Goal: Information Seeking & Learning: Learn about a topic

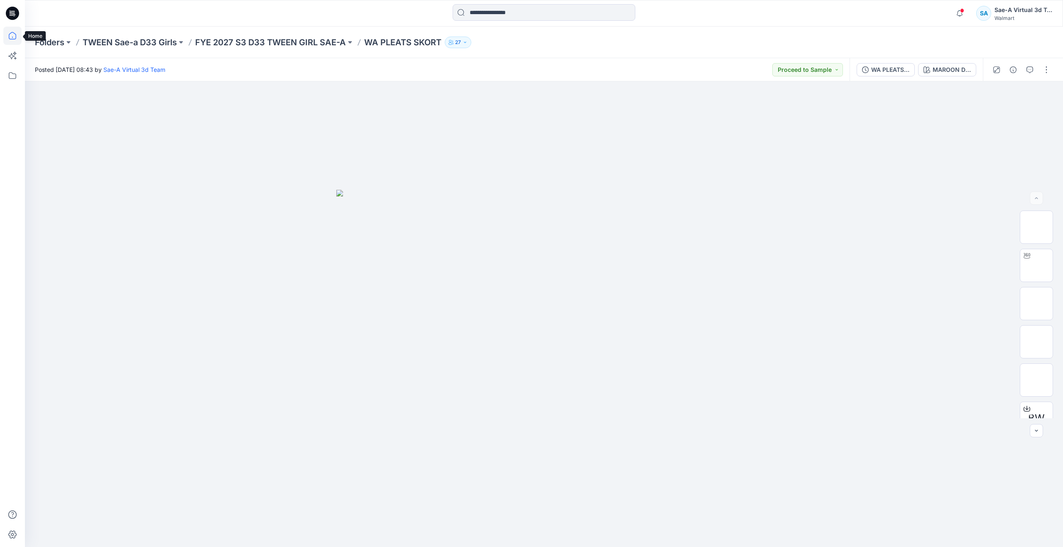
click at [12, 40] on icon at bounding box center [12, 36] width 18 height 18
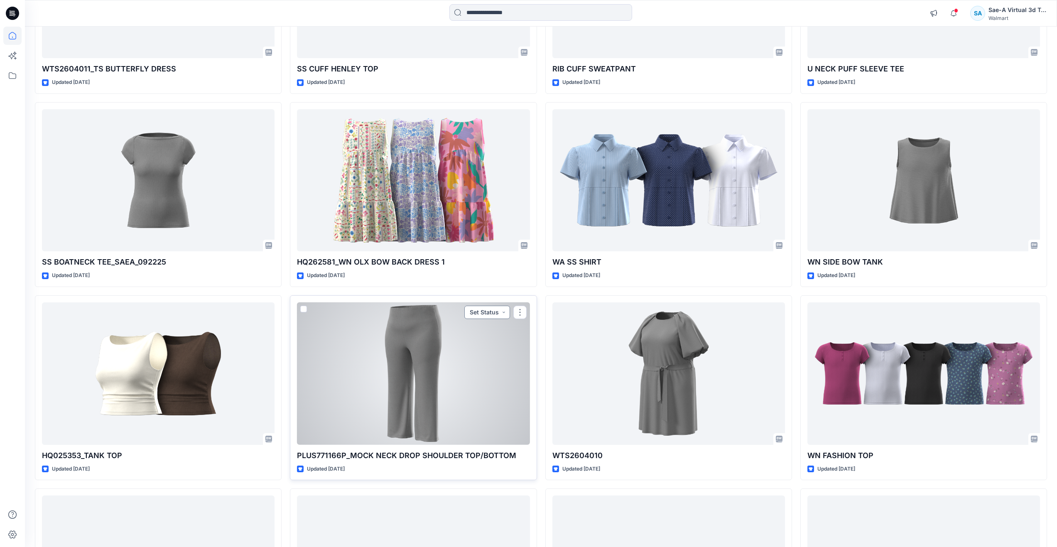
scroll to position [42, 0]
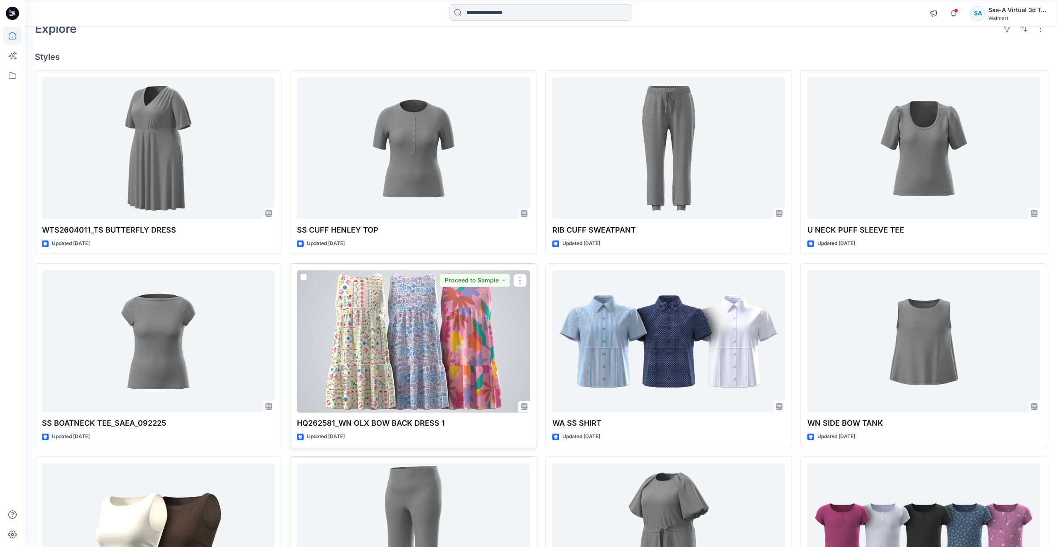
scroll to position [0, 0]
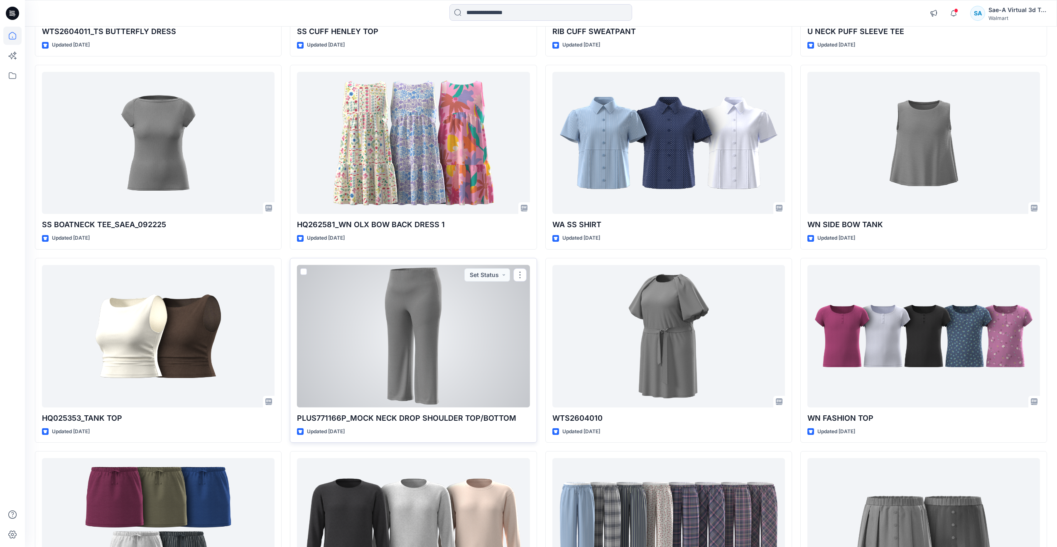
scroll to position [332, 0]
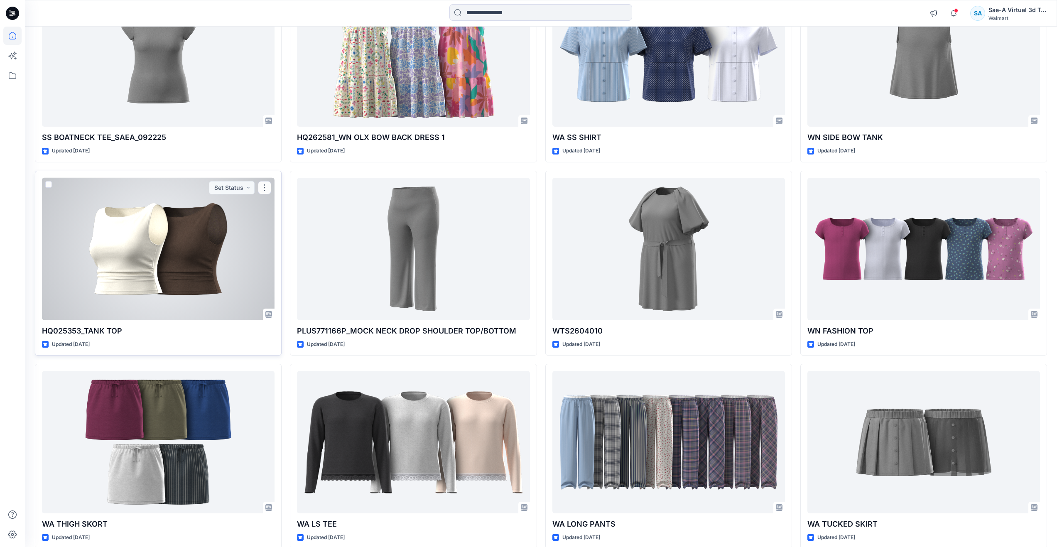
click at [189, 253] on div at bounding box center [158, 249] width 233 height 142
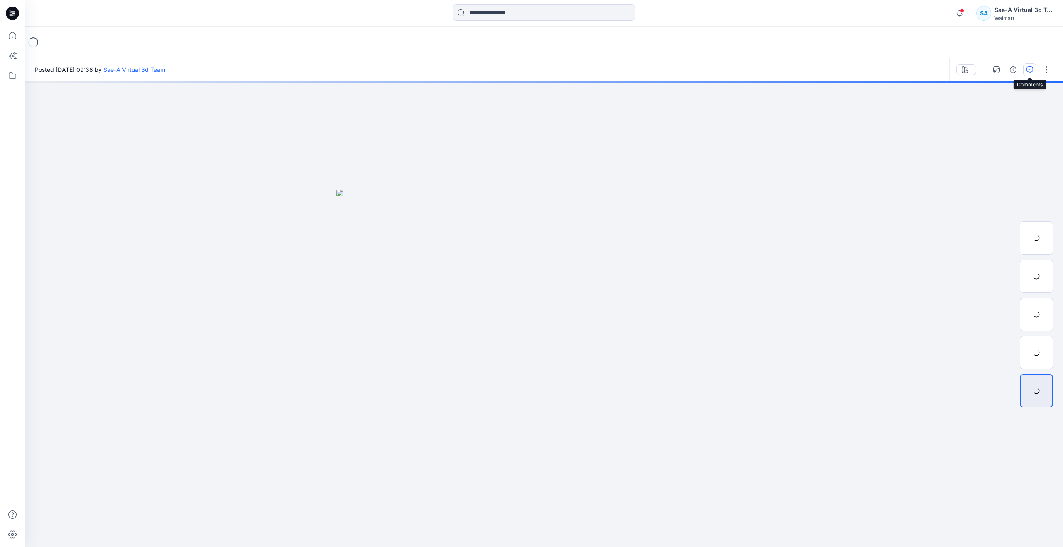
click at [1031, 67] on icon "button" at bounding box center [1030, 69] width 7 height 7
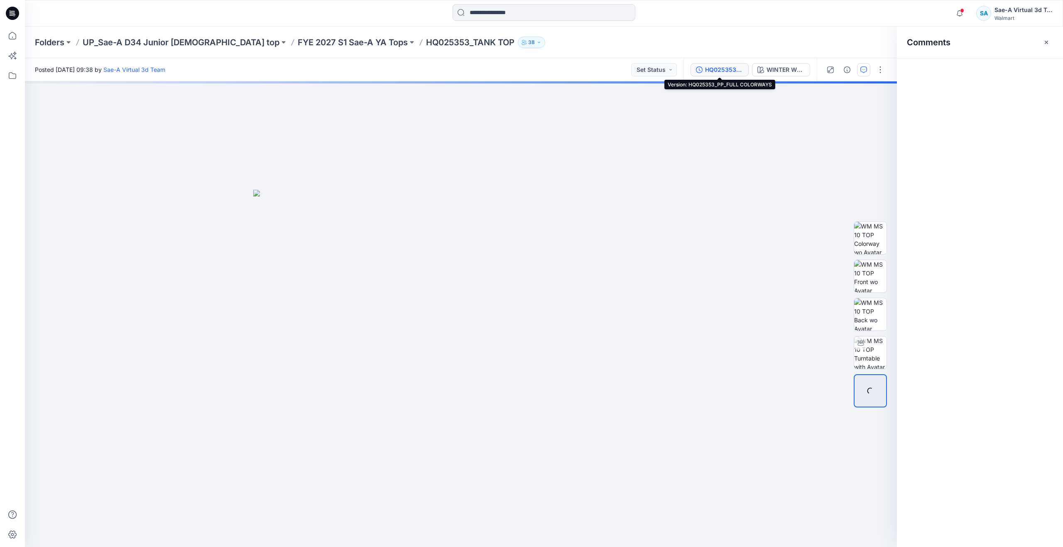
click at [726, 66] on div "HQ025353_PP_FULL COLORWAYS" at bounding box center [724, 69] width 38 height 9
click at [863, 346] on div at bounding box center [860, 342] width 13 height 13
click at [710, 71] on div "HQ025353_PP_FULL COLORWAYS" at bounding box center [724, 69] width 38 height 9
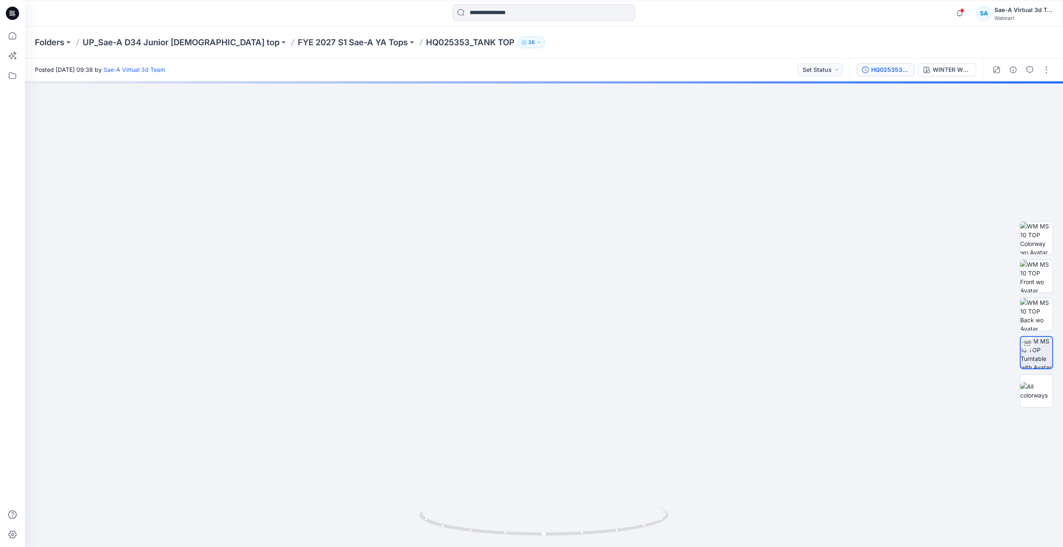
click at [885, 73] on div "HQ025353_PP_FULL COLORWAYS" at bounding box center [891, 69] width 38 height 9
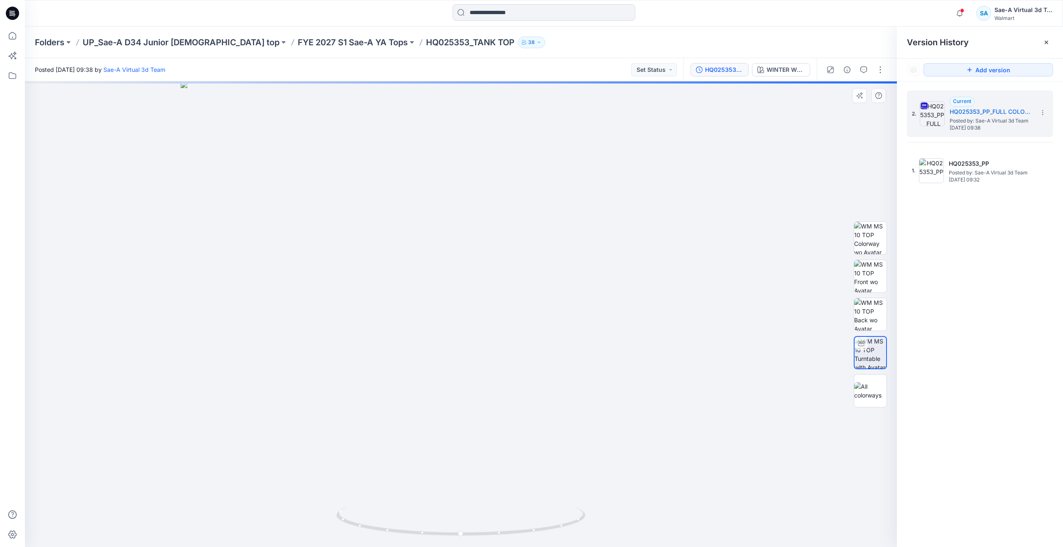
drag, startPoint x: 519, startPoint y: 264, endPoint x: 529, endPoint y: 348, distance: 85.0
drag, startPoint x: 464, startPoint y: 533, endPoint x: -43, endPoint y: 381, distance: 528.7
click at [0, 381] on html "Notifications Your style WTS2604011_TS BUTTERFLY DRESS is ready Friday, October…" at bounding box center [531, 273] width 1063 height 547
drag, startPoint x: 453, startPoint y: 536, endPoint x: 469, endPoint y: 507, distance: 33.3
click at [469, 507] on icon at bounding box center [461, 522] width 251 height 31
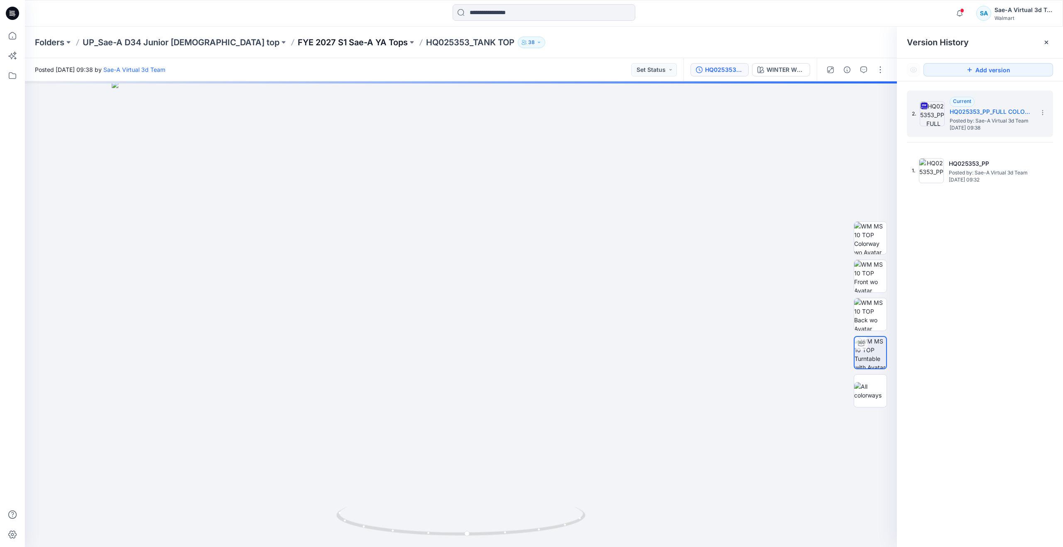
click at [324, 42] on p "FYE 2027 S1 Sae-A YA Tops" at bounding box center [353, 43] width 110 height 12
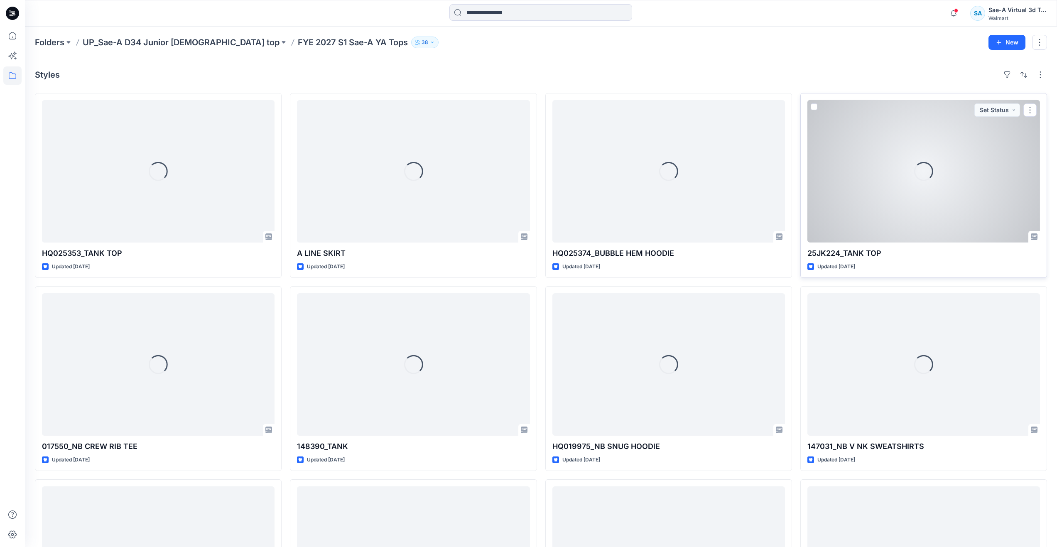
click at [864, 186] on div "Loading..." at bounding box center [924, 171] width 233 height 142
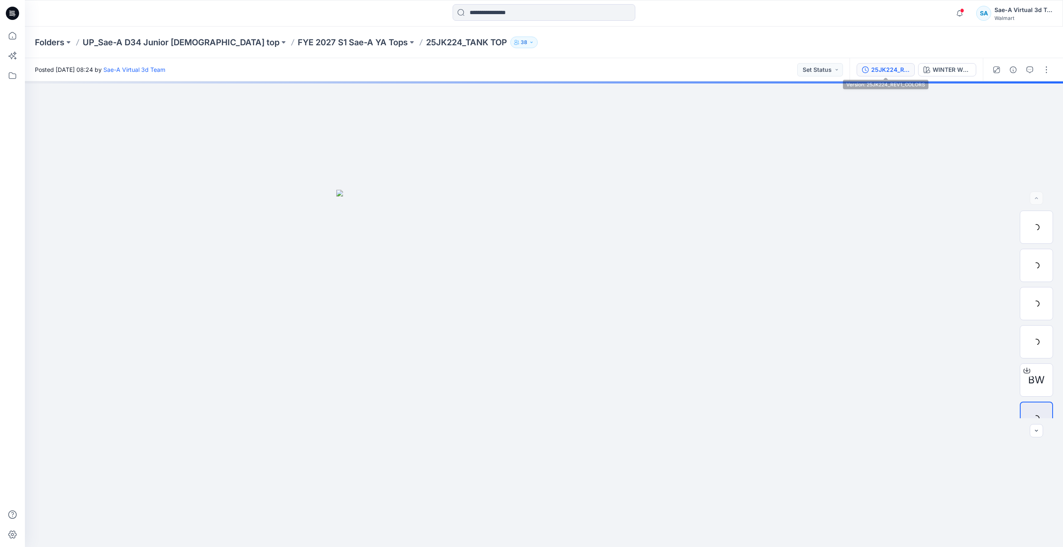
click at [888, 68] on div "25JK224_REV1_COLORS" at bounding box center [891, 69] width 38 height 9
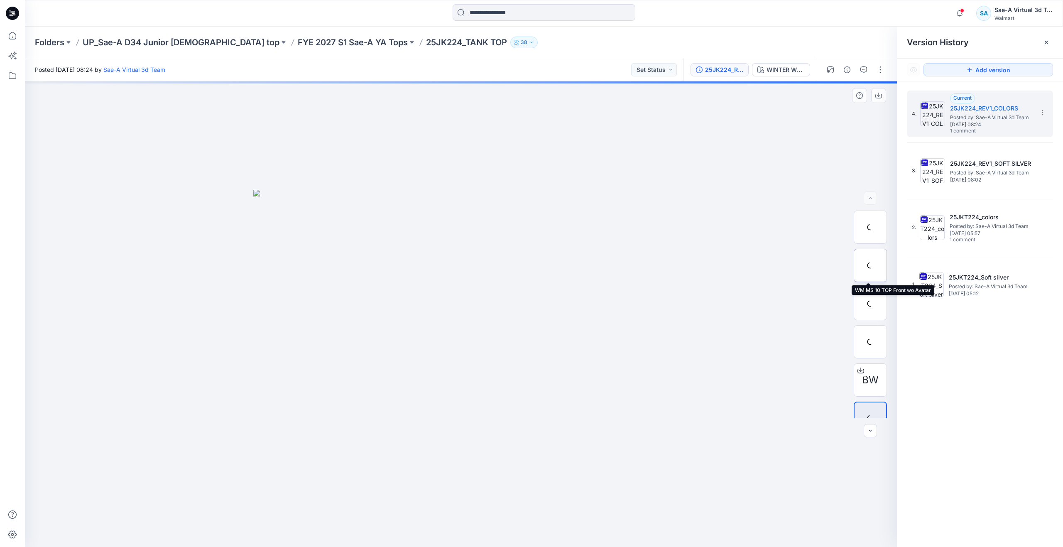
click at [873, 268] on div at bounding box center [870, 265] width 33 height 33
click at [860, 71] on button "button" at bounding box center [863, 69] width 13 height 13
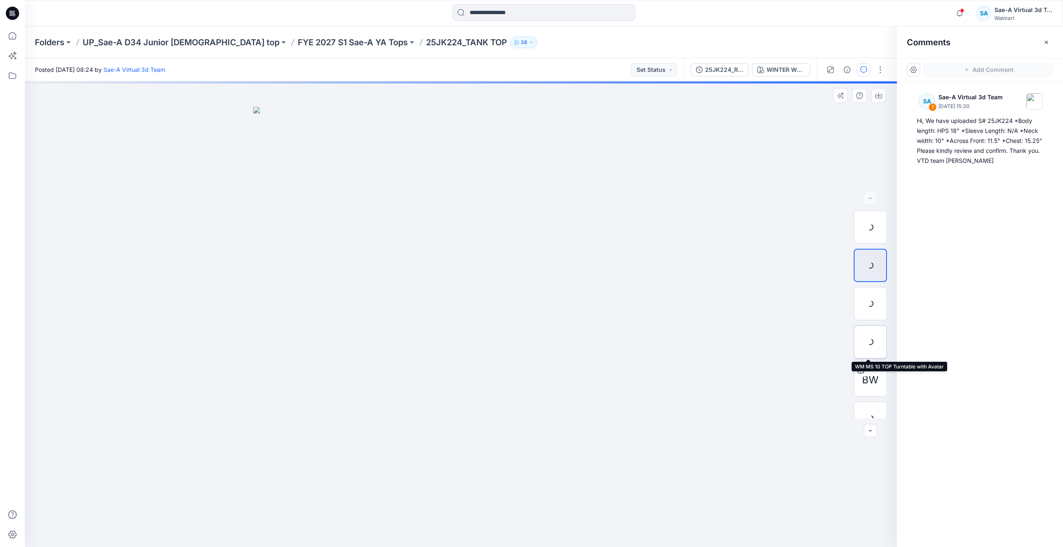
click at [872, 346] on div at bounding box center [870, 341] width 33 height 33
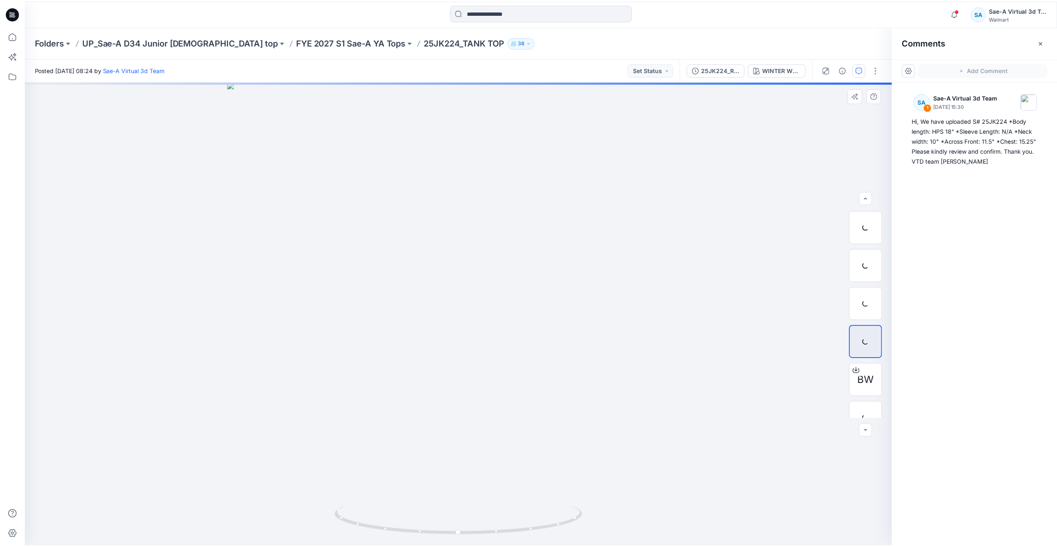
scroll to position [17, 0]
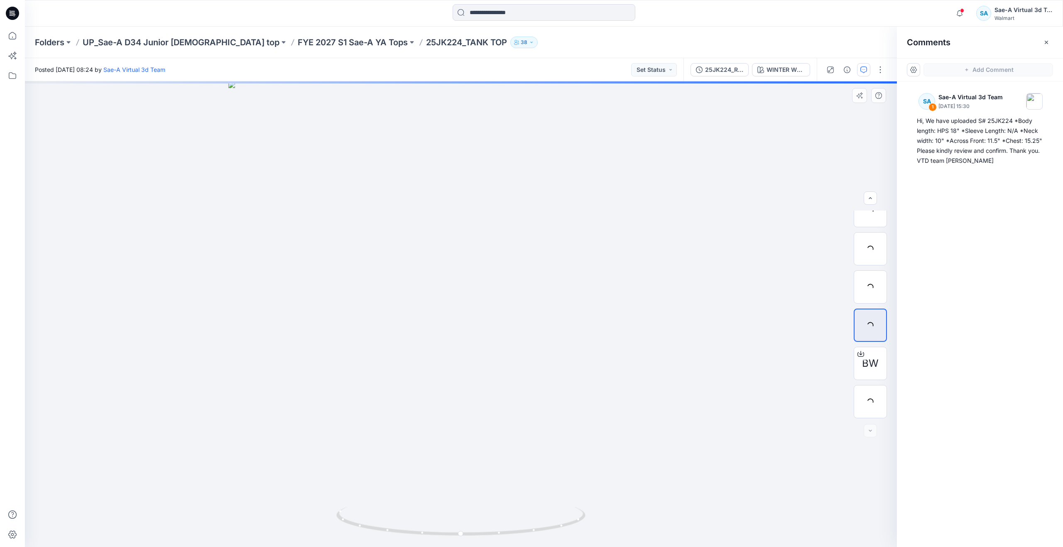
click at [552, 173] on div at bounding box center [461, 314] width 872 height 466
drag, startPoint x: 464, startPoint y: 533, endPoint x: 590, endPoint y: 515, distance: 127.2
click at [590, 515] on div at bounding box center [461, 314] width 872 height 466
drag, startPoint x: 352, startPoint y: 518, endPoint x: 568, endPoint y: 531, distance: 216.4
click at [568, 531] on icon at bounding box center [461, 522] width 251 height 31
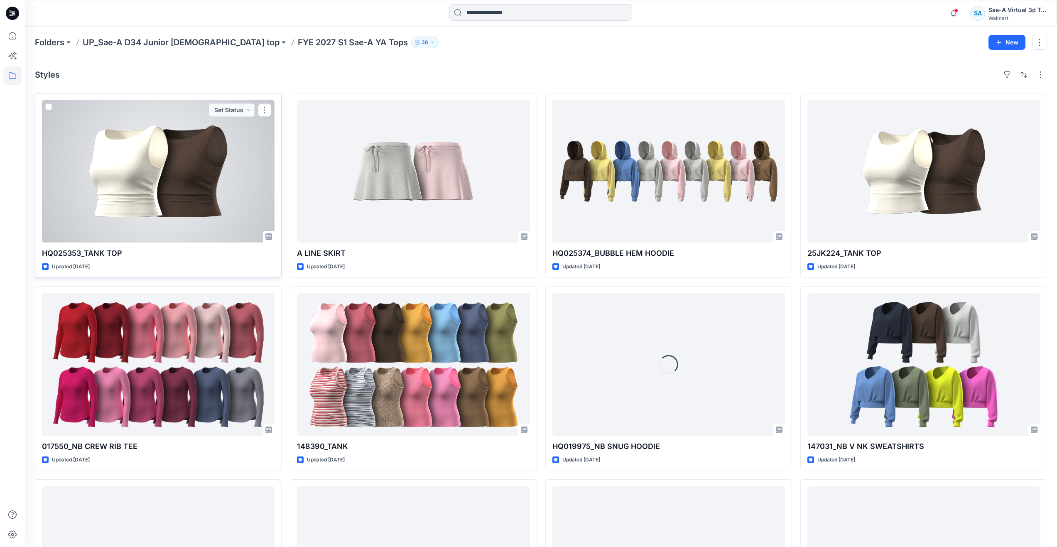
click at [55, 192] on div at bounding box center [158, 171] width 233 height 142
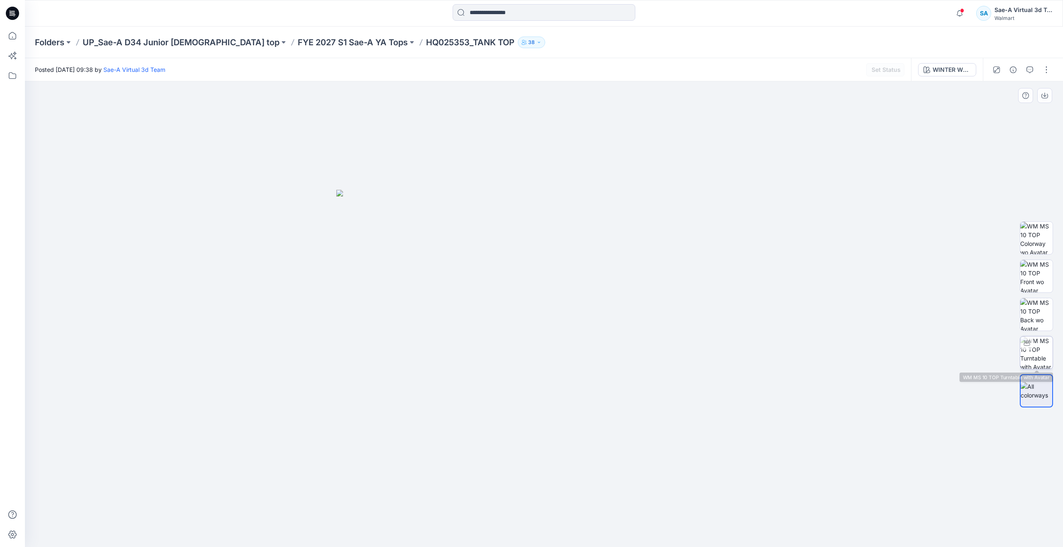
click at [1040, 359] on img at bounding box center [1037, 352] width 32 height 32
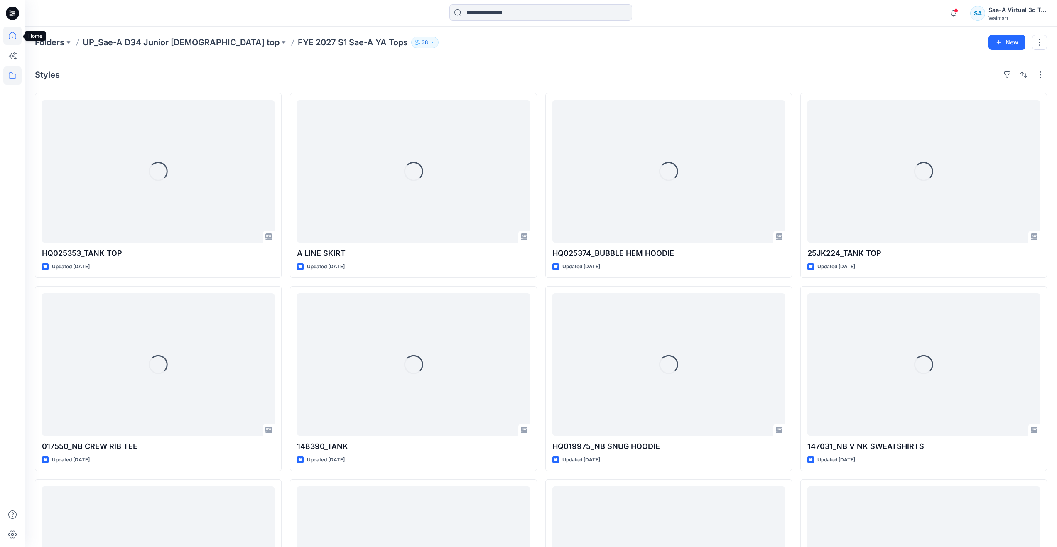
click at [12, 37] on icon at bounding box center [12, 36] width 18 height 18
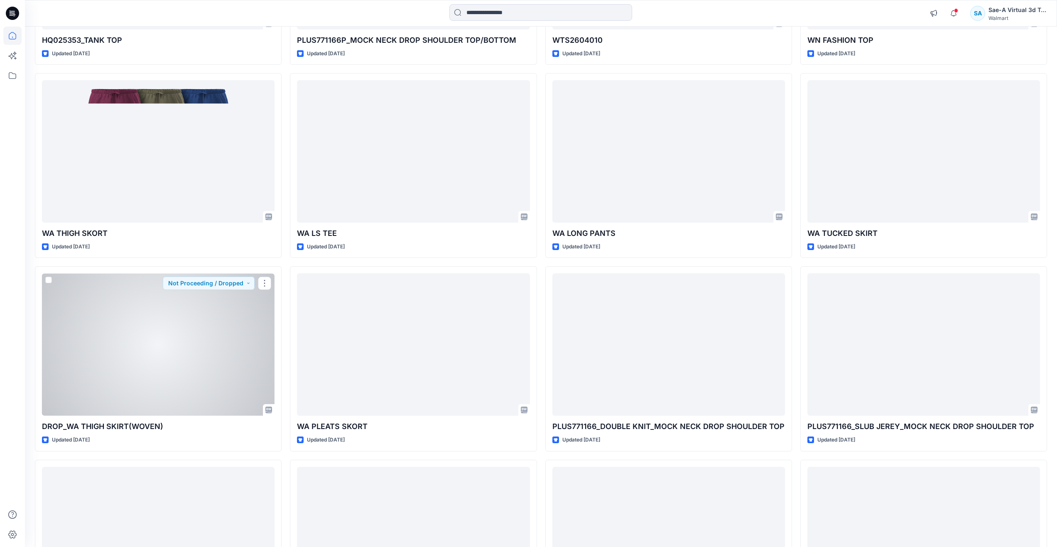
scroll to position [872, 0]
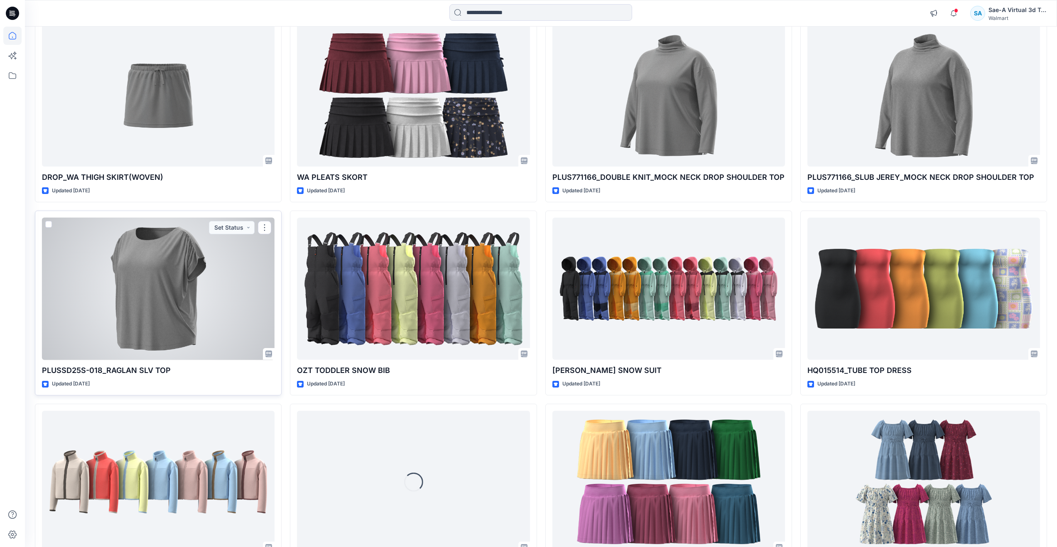
click at [199, 309] on div at bounding box center [158, 289] width 233 height 142
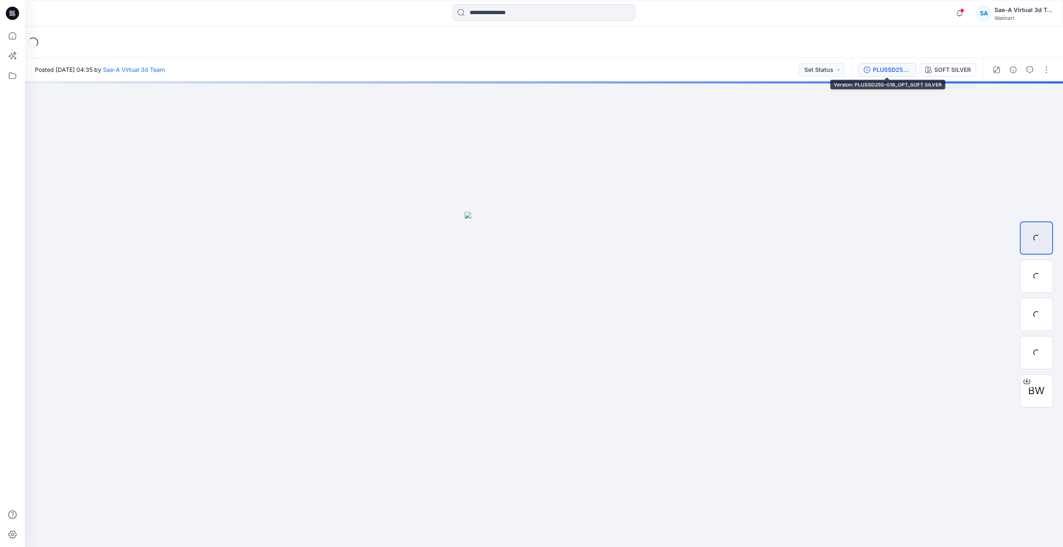
click at [891, 67] on div "PLUSSD25S-018_OPT_SOFT SILVER" at bounding box center [892, 69] width 38 height 9
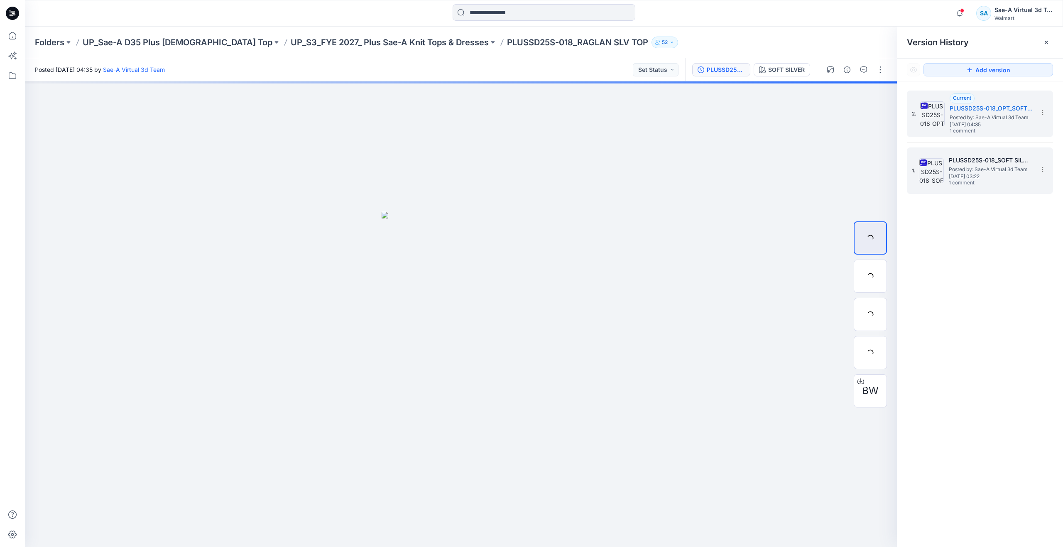
click at [954, 184] on span "1 comment" at bounding box center [978, 183] width 58 height 7
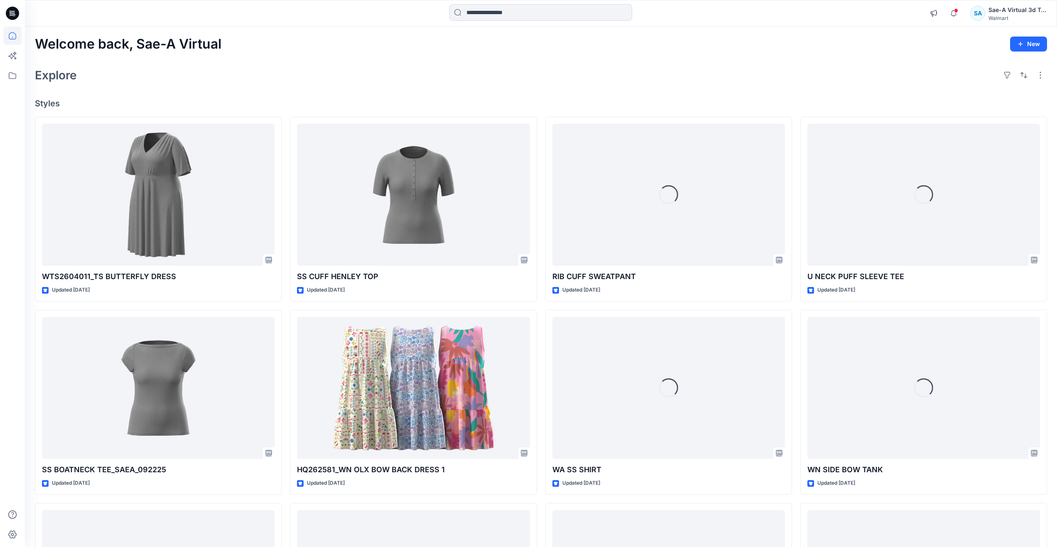
click at [412, 79] on div "Explore" at bounding box center [541, 75] width 1012 height 20
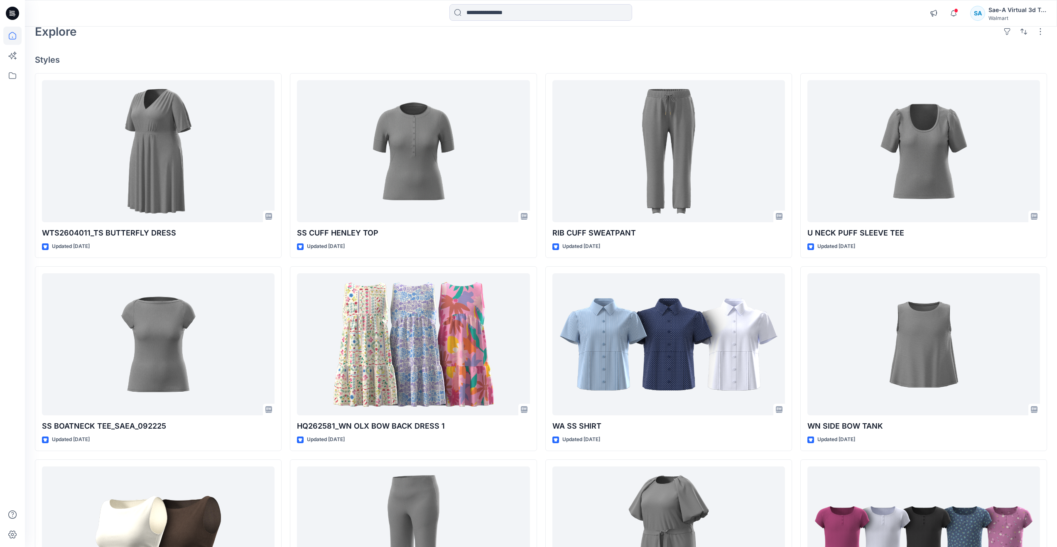
scroll to position [42, 0]
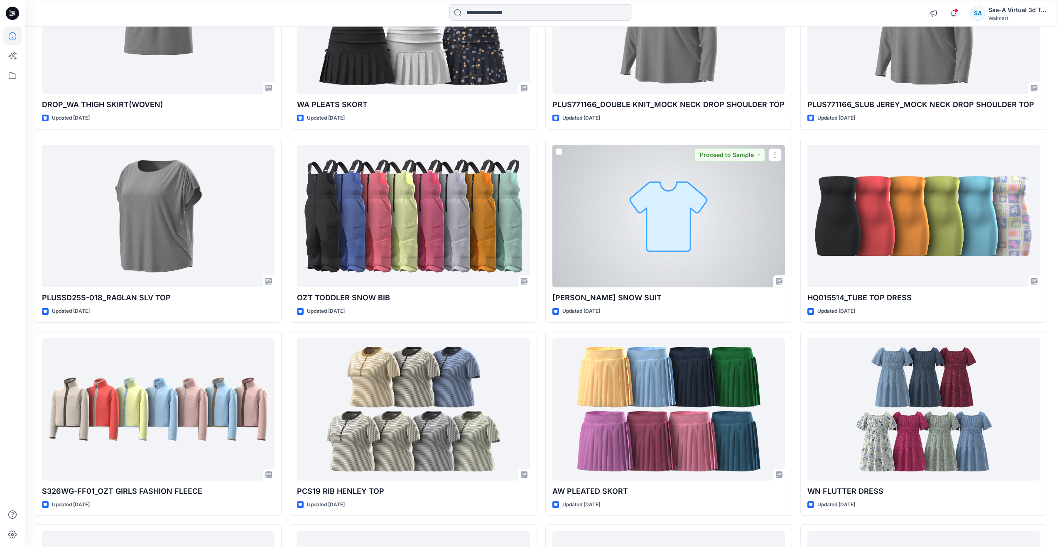
scroll to position [1038, 0]
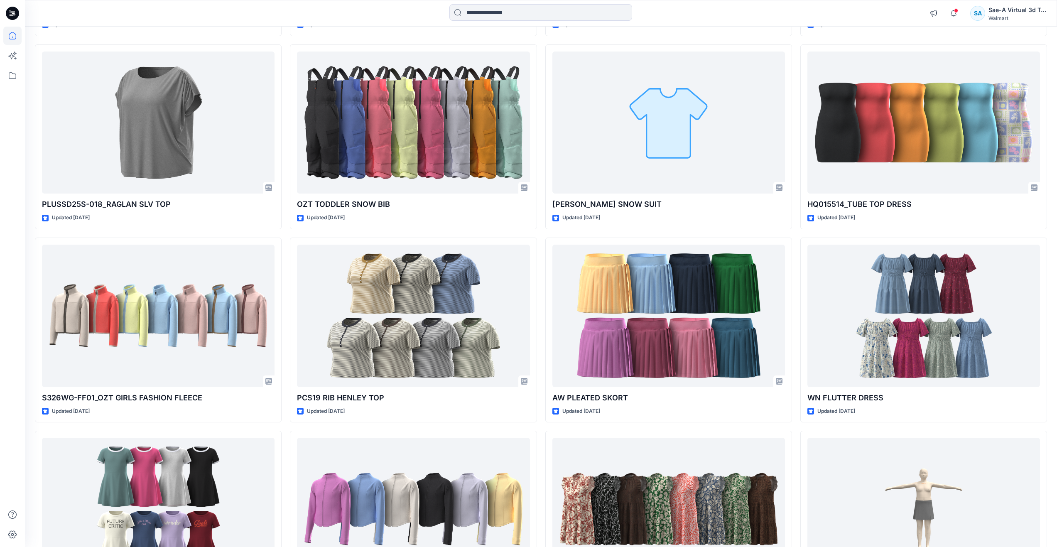
click at [286, 197] on div "WTS2604011_TS BUTTERFLY DRESS Updated 3 days ago SS BOATNECK TEE_SAEA_092225 Up…" at bounding box center [541, 233] width 1012 height 2311
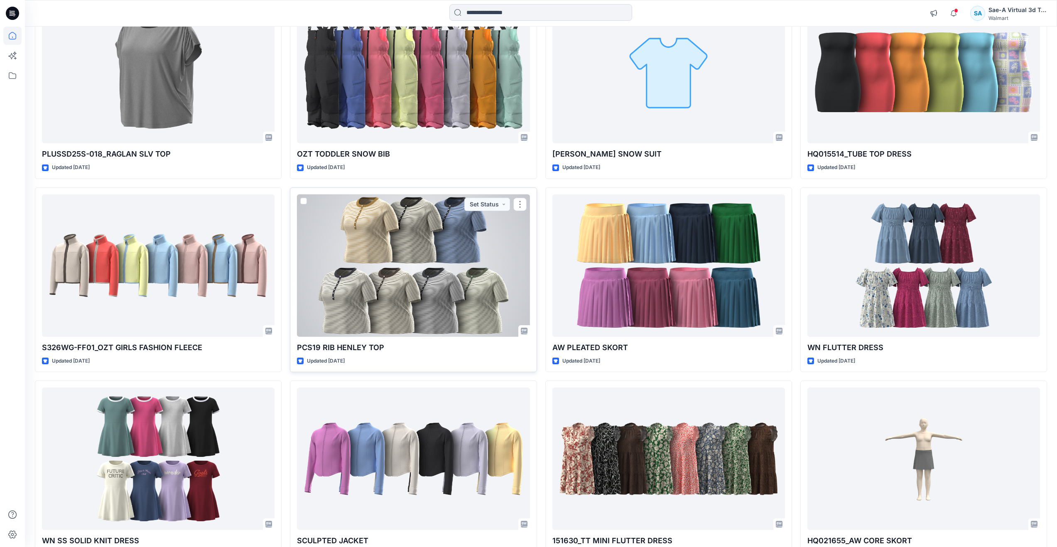
scroll to position [1163, 0]
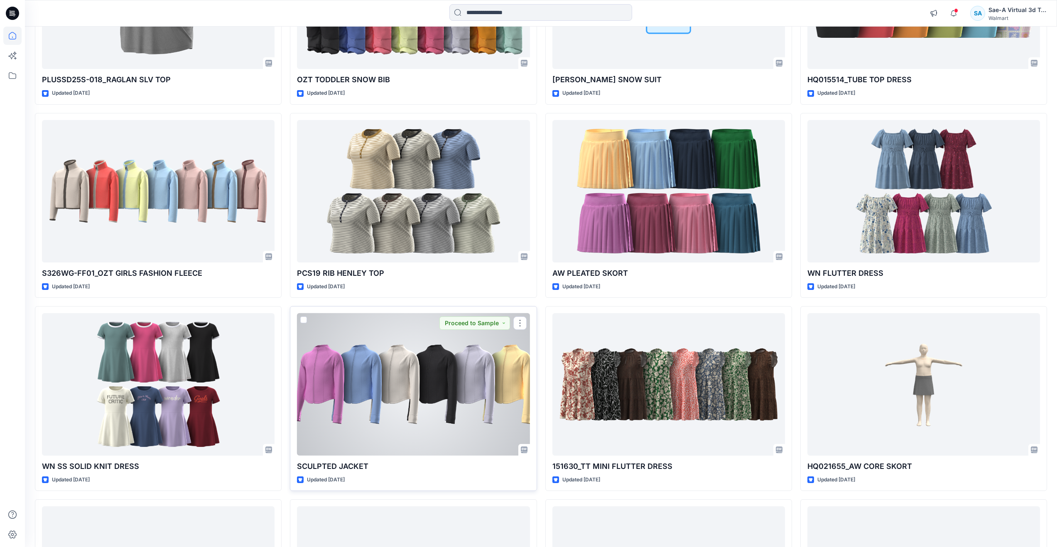
click at [390, 393] on div at bounding box center [413, 384] width 233 height 142
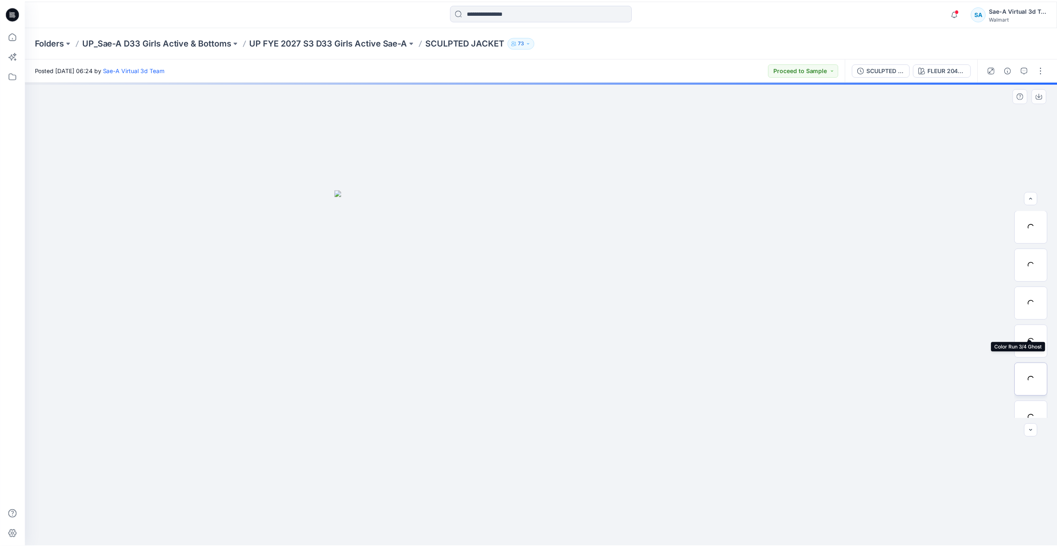
scroll to position [83, 0]
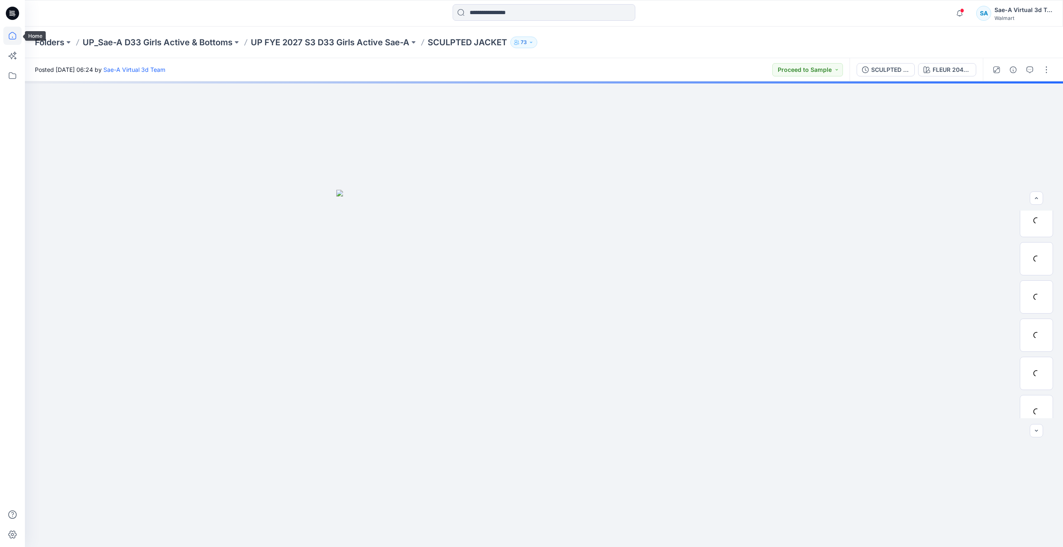
click at [16, 43] on icon at bounding box center [12, 36] width 18 height 18
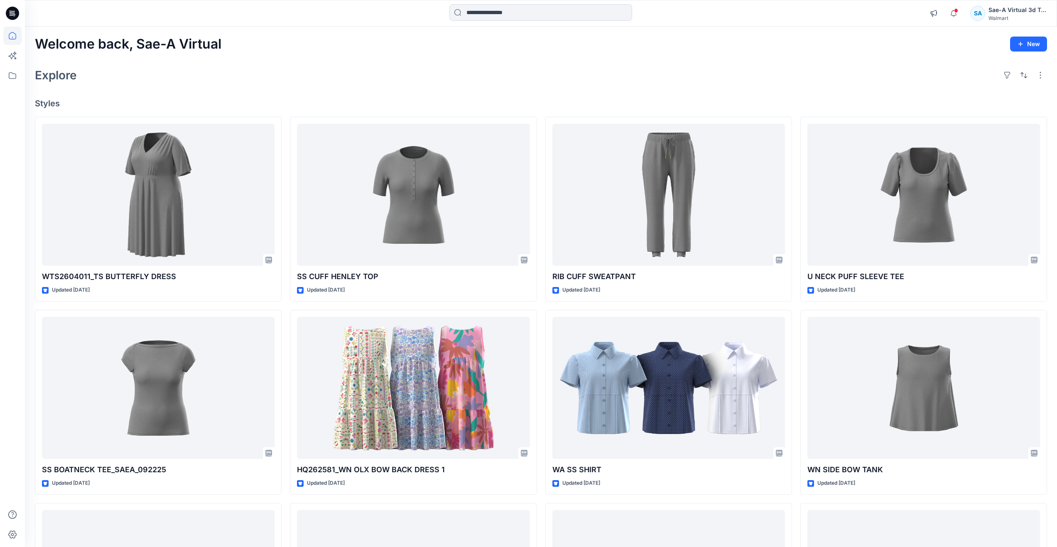
click at [406, 67] on div "Explore" at bounding box center [541, 75] width 1012 height 20
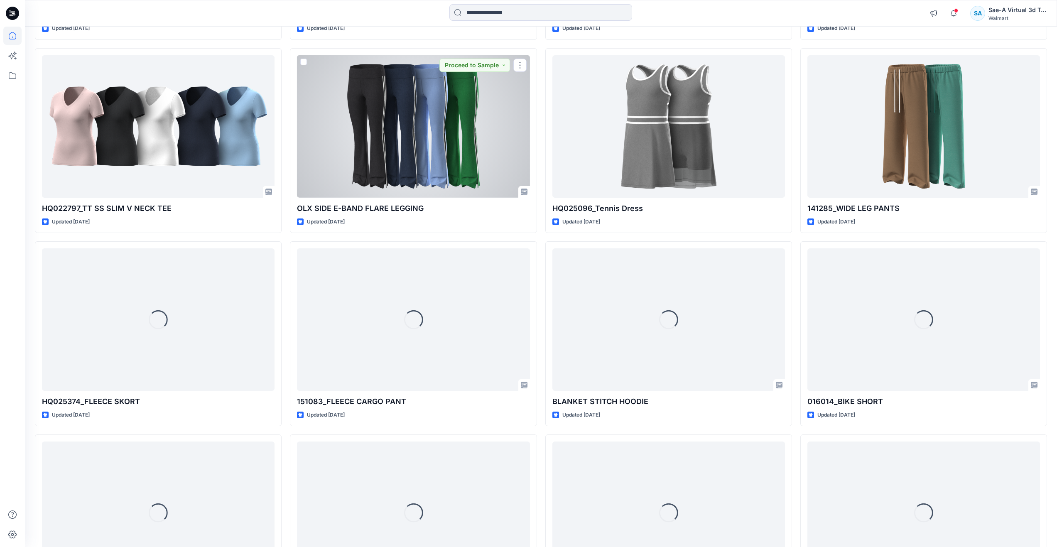
scroll to position [2202, 0]
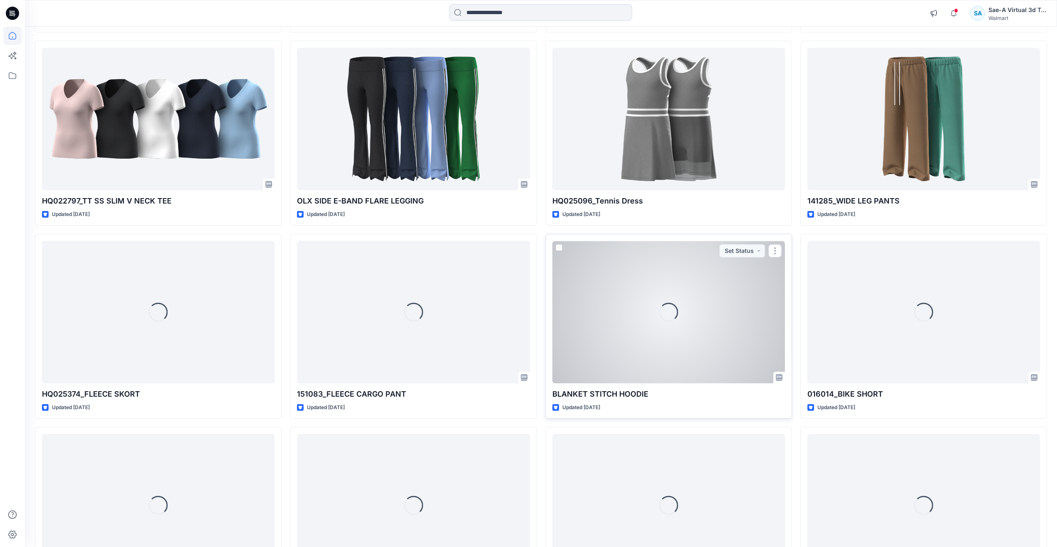
click at [596, 315] on div "Loading..." at bounding box center [668, 312] width 233 height 142
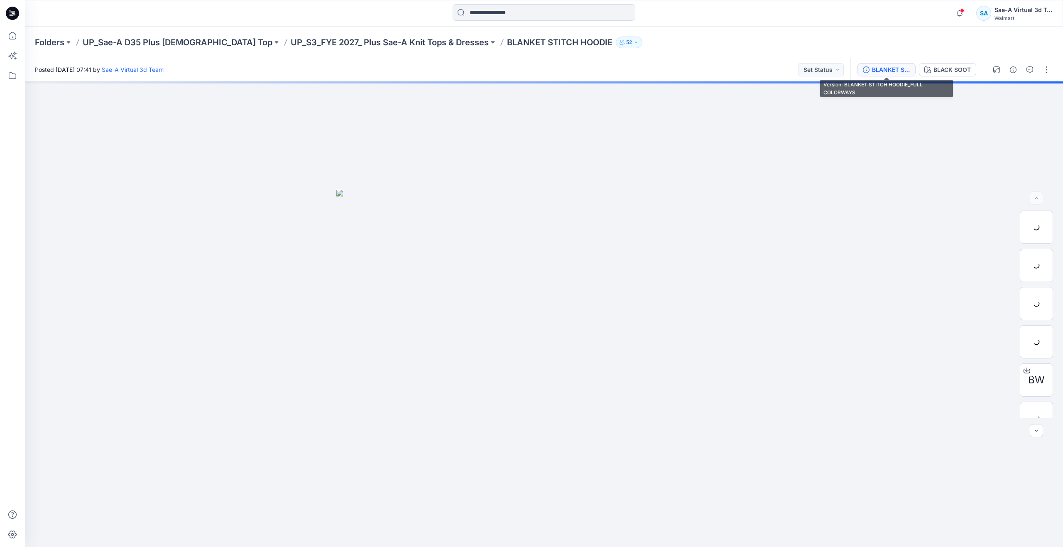
click at [886, 75] on button "BLANKET STITCH HOODIE_FULL COLORWAYS" at bounding box center [887, 69] width 58 height 13
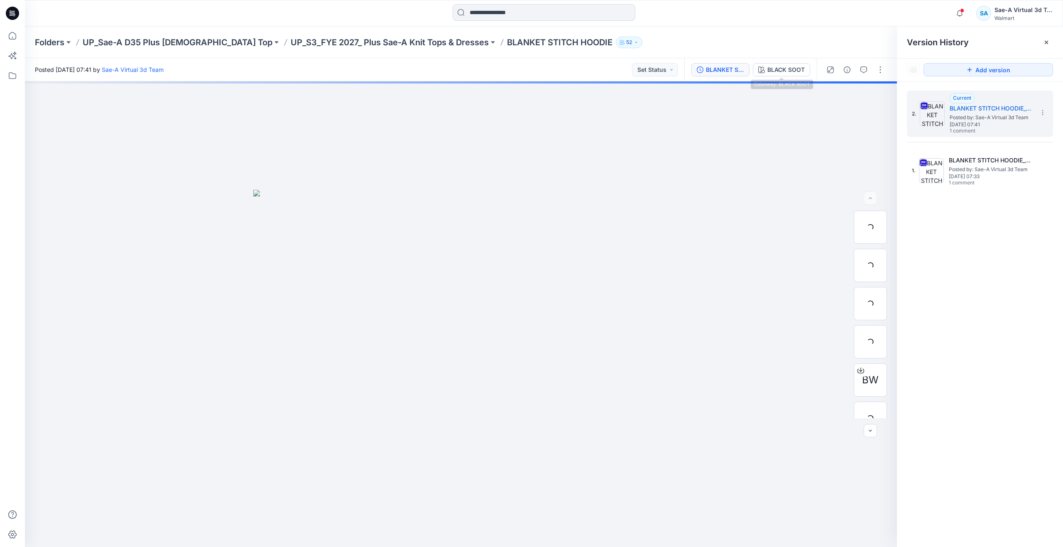
click at [781, 60] on div "BLANKET STITCH HOODIE_FULL COLORWAYS BLACK SOOT" at bounding box center [751, 69] width 133 height 23
click at [782, 70] on div "BLACK SOOT" at bounding box center [786, 69] width 37 height 9
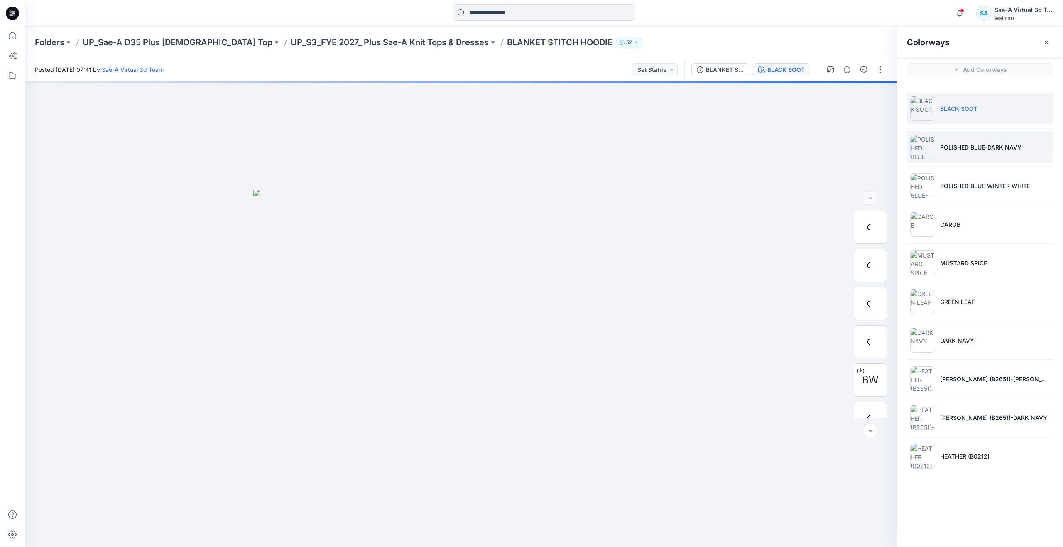
click at [961, 150] on p "POLISHED BLUE-DARK NAVY" at bounding box center [980, 147] width 81 height 9
click at [808, 317] on div at bounding box center [461, 314] width 872 height 466
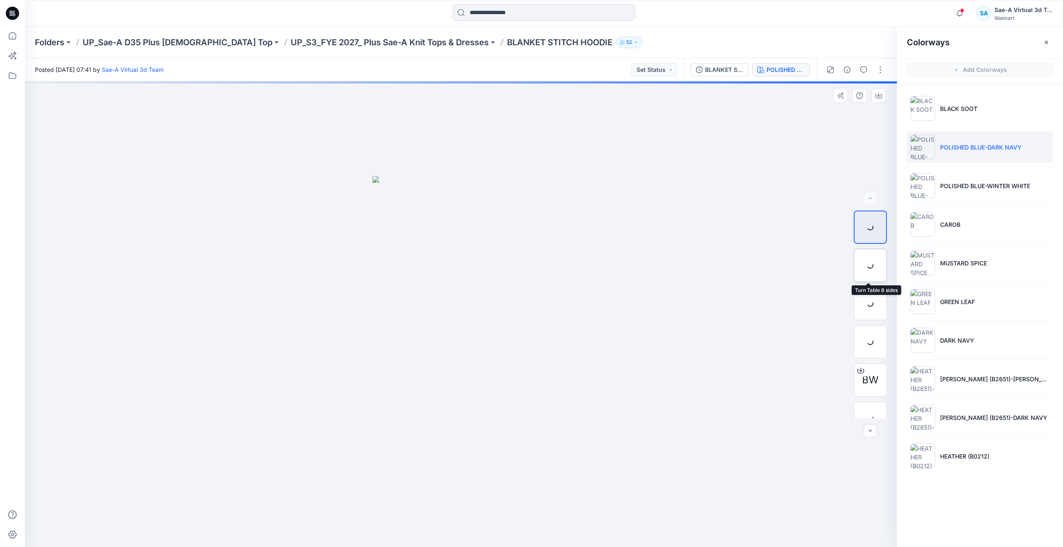
click at [877, 266] on div at bounding box center [870, 265] width 33 height 33
click at [703, 381] on div at bounding box center [461, 314] width 872 height 466
click at [338, 131] on img at bounding box center [460, 182] width 995 height 731
drag, startPoint x: 9, startPoint y: 35, endPoint x: 20, endPoint y: 35, distance: 10.8
click at [9, 35] on icon at bounding box center [12, 35] width 7 height 7
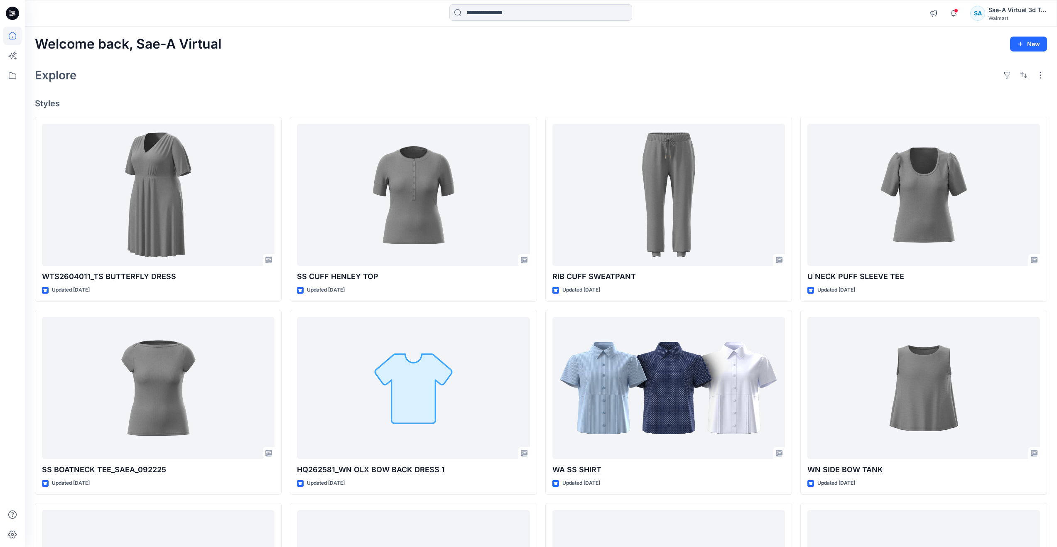
drag, startPoint x: 187, startPoint y: 71, endPoint x: 86, endPoint y: 81, distance: 101.8
click at [187, 71] on div "Explore" at bounding box center [541, 75] width 1012 height 20
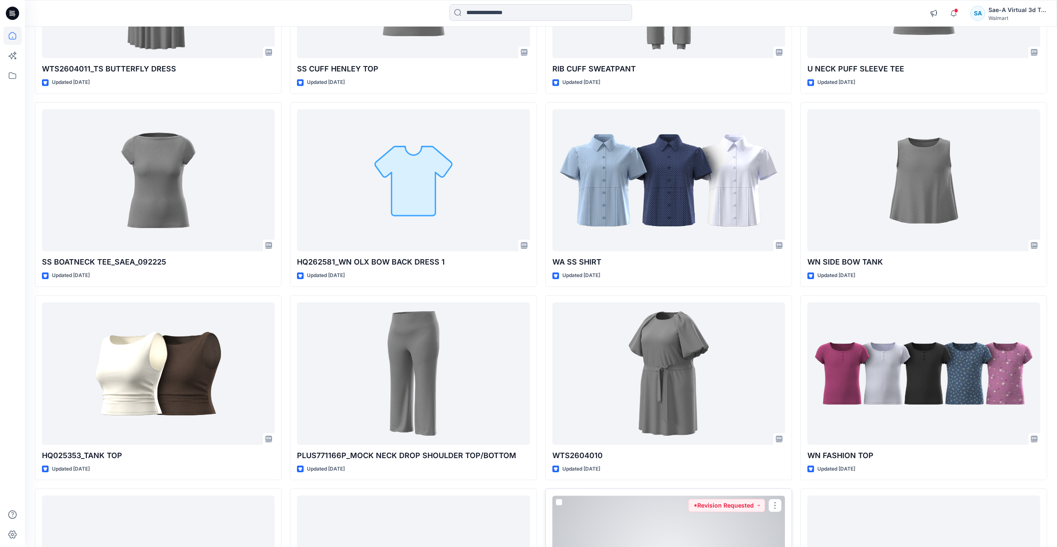
scroll to position [42, 0]
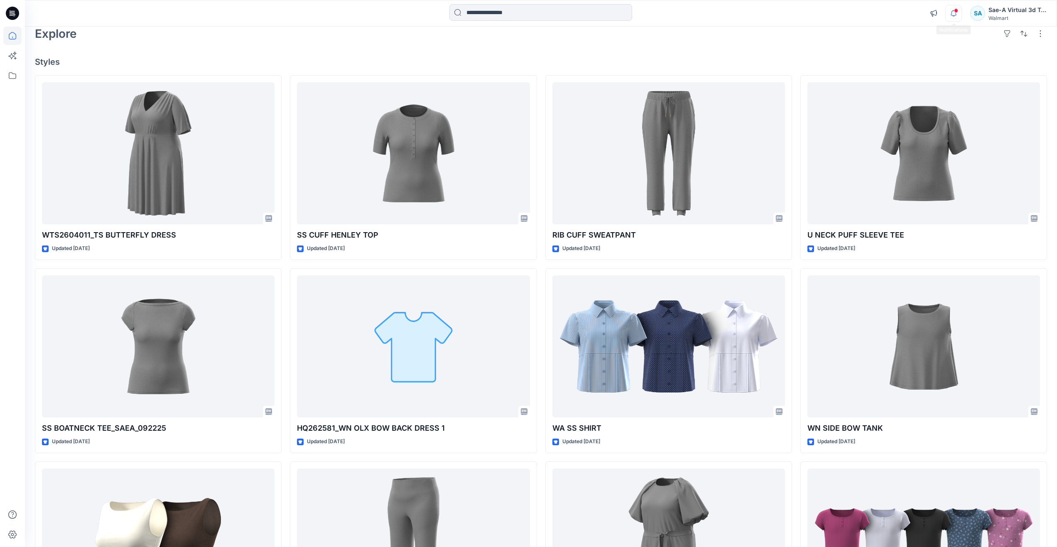
click at [950, 17] on icon "button" at bounding box center [954, 13] width 16 height 17
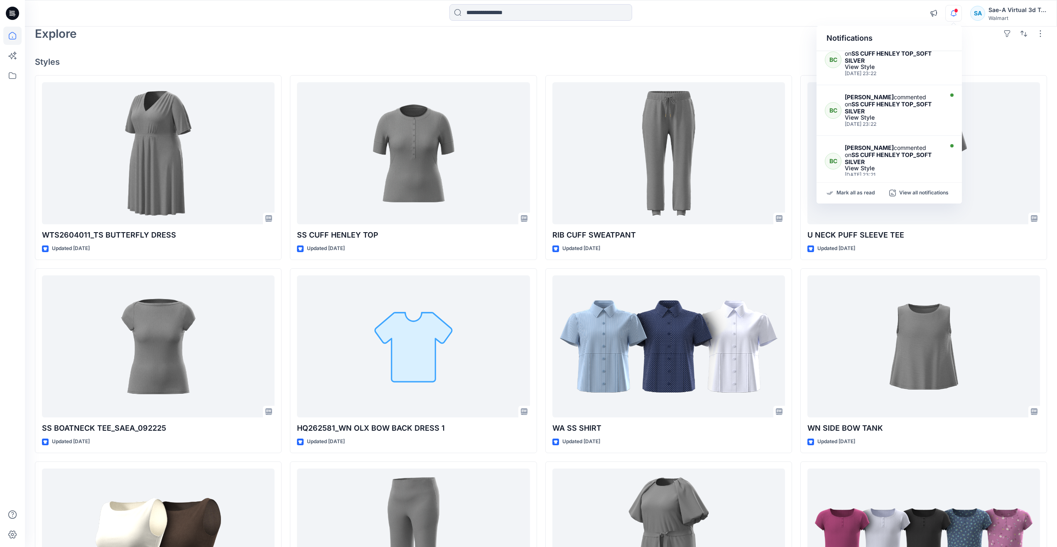
scroll to position [322, 0]
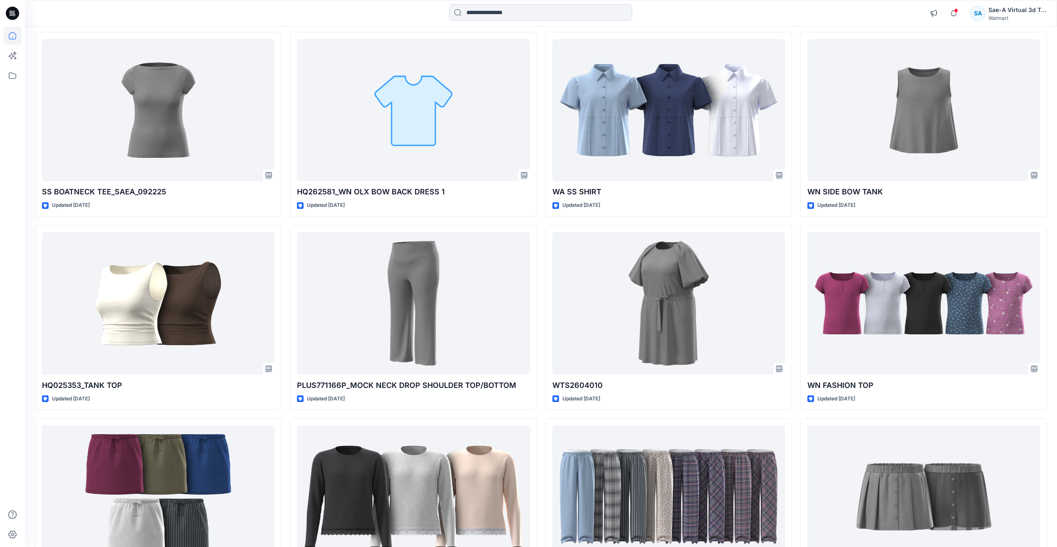
scroll to position [291, 0]
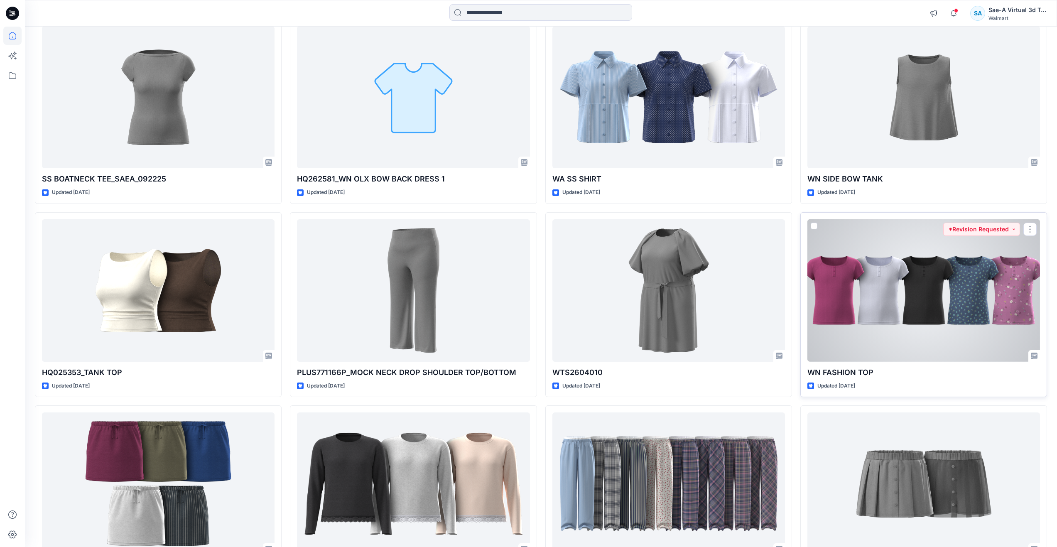
click at [909, 311] on div at bounding box center [924, 290] width 233 height 142
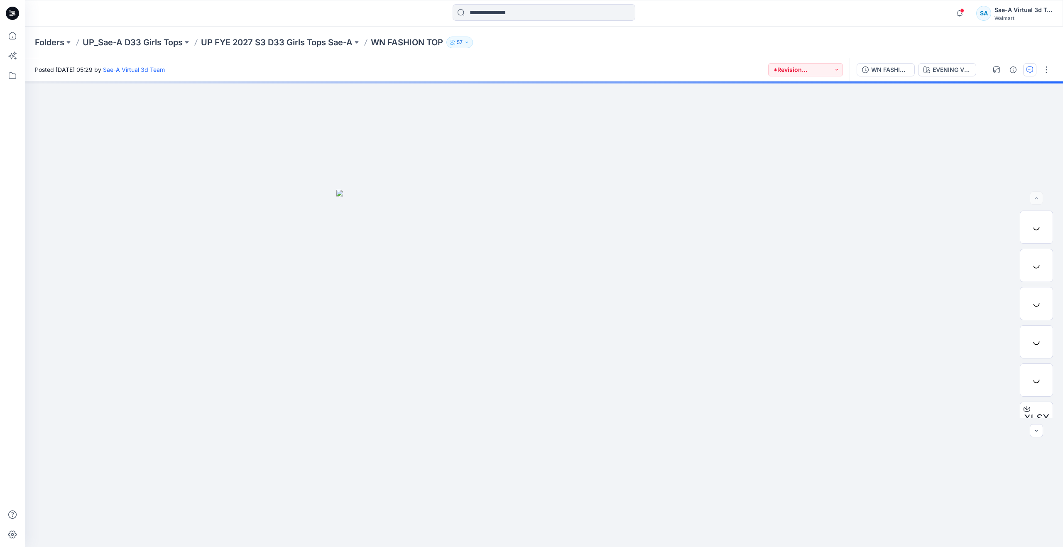
click at [1030, 64] on button "button" at bounding box center [1030, 69] width 13 height 13
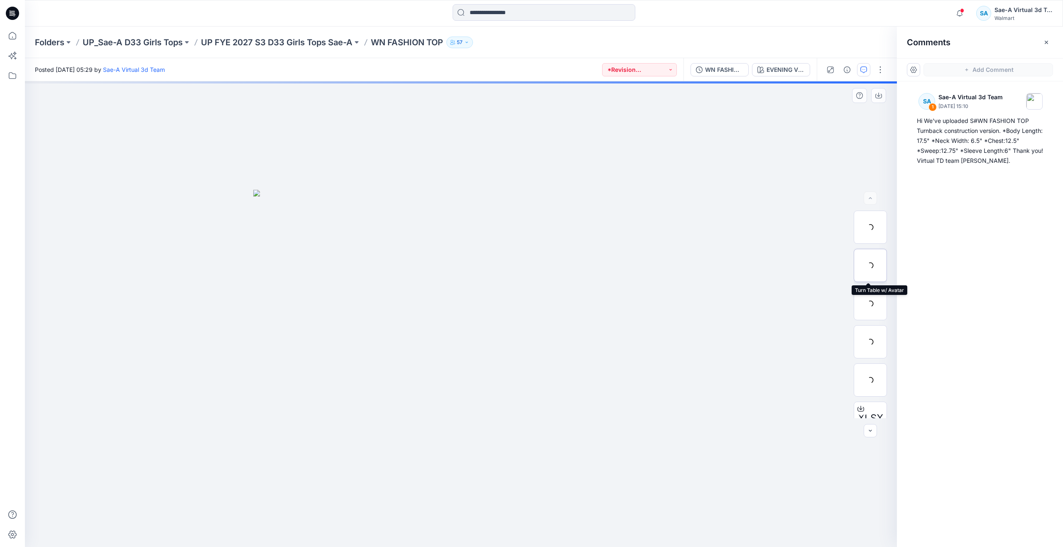
click at [872, 278] on div at bounding box center [870, 265] width 33 height 33
click at [17, 38] on icon at bounding box center [12, 36] width 18 height 18
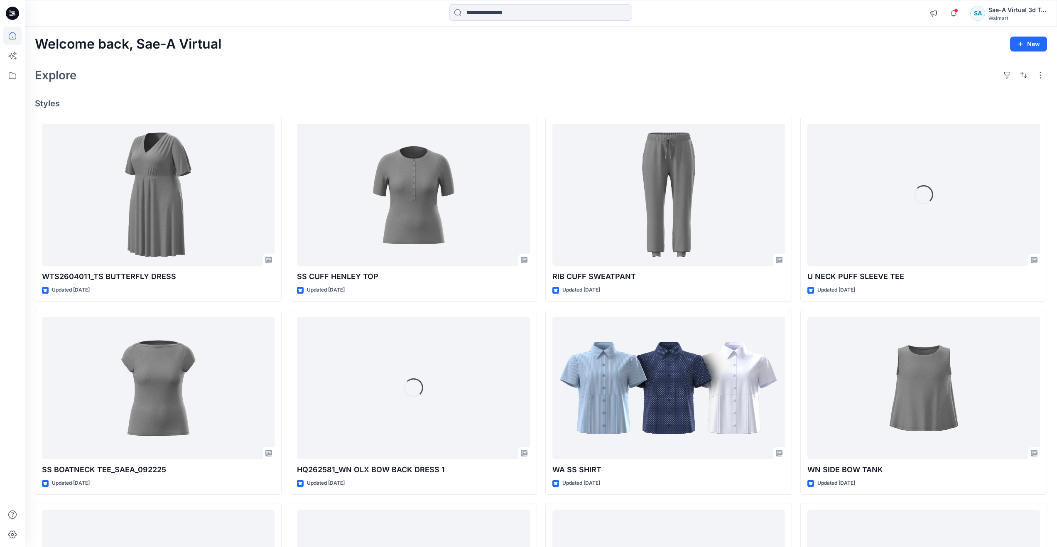
click at [245, 50] on div "Welcome back, Sae-A Virtual New" at bounding box center [541, 44] width 1012 height 15
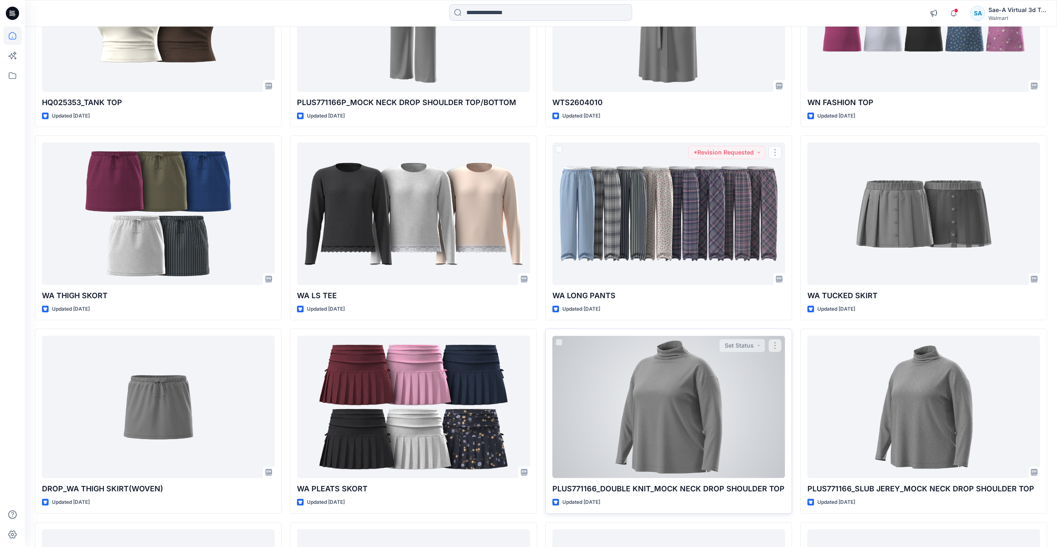
scroll to position [582, 0]
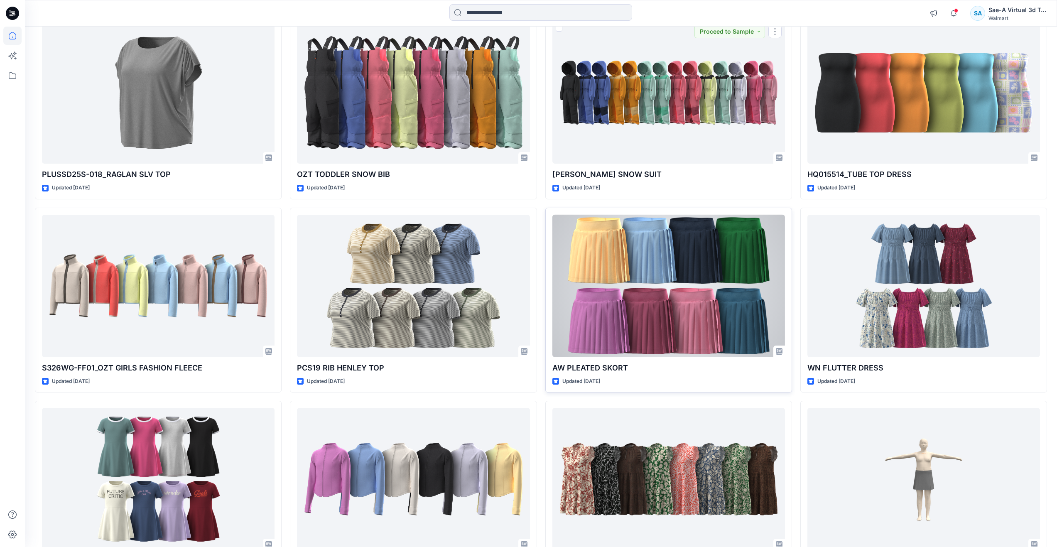
scroll to position [1122, 0]
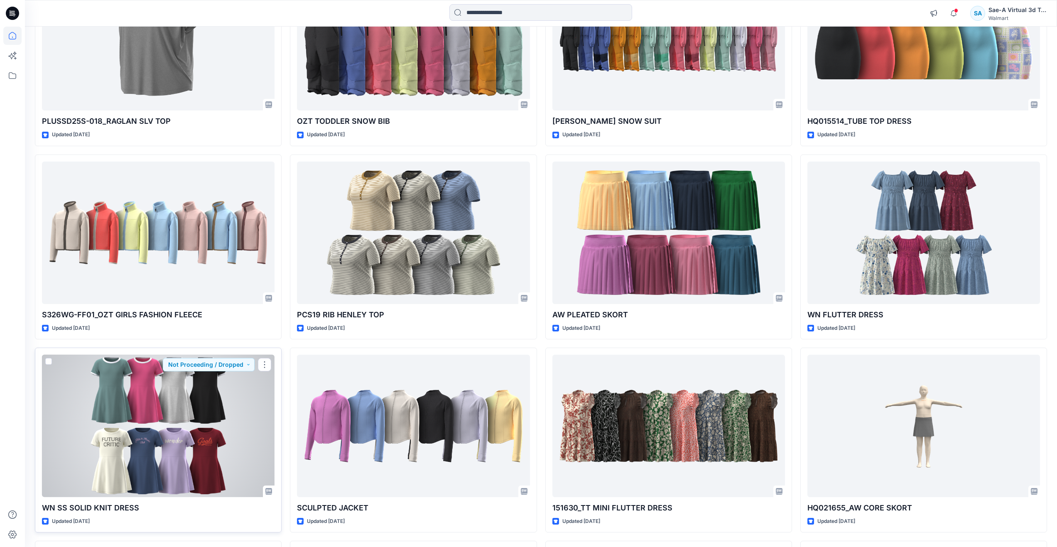
click at [174, 432] on div at bounding box center [158, 426] width 233 height 142
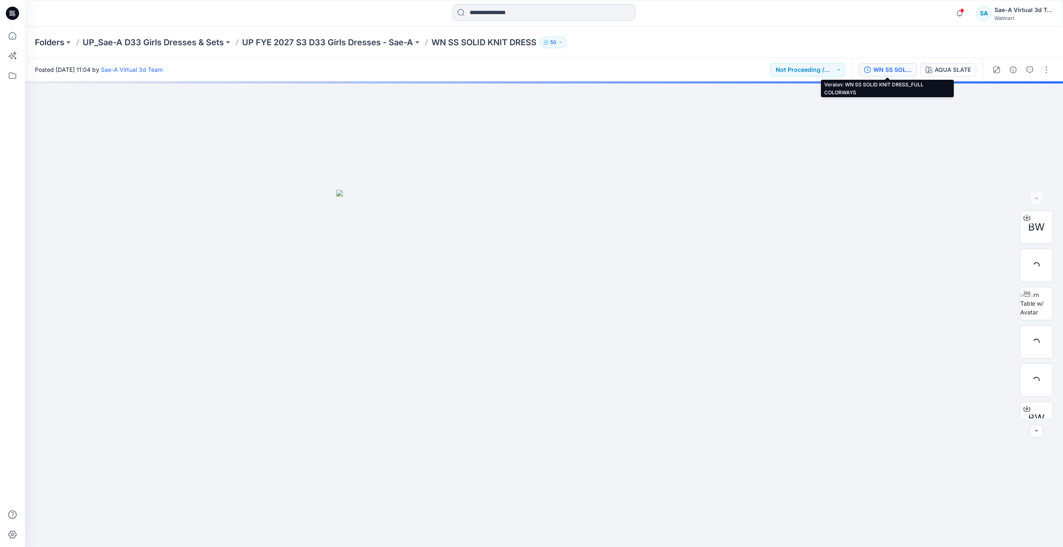
click at [895, 71] on div "WN SS SOLID KNIT DRESS_FULL COLORWAYS" at bounding box center [893, 69] width 38 height 9
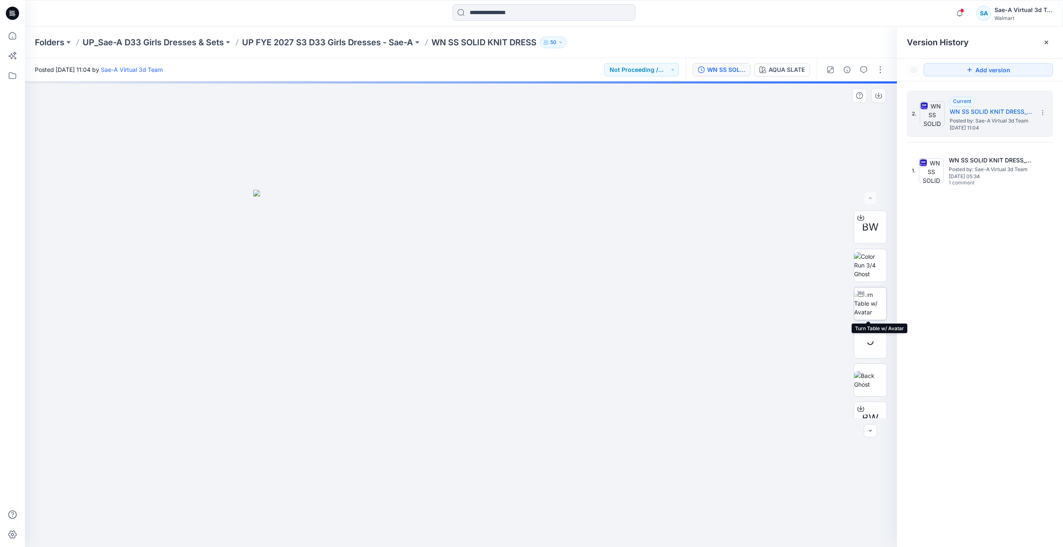
click at [855, 312] on img at bounding box center [870, 303] width 32 height 26
drag, startPoint x: 460, startPoint y: 532, endPoint x: 481, endPoint y: 481, distance: 55.3
click at [481, 481] on div at bounding box center [461, 314] width 872 height 466
drag, startPoint x: 17, startPoint y: 42, endPoint x: 18, endPoint y: 55, distance: 13.0
click at [17, 42] on icon at bounding box center [12, 36] width 18 height 18
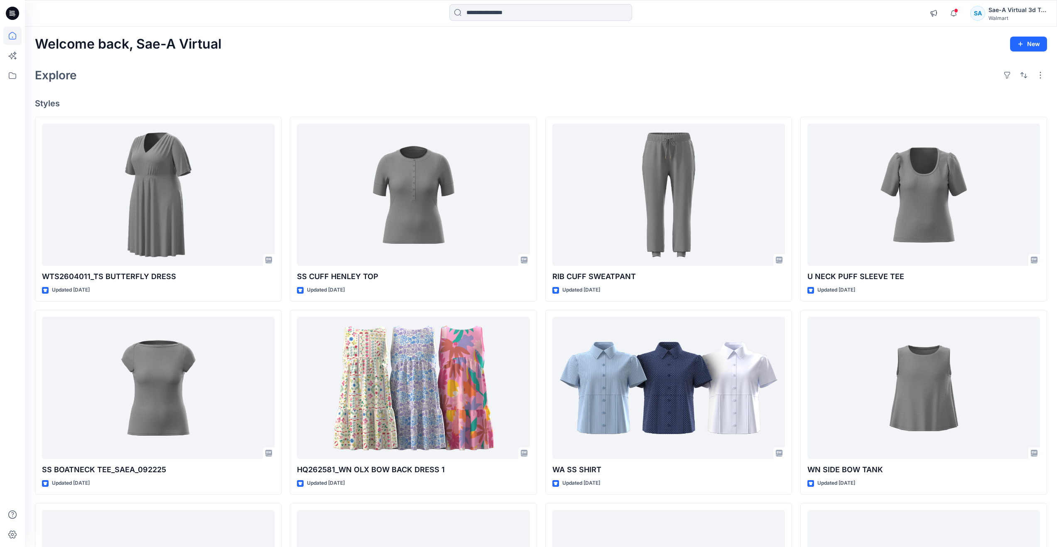
click at [315, 103] on h4 "Styles" at bounding box center [541, 103] width 1012 height 10
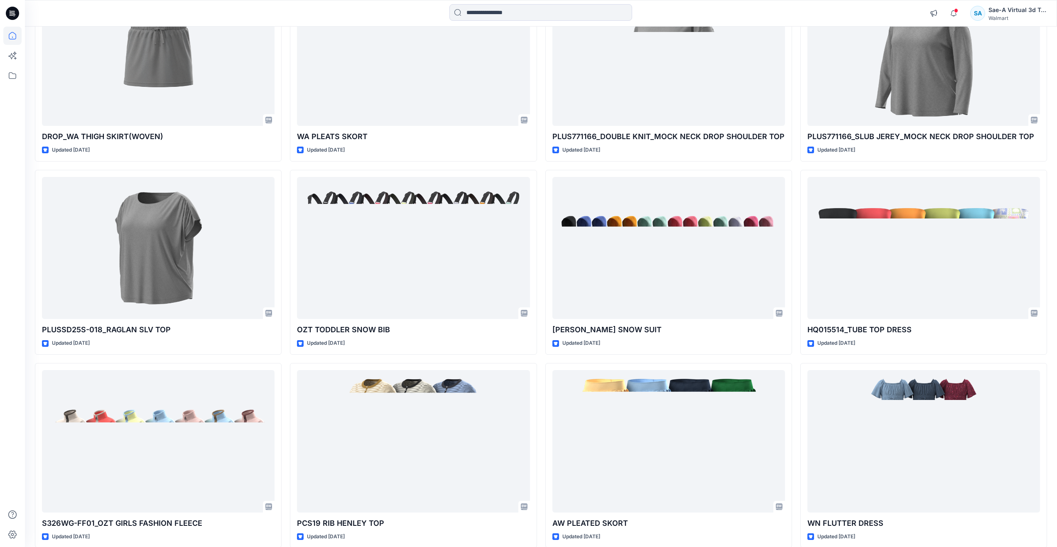
scroll to position [914, 0]
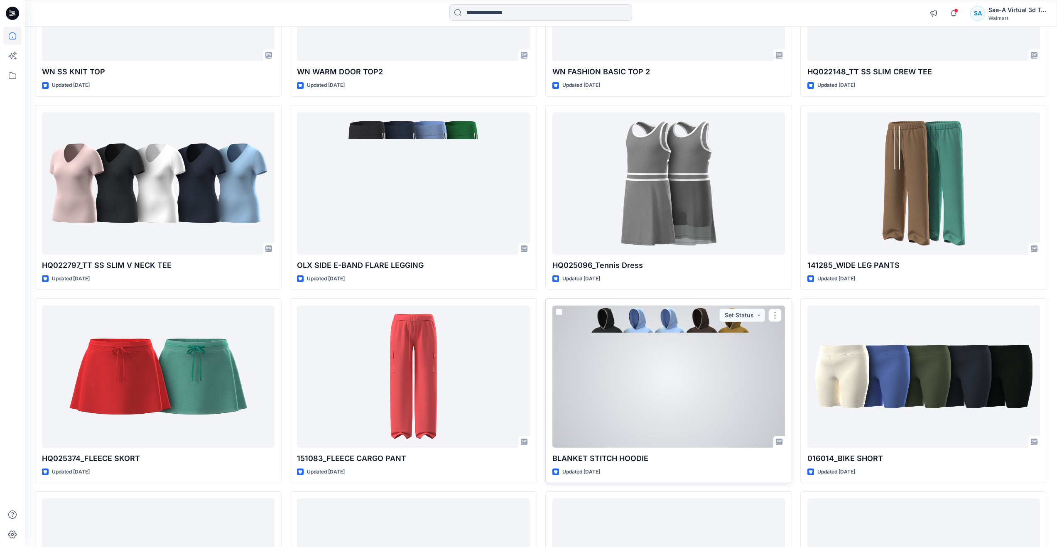
scroll to position [2285, 0]
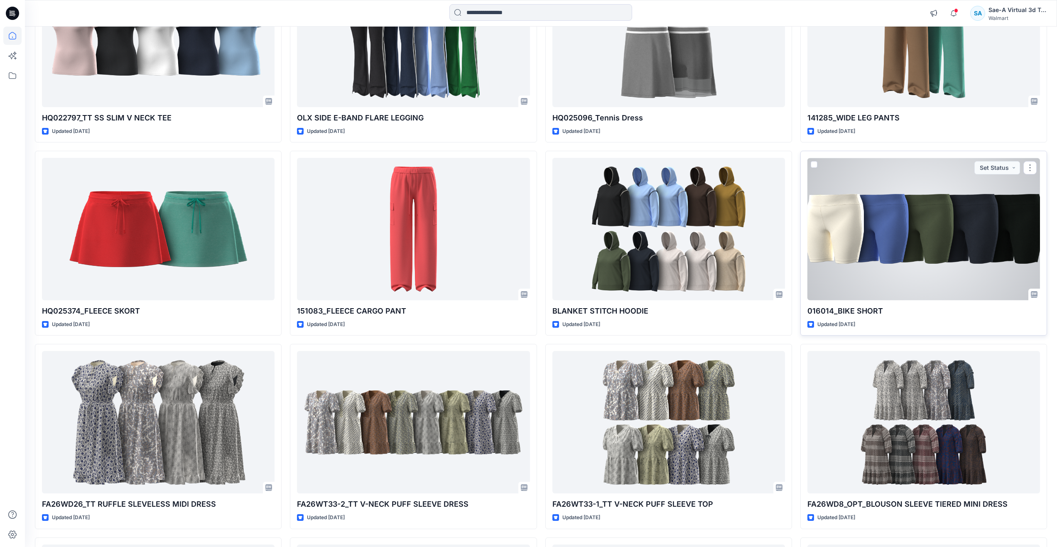
click at [899, 277] on div at bounding box center [924, 229] width 233 height 142
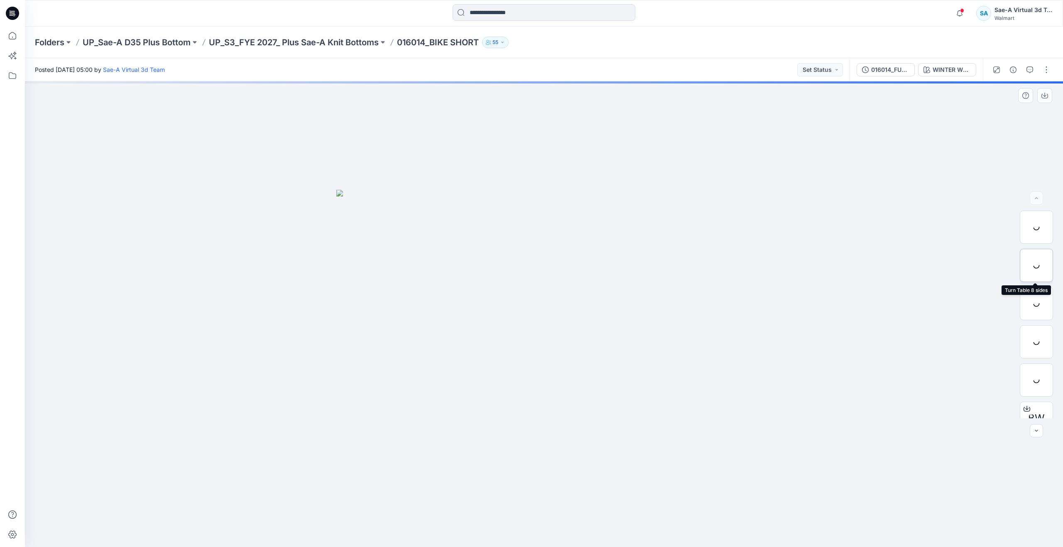
click at [1026, 278] on div at bounding box center [1036, 265] width 33 height 33
drag, startPoint x: 546, startPoint y: 533, endPoint x: 35, endPoint y: 345, distance: 544.0
click at [35, 345] on div at bounding box center [544, 314] width 1038 height 466
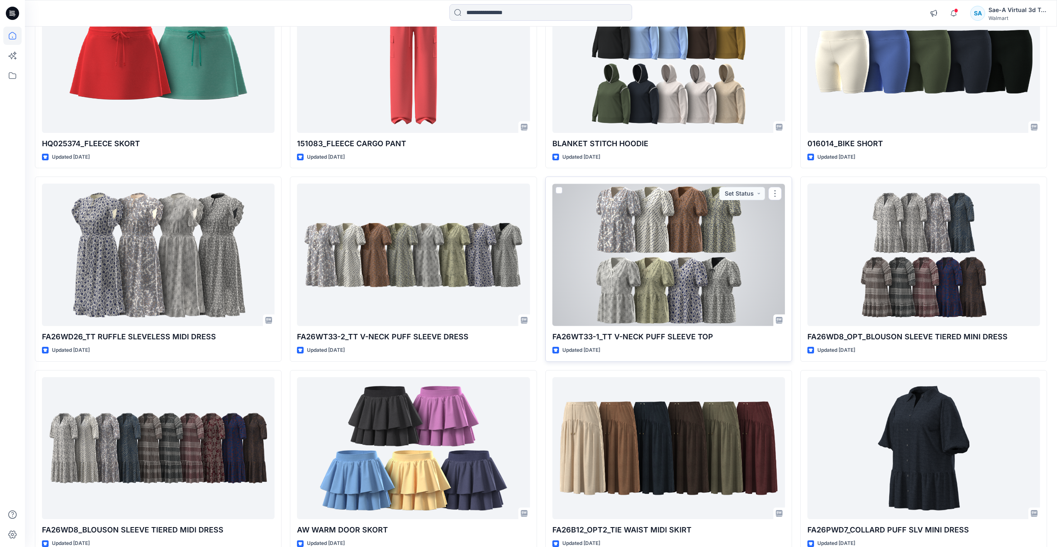
scroll to position [2500, 0]
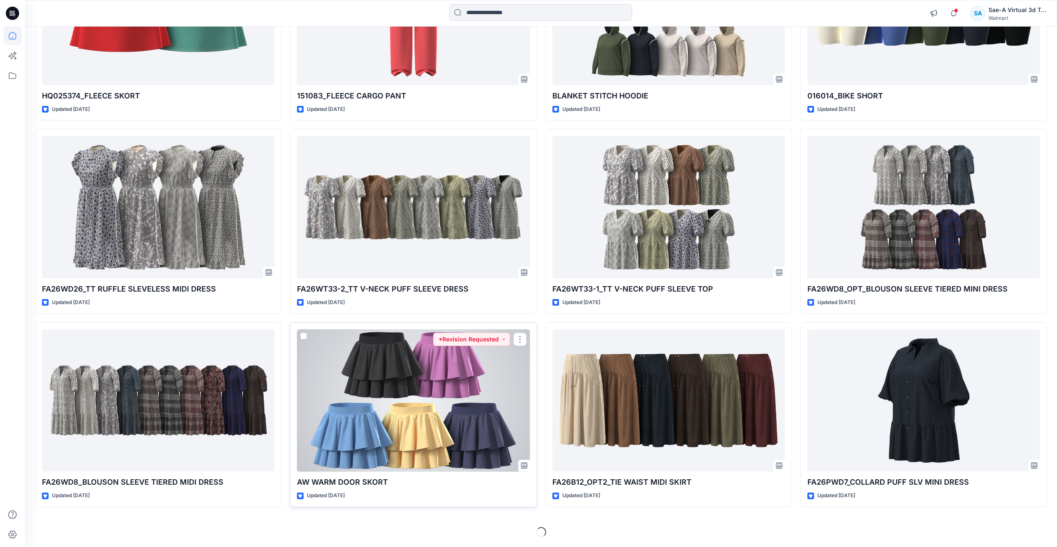
click at [476, 392] on div at bounding box center [413, 400] width 233 height 142
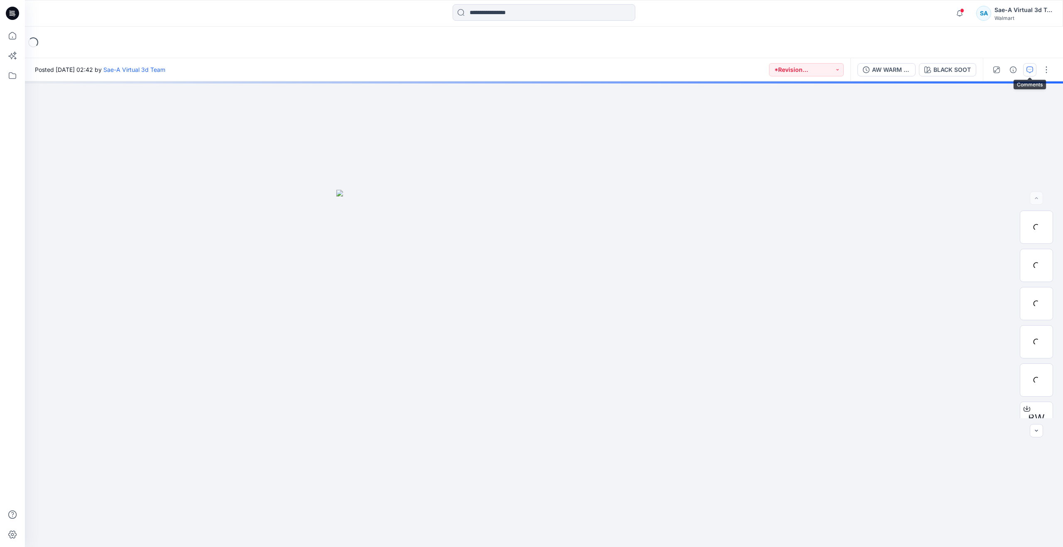
click at [1036, 69] on button "button" at bounding box center [1030, 69] width 13 height 13
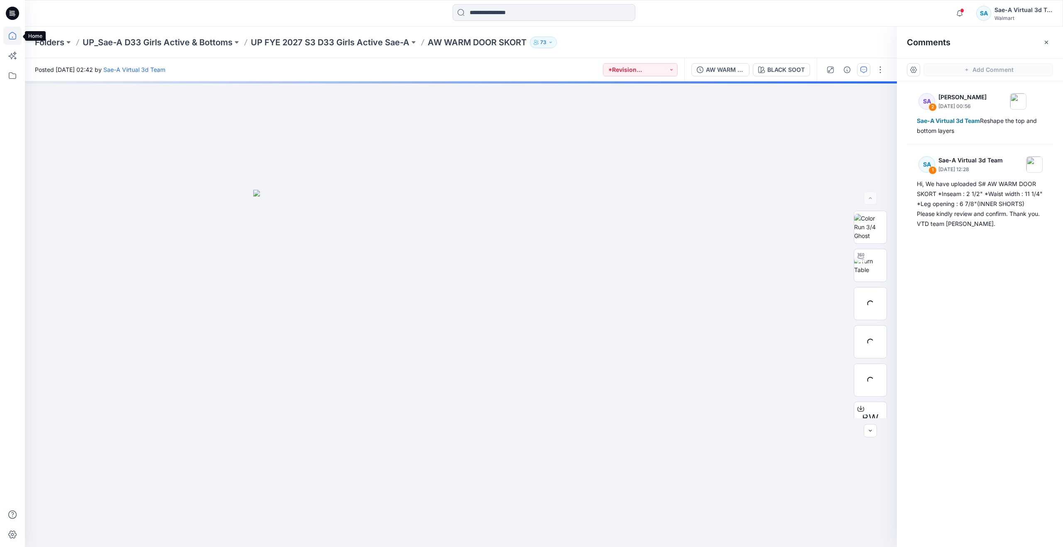
click at [14, 35] on icon at bounding box center [12, 36] width 18 height 18
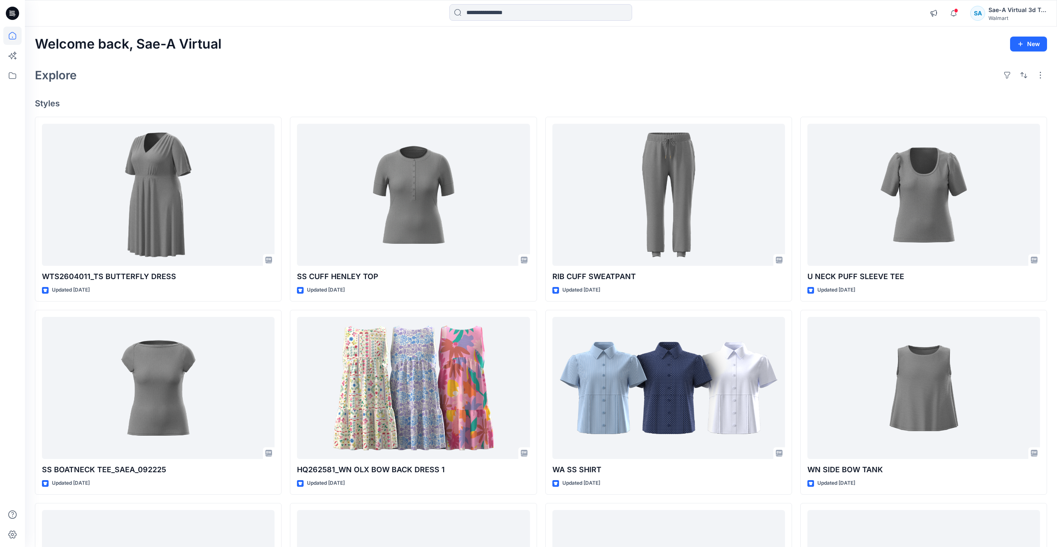
click at [297, 68] on div "Explore" at bounding box center [541, 75] width 1012 height 20
click at [438, 72] on div "Explore" at bounding box center [541, 75] width 1012 height 20
click at [455, 76] on div "Explore" at bounding box center [541, 75] width 1012 height 20
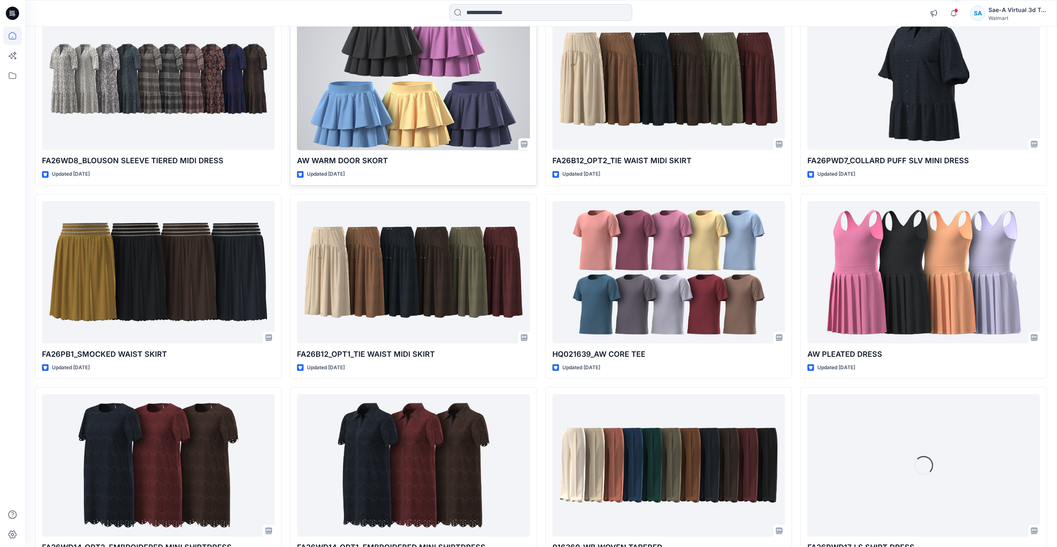
scroll to position [2825, 0]
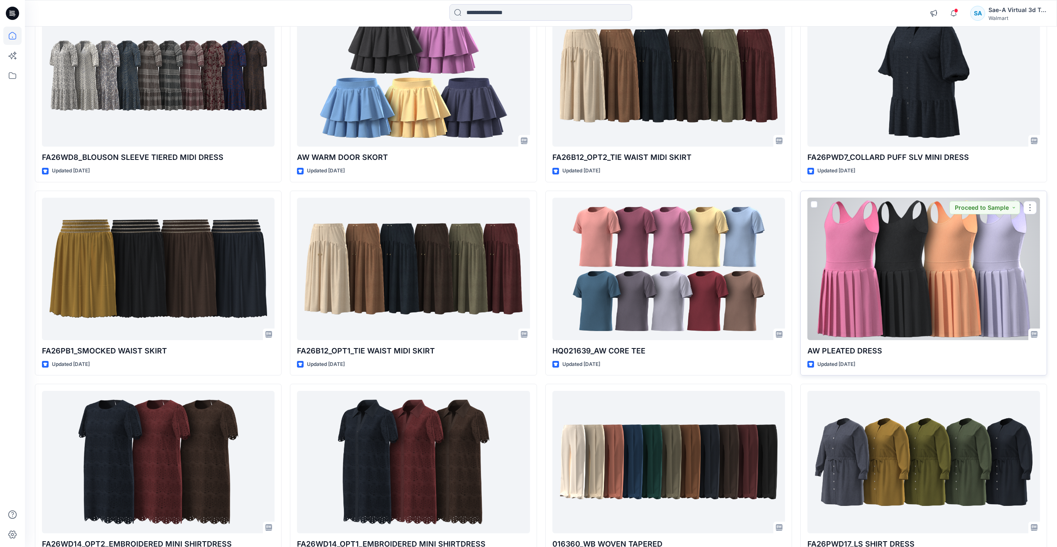
click at [923, 290] on div at bounding box center [924, 269] width 233 height 142
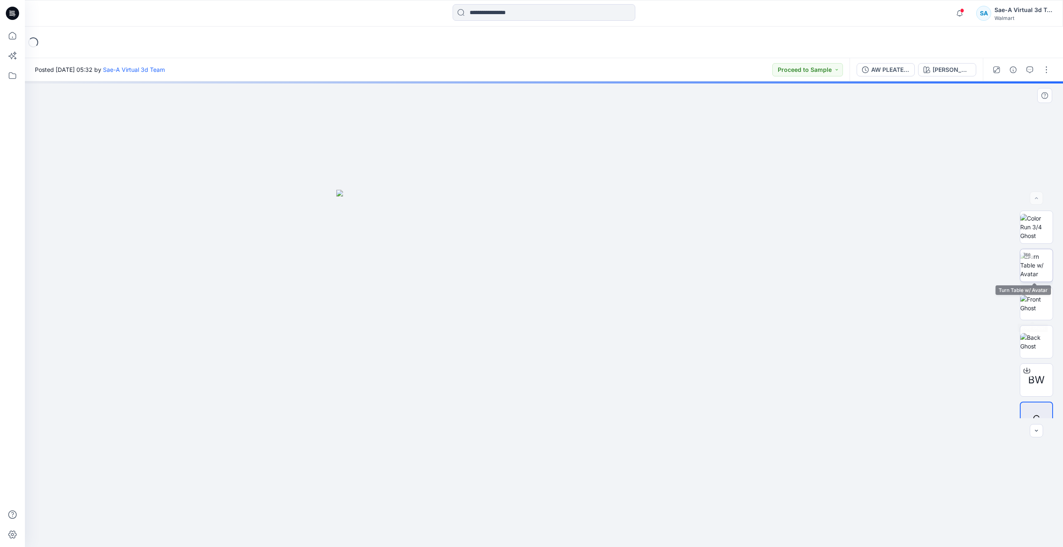
click at [1041, 269] on img at bounding box center [1037, 265] width 32 height 26
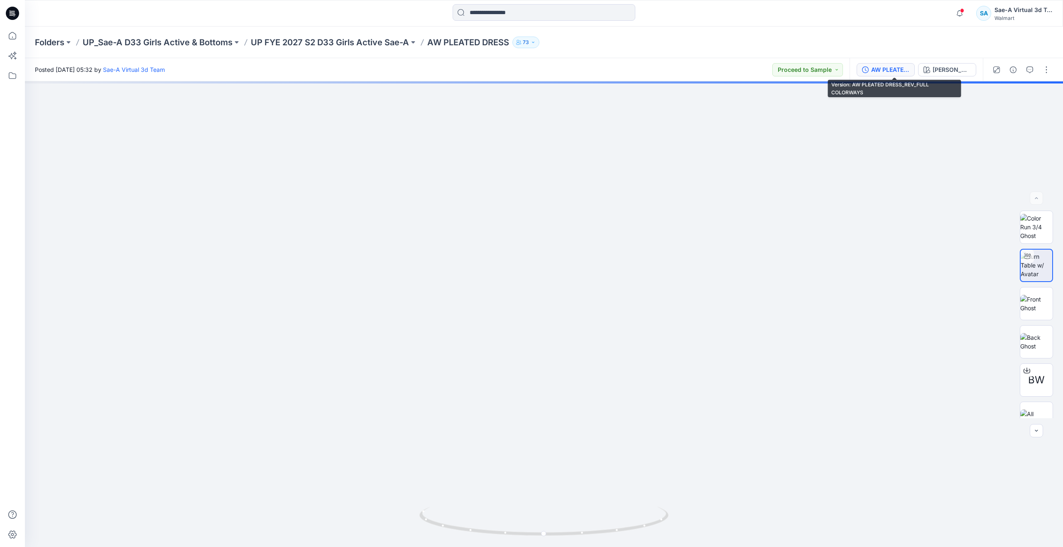
click at [900, 70] on div "AW PLEATED DRESS_REV_FULL COLORWAYS" at bounding box center [891, 69] width 38 height 9
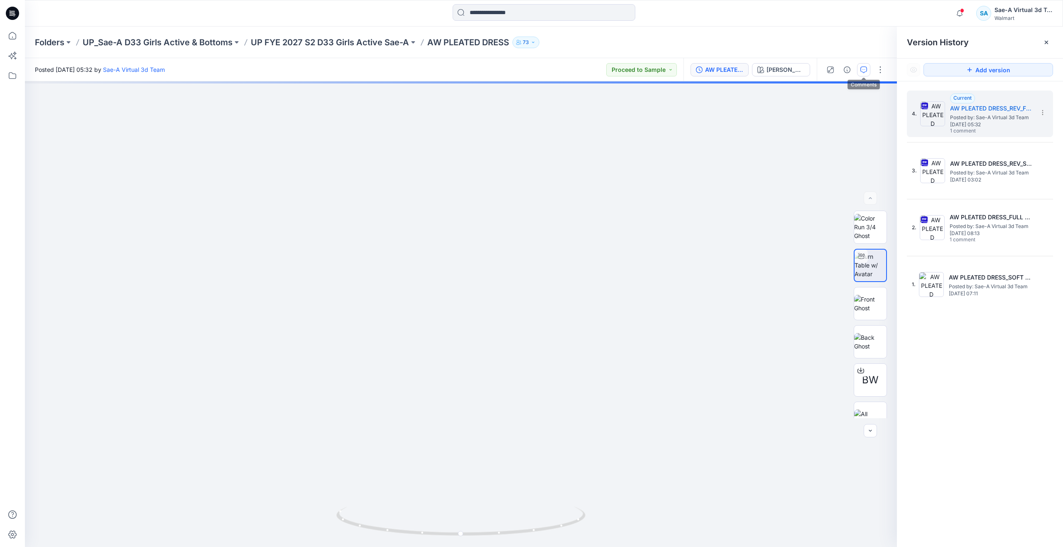
click at [860, 67] on button "button" at bounding box center [863, 69] width 13 height 13
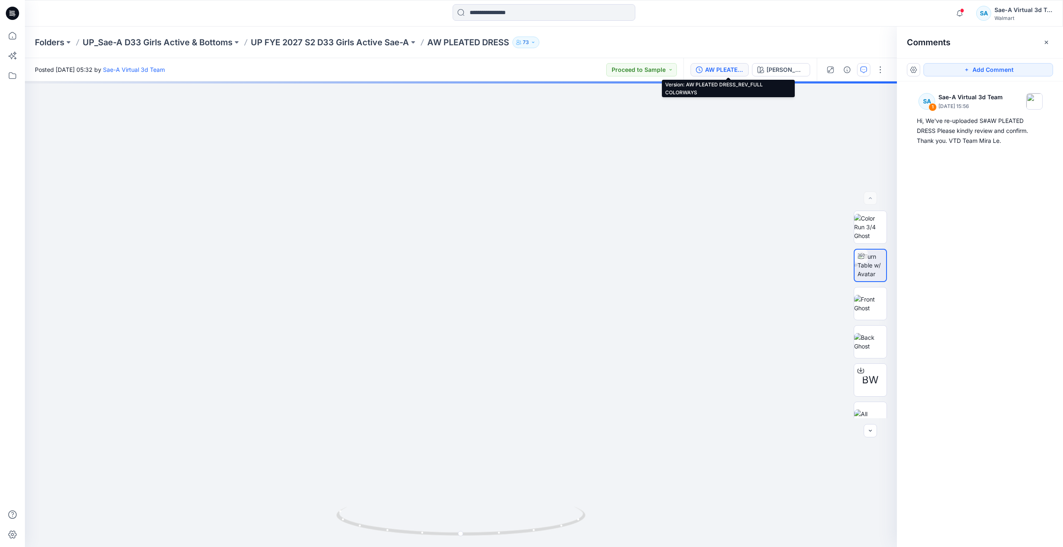
click at [734, 72] on div "AW PLEATED DRESS_REV_FULL COLORWAYS" at bounding box center [724, 69] width 38 height 9
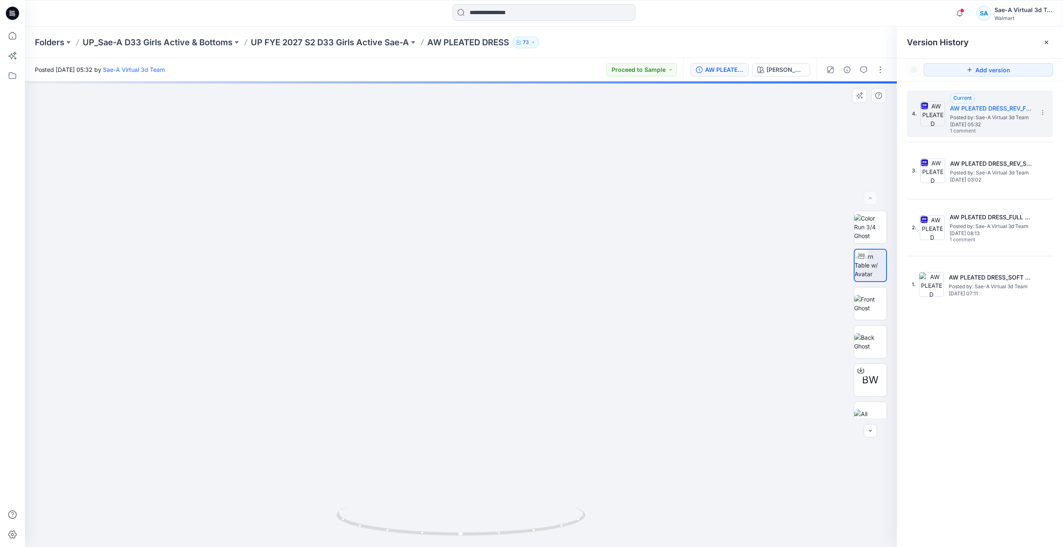
drag, startPoint x: 492, startPoint y: 412, endPoint x: 499, endPoint y: 384, distance: 29.1
drag, startPoint x: 508, startPoint y: 379, endPoint x: 494, endPoint y: 400, distance: 25.5
drag, startPoint x: 464, startPoint y: 536, endPoint x: 472, endPoint y: 452, distance: 84.2
click at [472, 452] on div at bounding box center [461, 314] width 872 height 466
click at [4, 39] on icon at bounding box center [12, 36] width 18 height 18
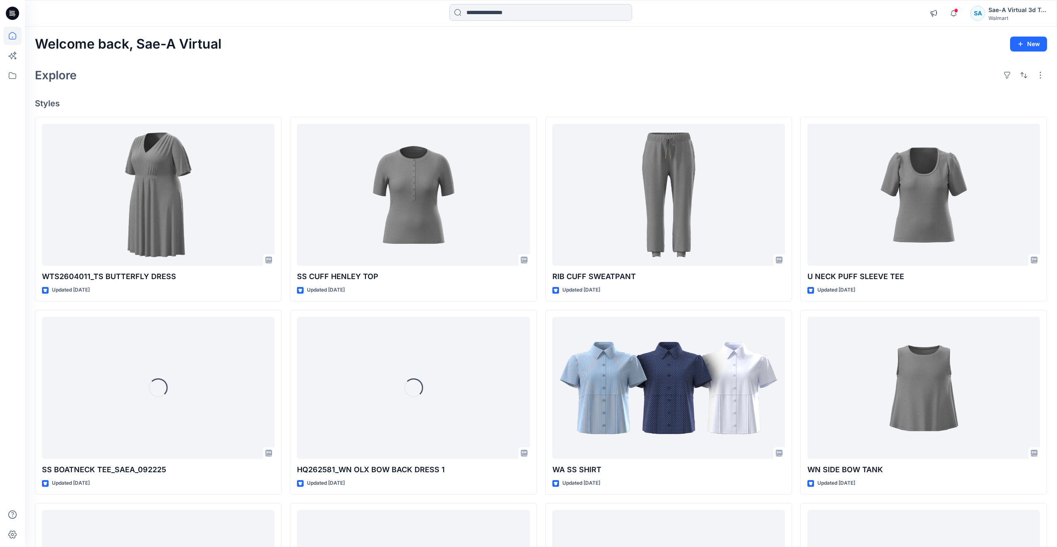
click at [523, 7] on input at bounding box center [540, 12] width 183 height 17
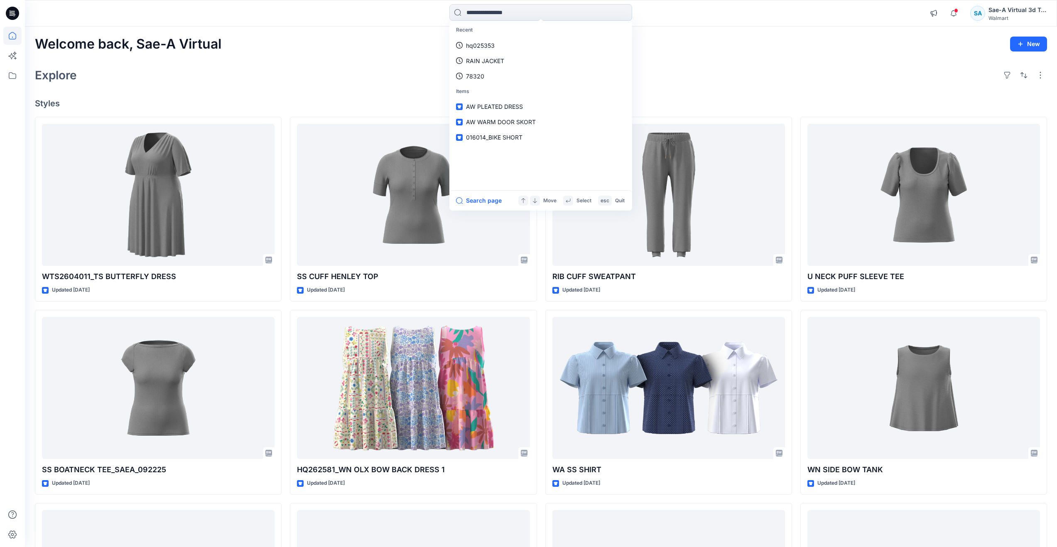
click at [369, 71] on div "Explore" at bounding box center [541, 75] width 1012 height 20
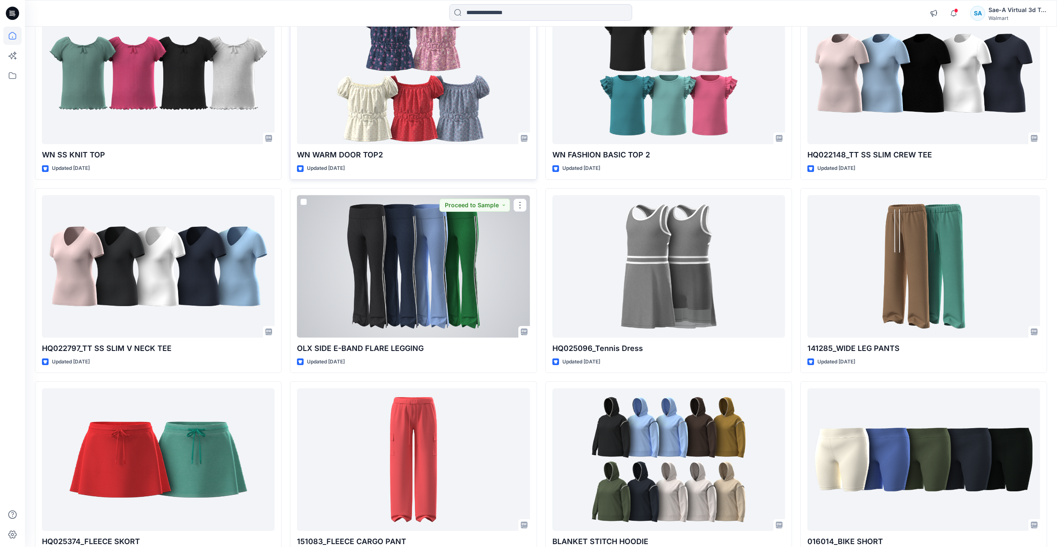
scroll to position [2160, 0]
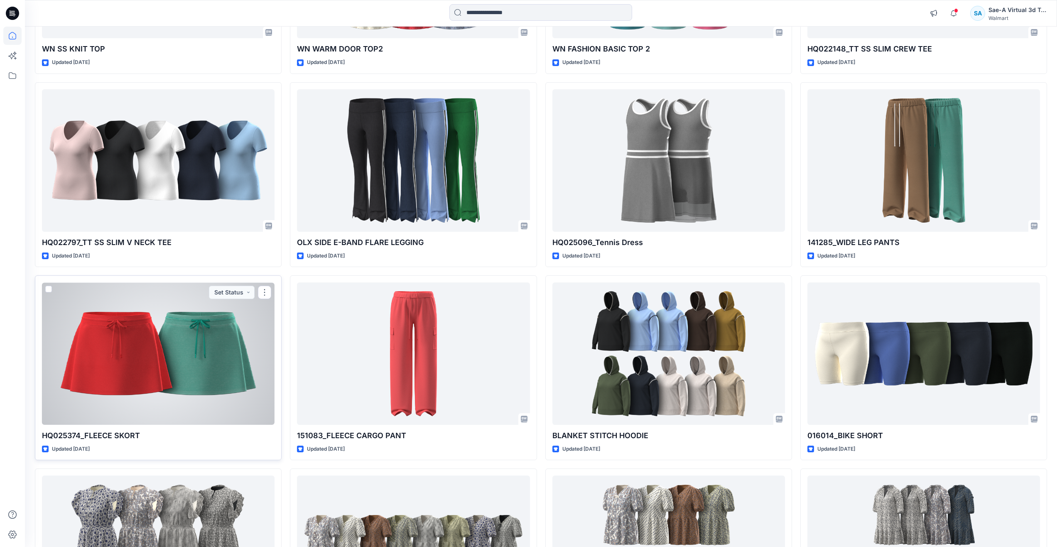
click at [203, 383] on div at bounding box center [158, 353] width 233 height 142
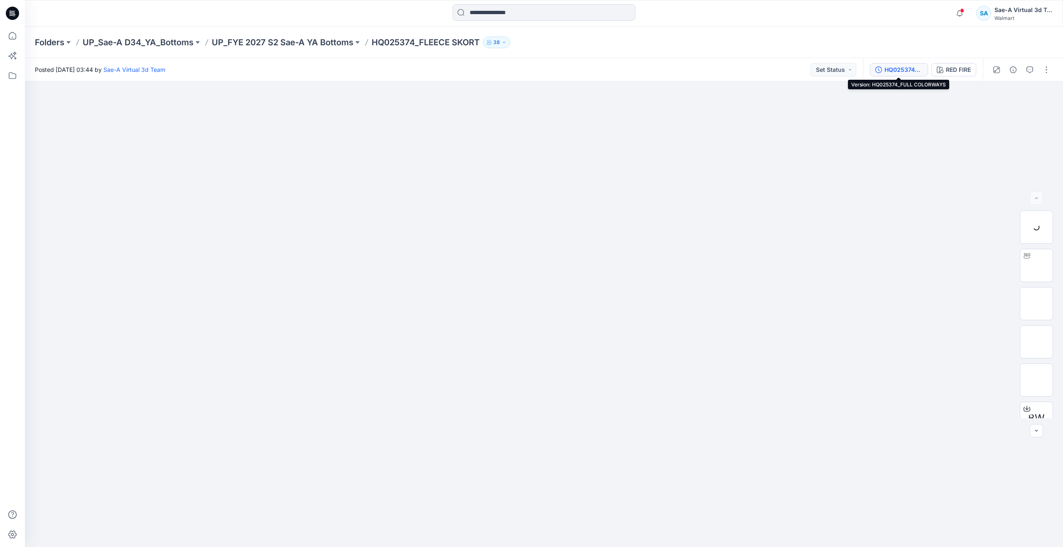
click at [915, 70] on div "HQ025374_FULL COLORWAYS" at bounding box center [904, 69] width 38 height 9
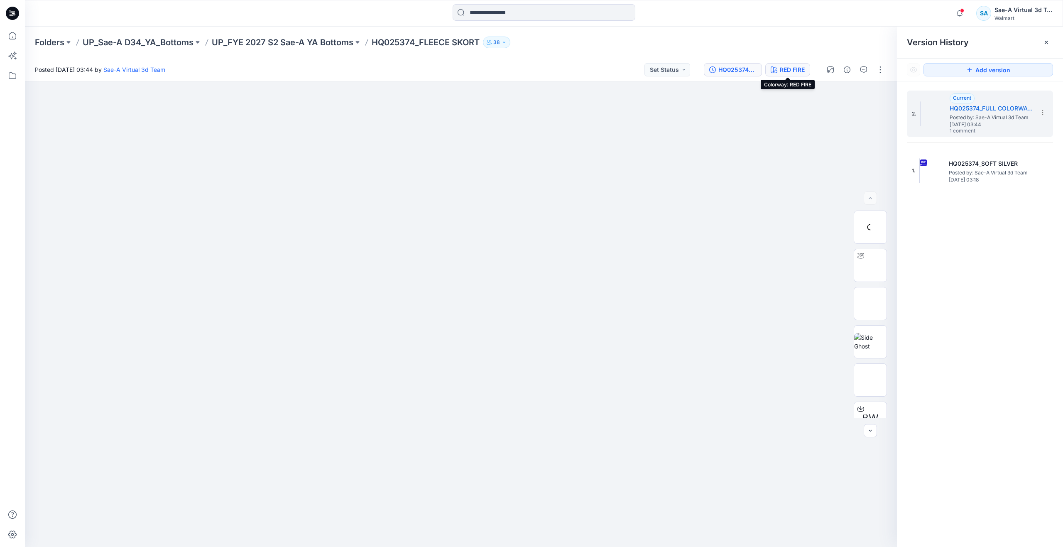
click at [795, 66] on div "RED FIRE" at bounding box center [792, 69] width 25 height 9
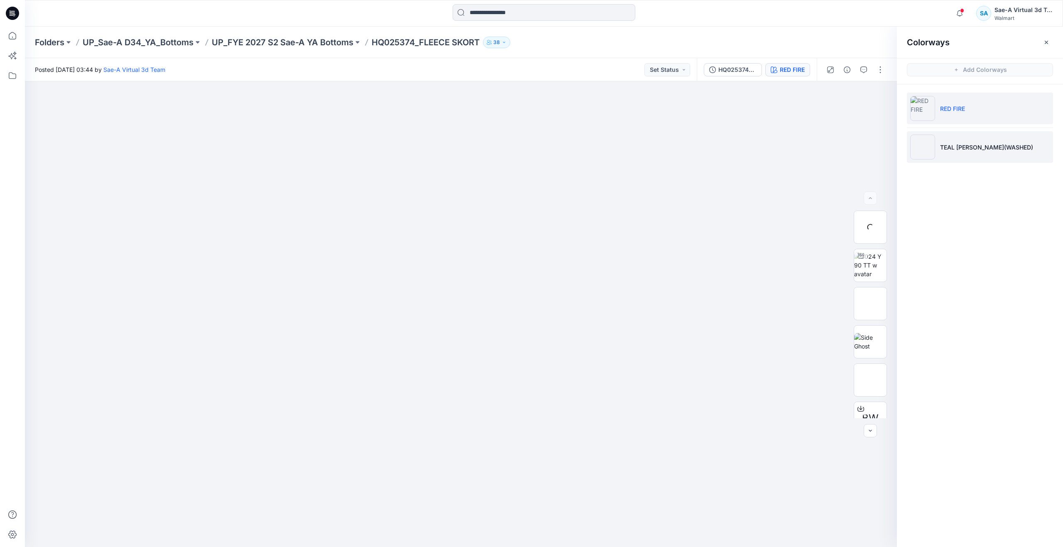
click at [960, 149] on p "TEAL MOSS(WASHED)" at bounding box center [986, 147] width 93 height 9
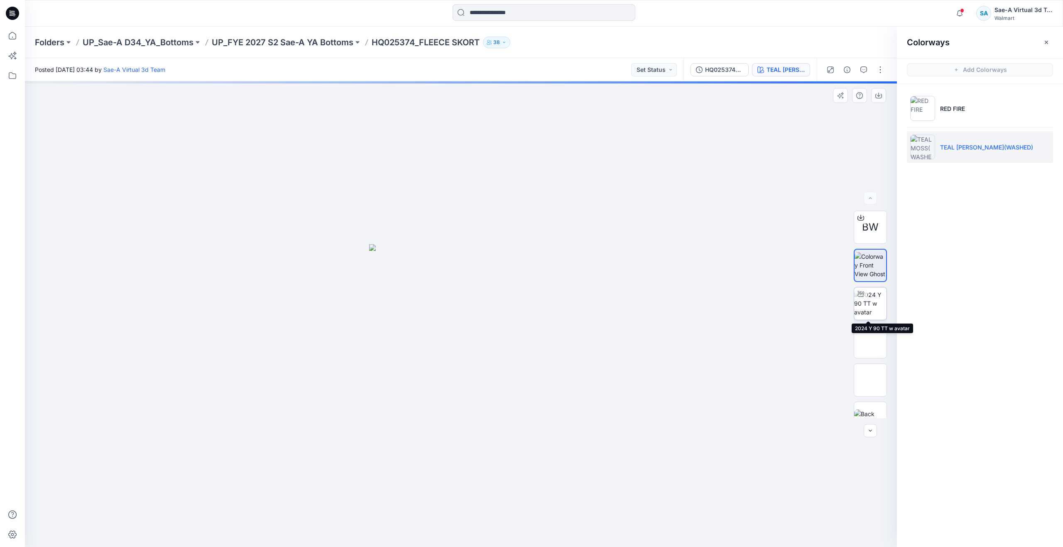
click at [871, 308] on img at bounding box center [870, 303] width 32 height 26
drag, startPoint x: 455, startPoint y: 532, endPoint x: 462, endPoint y: 513, distance: 20.2
click at [462, 513] on icon at bounding box center [461, 522] width 251 height 31
click at [716, 393] on img at bounding box center [460, 36] width 1575 height 1021
drag, startPoint x: 462, startPoint y: 535, endPoint x: 491, endPoint y: 509, distance: 39.2
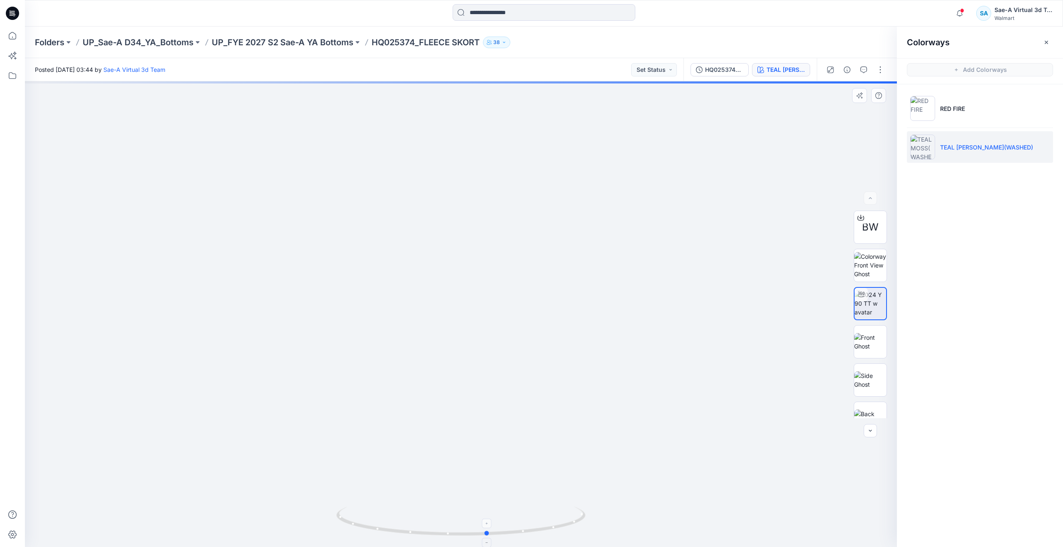
click at [491, 509] on icon at bounding box center [461, 522] width 251 height 31
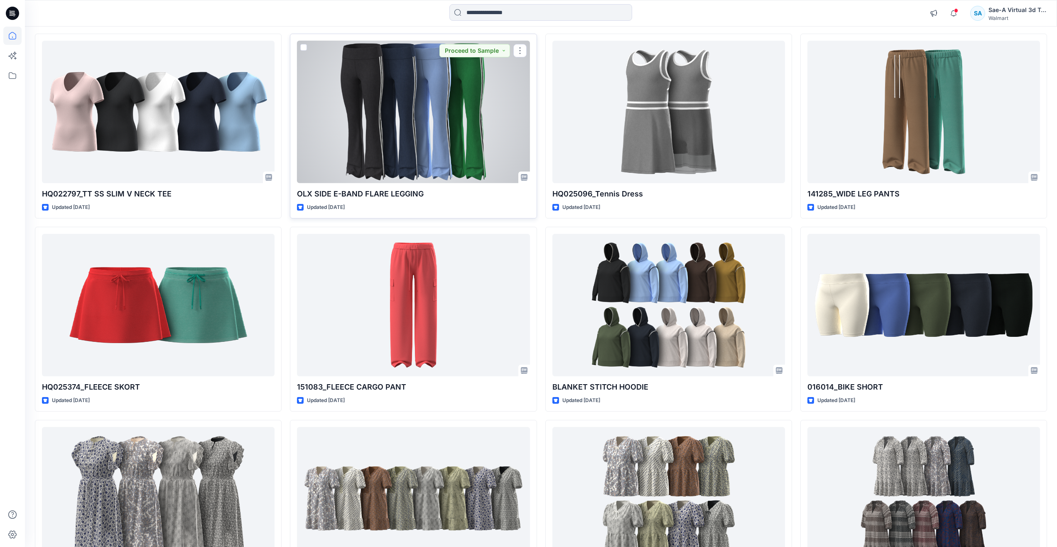
scroll to position [2285, 0]
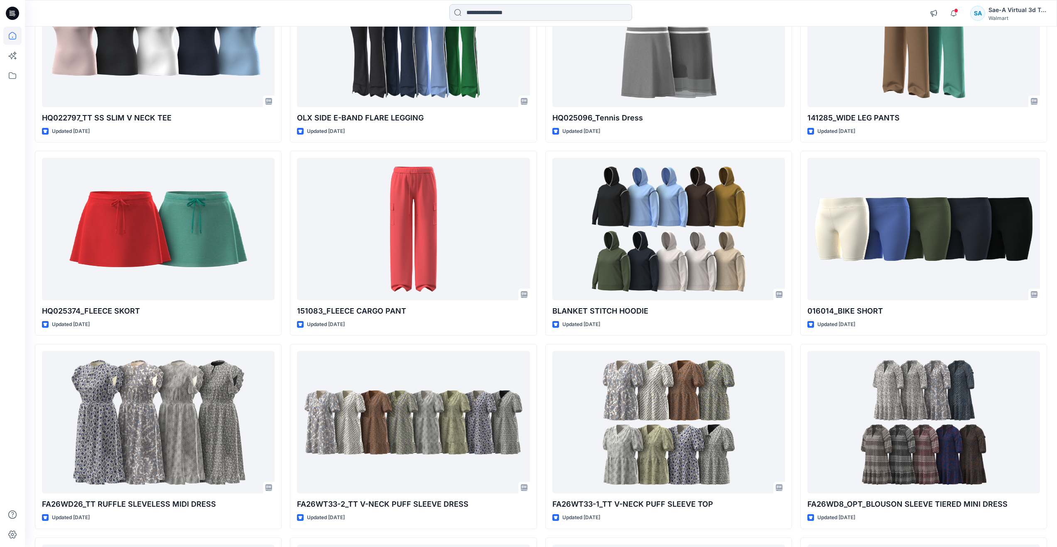
click at [489, 6] on input at bounding box center [540, 12] width 183 height 17
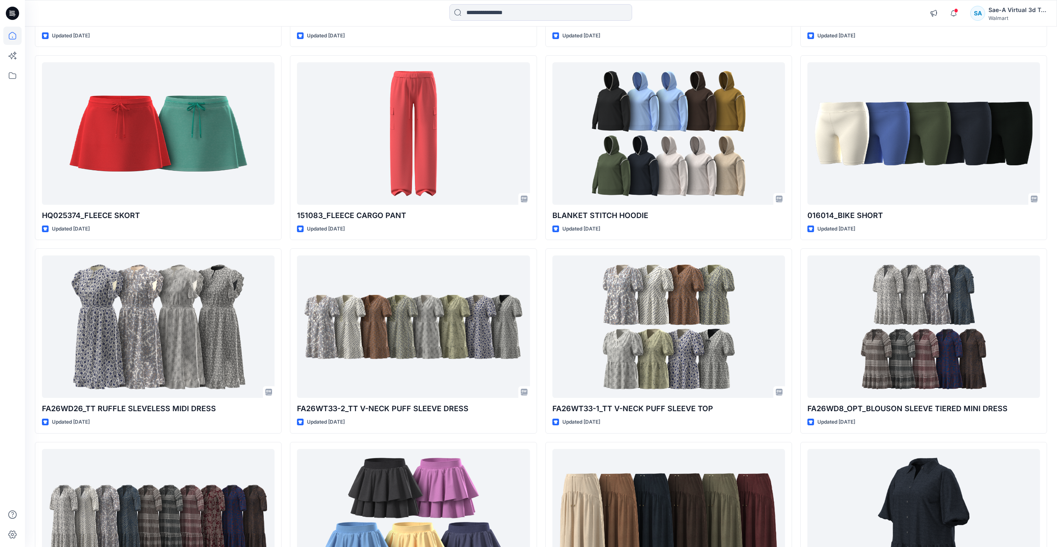
scroll to position [2375, 0]
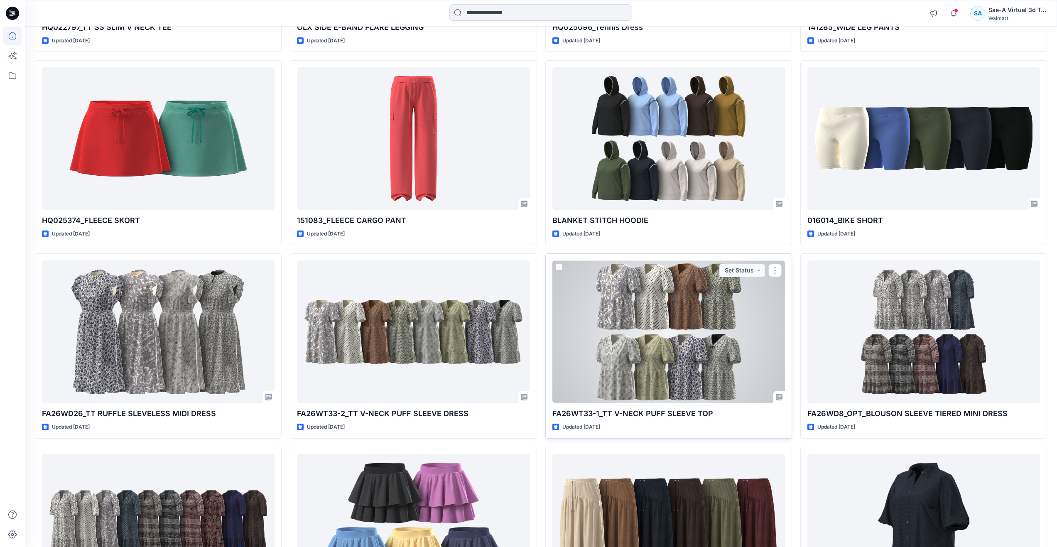
click at [761, 346] on div at bounding box center [668, 331] width 233 height 142
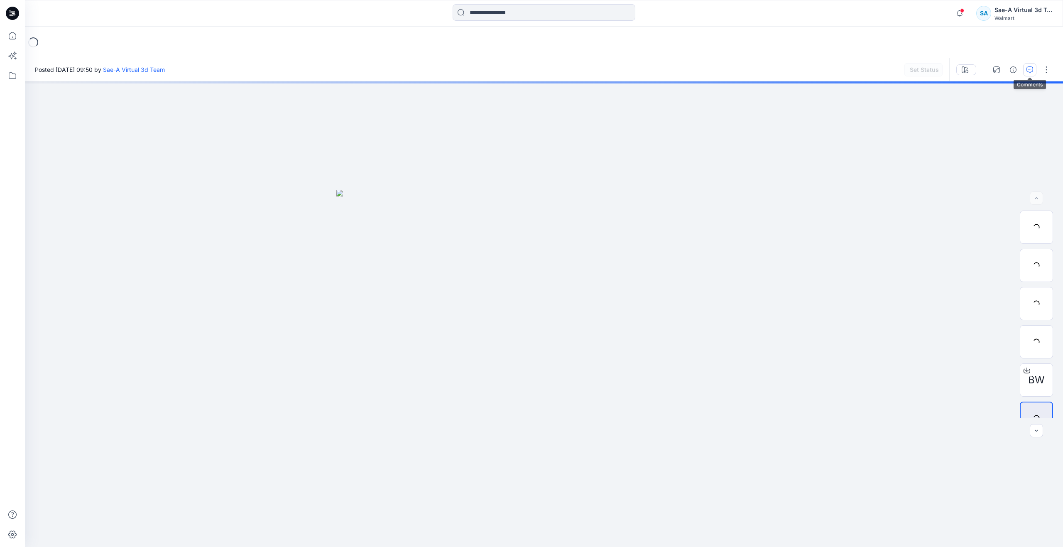
click at [1032, 69] on icon "button" at bounding box center [1030, 69] width 7 height 7
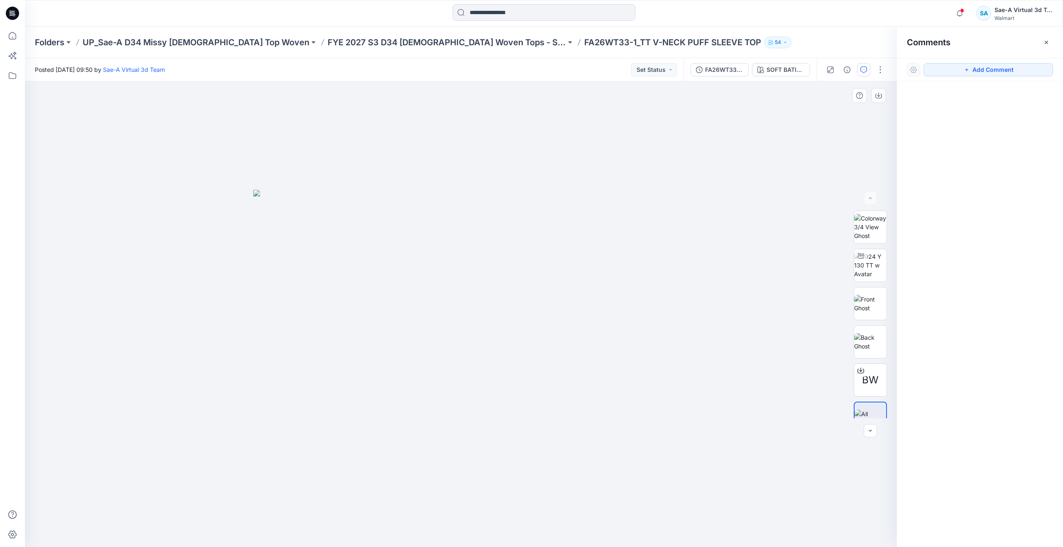
click at [696, 268] on div at bounding box center [461, 314] width 872 height 466
click at [873, 277] on img at bounding box center [870, 265] width 32 height 26
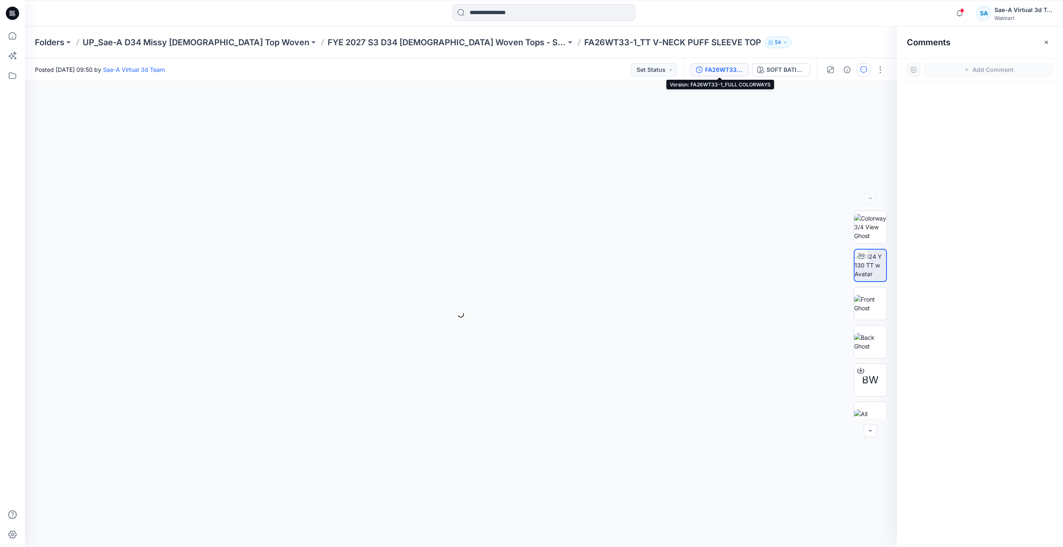
click at [736, 69] on div "FA26WT33-1_FULL COLORWAYS" at bounding box center [724, 69] width 38 height 9
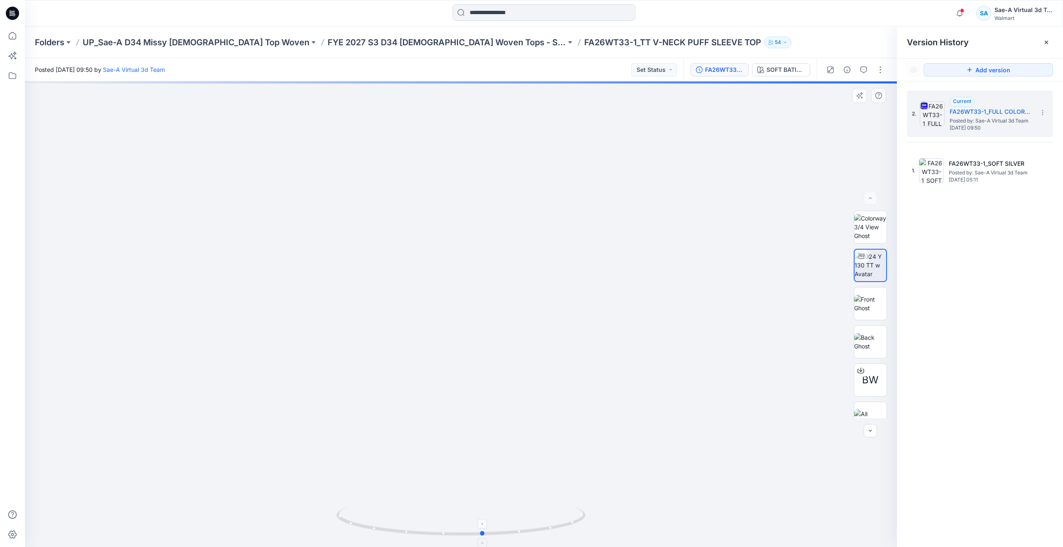
drag, startPoint x: 464, startPoint y: 532, endPoint x: 493, endPoint y: 509, distance: 36.9
click at [489, 511] on icon at bounding box center [461, 522] width 251 height 31
click at [950, 170] on span "Posted by: Sae-A Virtual 3d Team" at bounding box center [990, 173] width 83 height 8
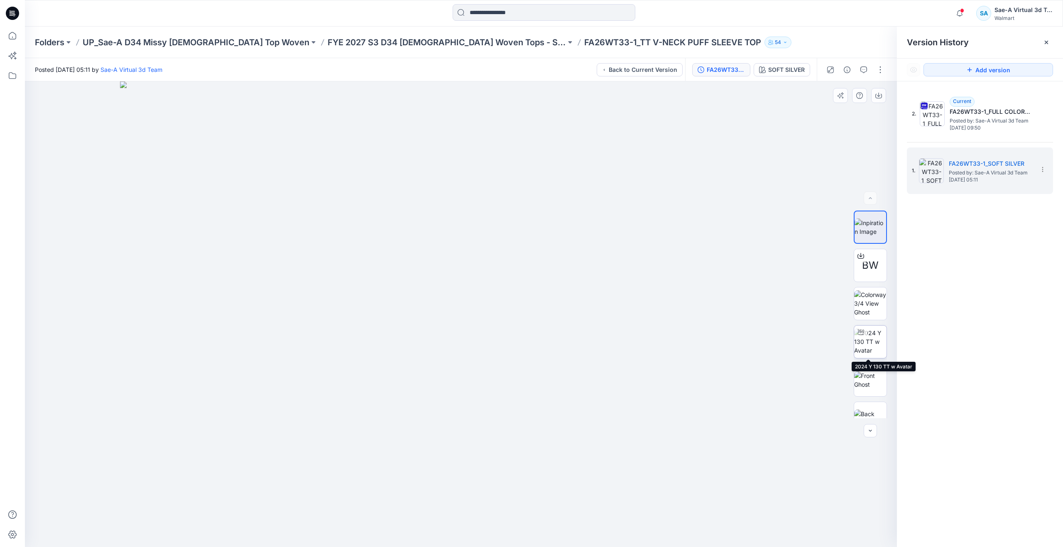
click at [863, 351] on img at bounding box center [870, 342] width 32 height 26
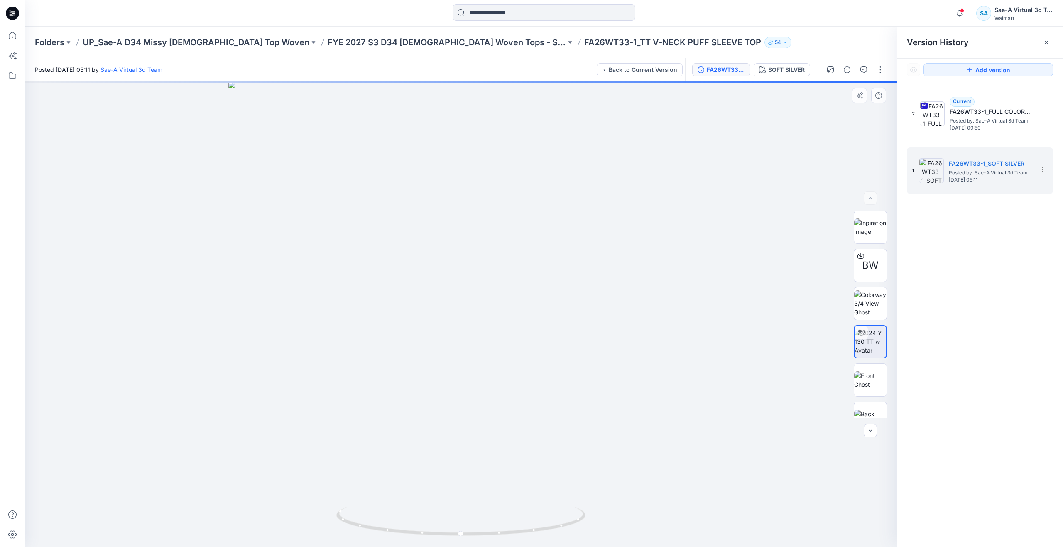
drag, startPoint x: 268, startPoint y: 322, endPoint x: 273, endPoint y: 324, distance: 5.3
click at [268, 322] on div at bounding box center [461, 314] width 872 height 466
click at [282, 168] on img at bounding box center [461, 11] width 1676 height 1071
drag, startPoint x: 484, startPoint y: 222, endPoint x: 484, endPoint y: 214, distance: 8.7
drag, startPoint x: 482, startPoint y: 192, endPoint x: 480, endPoint y: 176, distance: 16.7
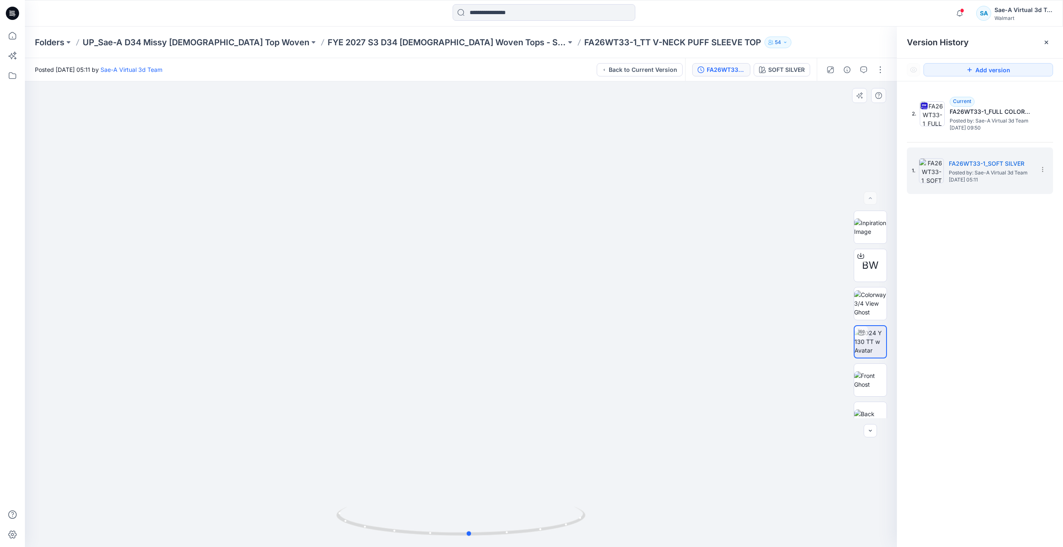
drag, startPoint x: 447, startPoint y: 530, endPoint x: 440, endPoint y: 483, distance: 47.8
click at [440, 483] on div at bounding box center [461, 314] width 872 height 466
click at [424, 41] on p "FYE 2027 S3 D34 Ladies Woven Tops - Sae-A" at bounding box center [447, 43] width 238 height 12
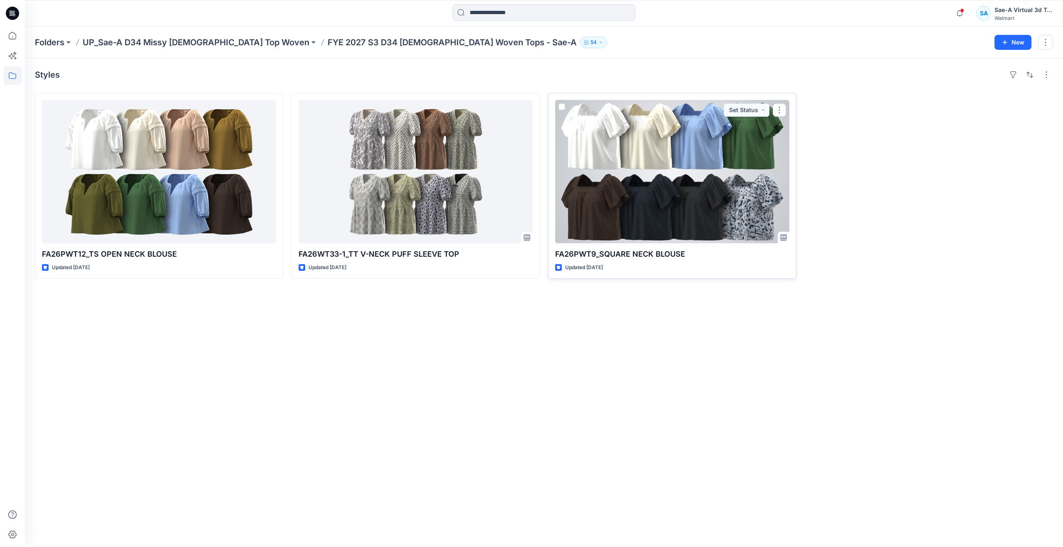
click at [671, 199] on div at bounding box center [672, 171] width 234 height 143
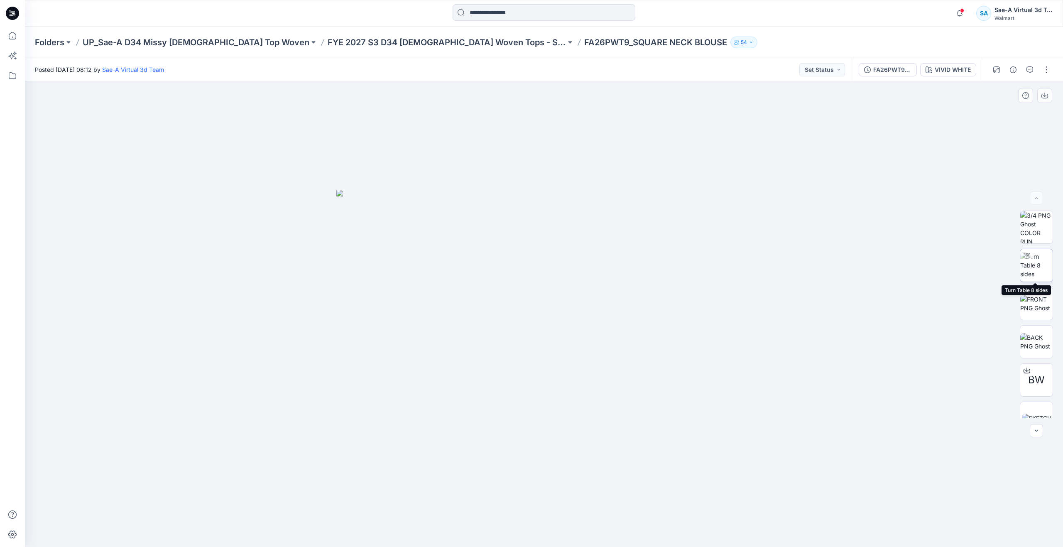
click at [1034, 274] on img at bounding box center [1037, 265] width 32 height 26
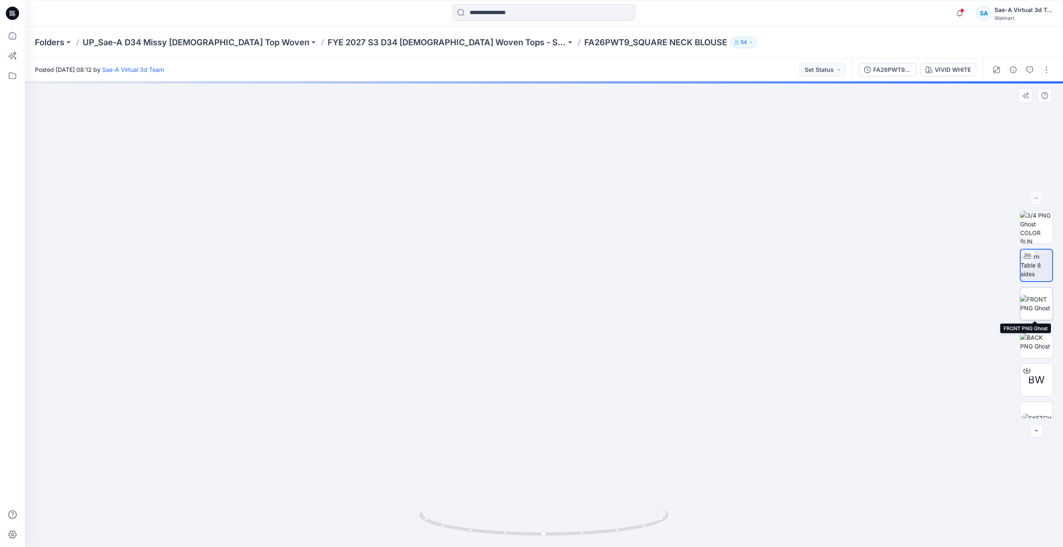
click at [1034, 307] on img at bounding box center [1037, 303] width 32 height 17
click at [1038, 351] on img at bounding box center [1037, 341] width 32 height 17
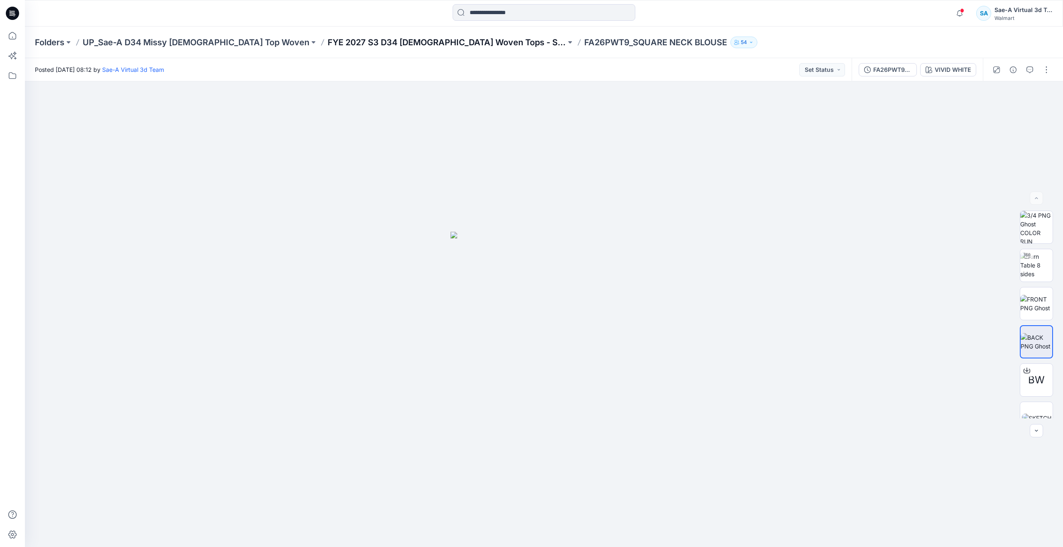
click at [328, 42] on p "FYE 2027 S3 D34 Ladies Woven Tops - Sae-A" at bounding box center [447, 43] width 238 height 12
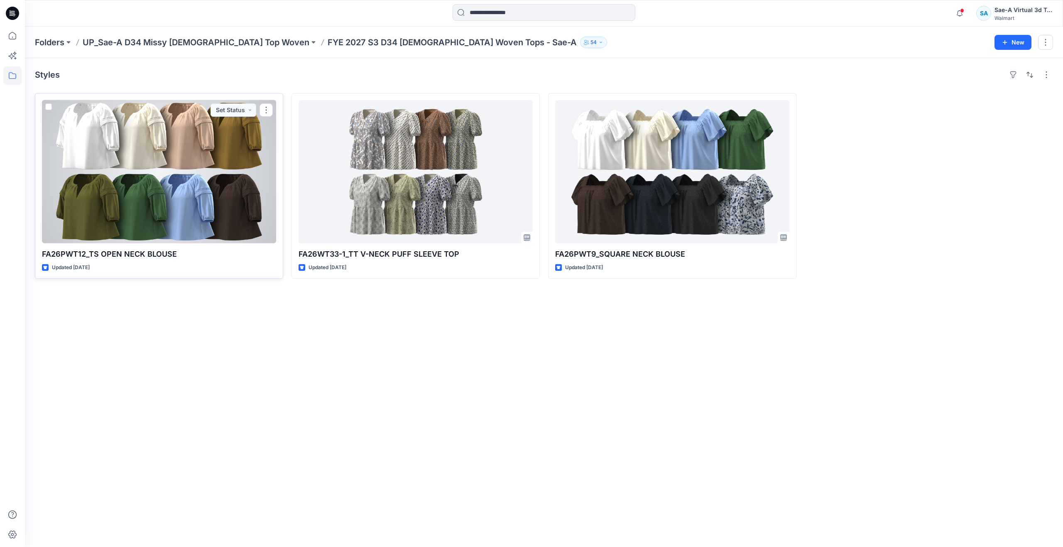
click at [140, 160] on div at bounding box center [159, 171] width 234 height 143
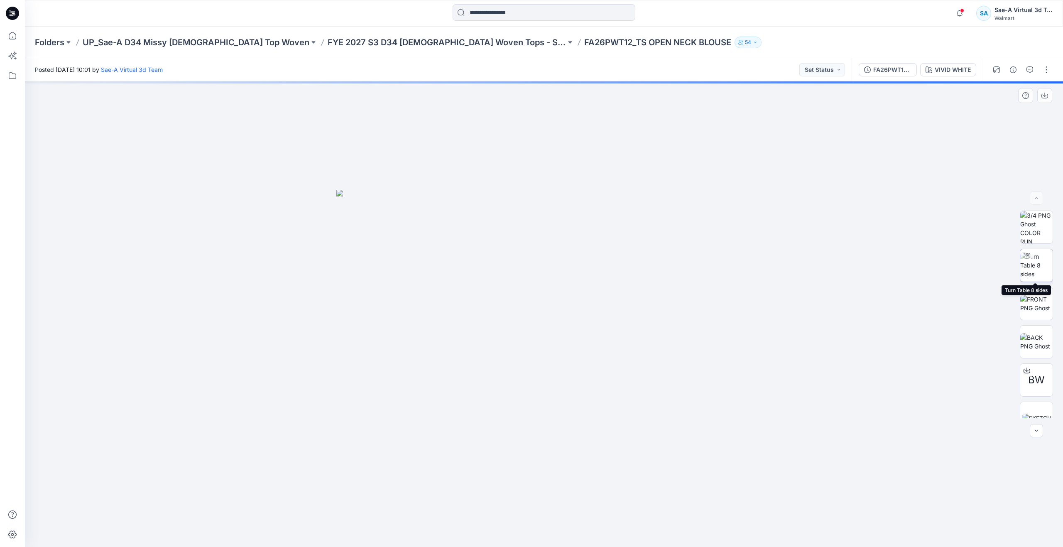
click at [1034, 268] on img at bounding box center [1037, 265] width 32 height 26
drag, startPoint x: 547, startPoint y: 533, endPoint x: 538, endPoint y: 489, distance: 45.5
click at [538, 489] on div at bounding box center [544, 314] width 1038 height 466
drag, startPoint x: 19, startPoint y: 39, endPoint x: 22, endPoint y: 43, distance: 4.7
click at [19, 39] on icon at bounding box center [12, 36] width 18 height 18
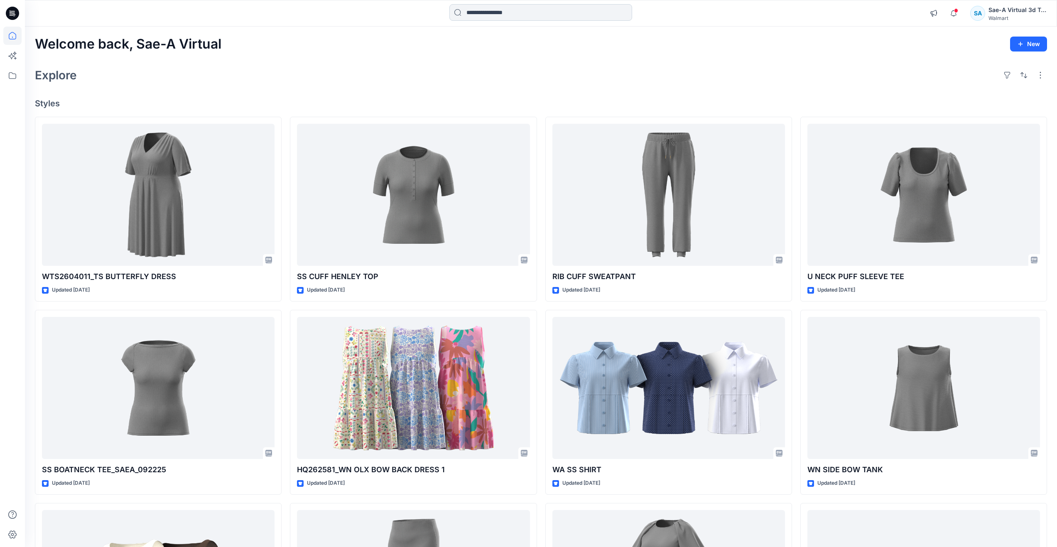
click at [530, 10] on input at bounding box center [540, 12] width 183 height 17
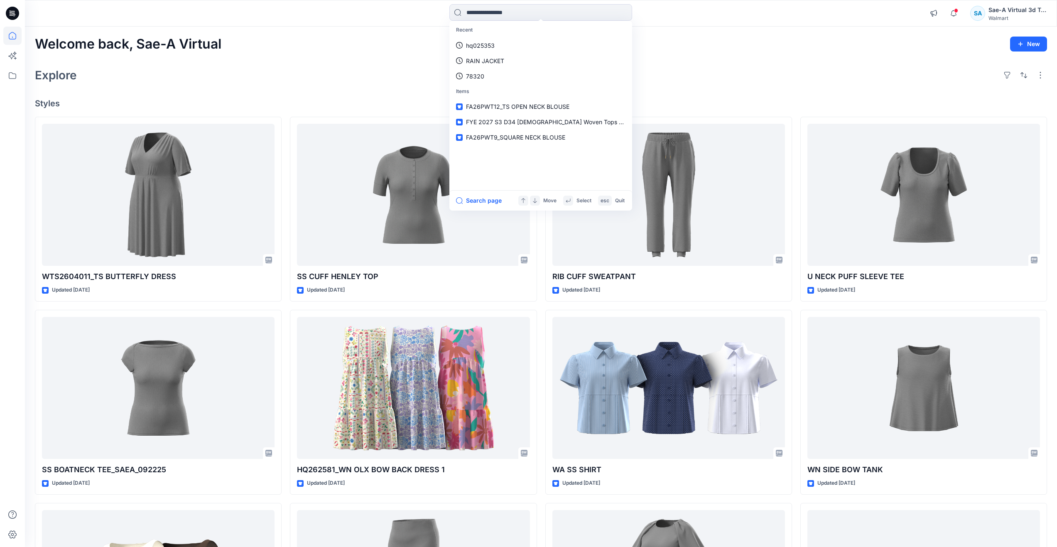
click at [356, 65] on div "Explore" at bounding box center [541, 75] width 1012 height 20
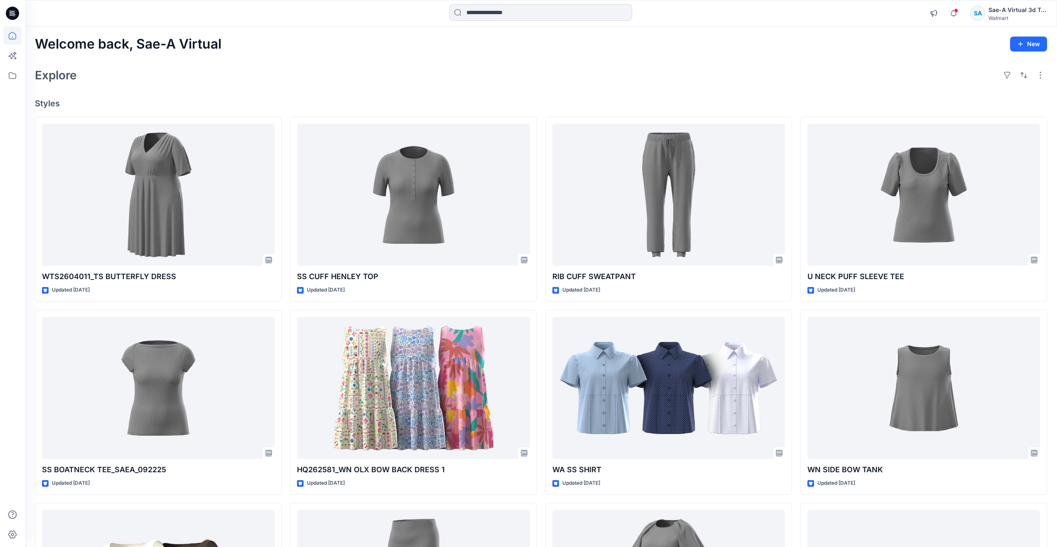
click at [533, 85] on div "Explore" at bounding box center [541, 75] width 1012 height 20
click at [420, 105] on h4 "Styles" at bounding box center [541, 103] width 1012 height 10
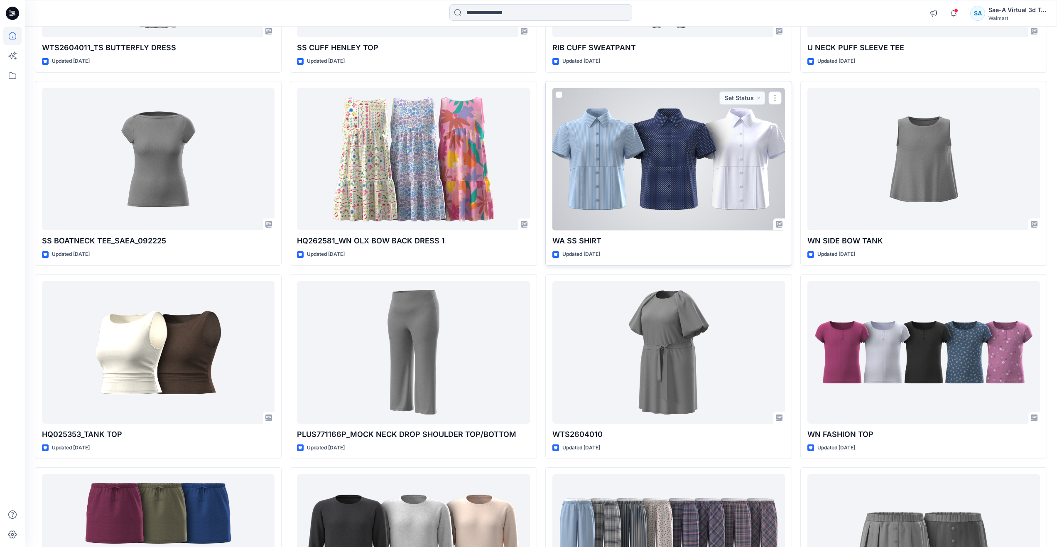
scroll to position [249, 0]
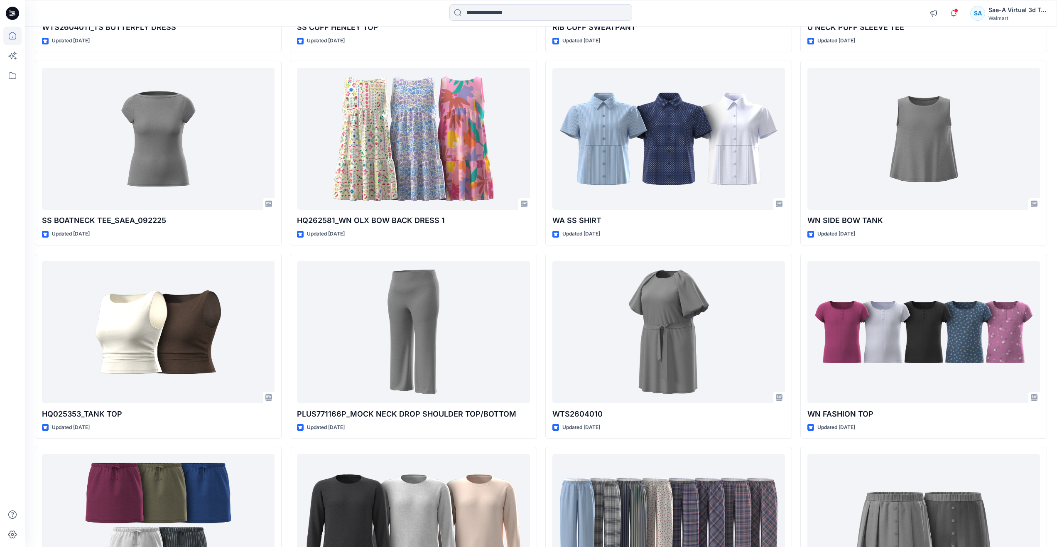
click at [25, 369] on div at bounding box center [12, 273] width 25 height 547
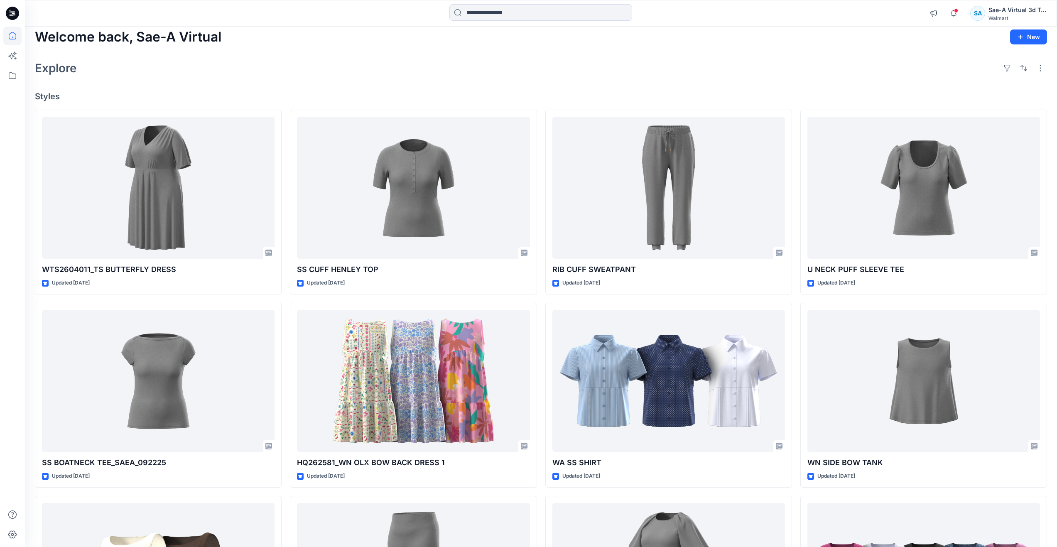
scroll to position [0, 0]
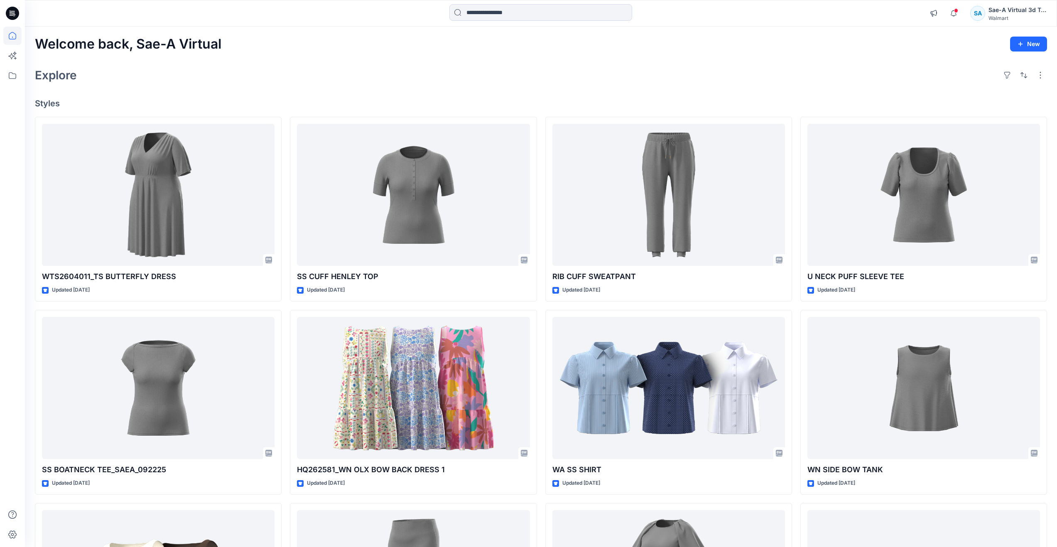
click at [13, 398] on div at bounding box center [12, 287] width 18 height 520
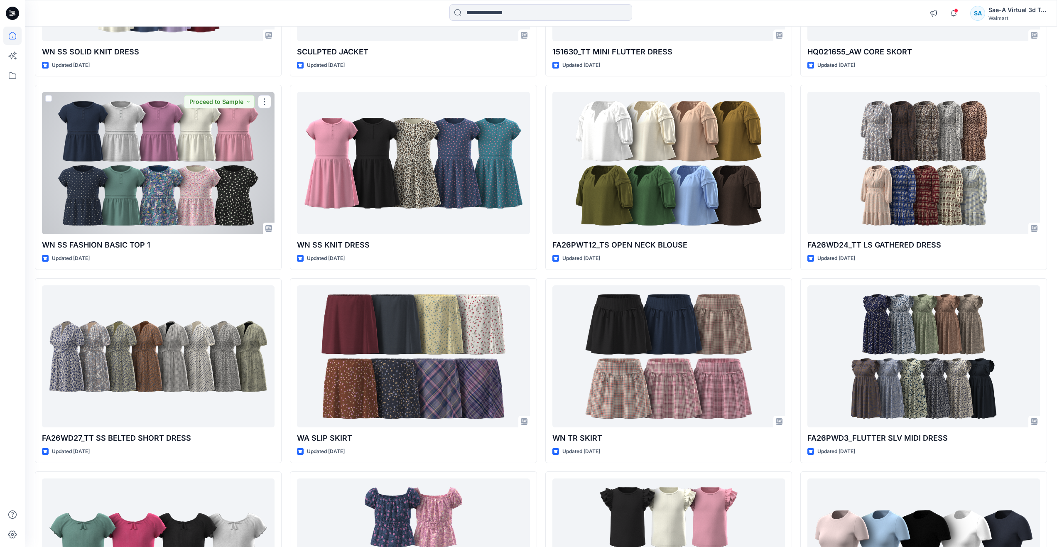
scroll to position [1579, 0]
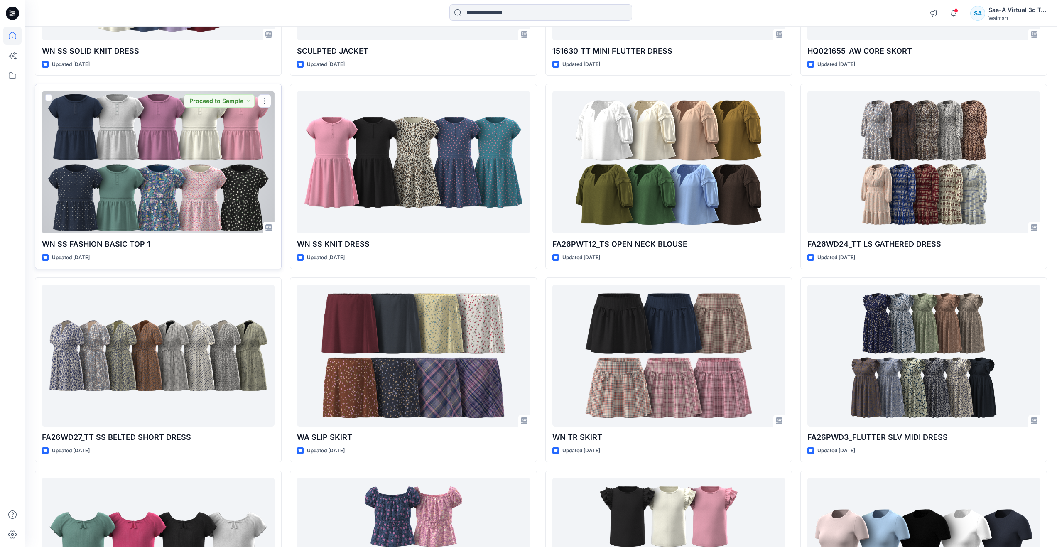
click at [141, 184] on div at bounding box center [158, 162] width 233 height 142
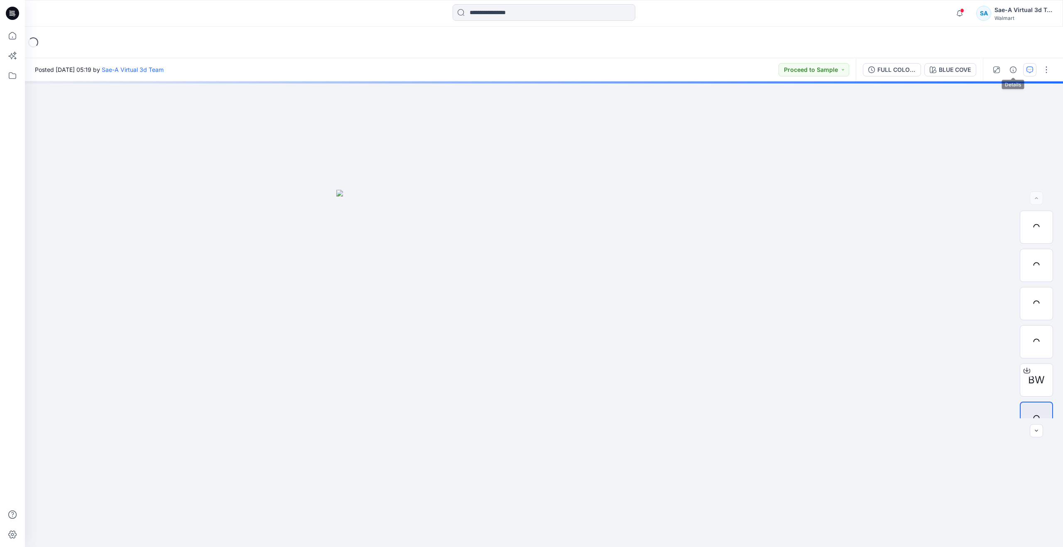
click at [1029, 68] on icon "button" at bounding box center [1030, 69] width 7 height 7
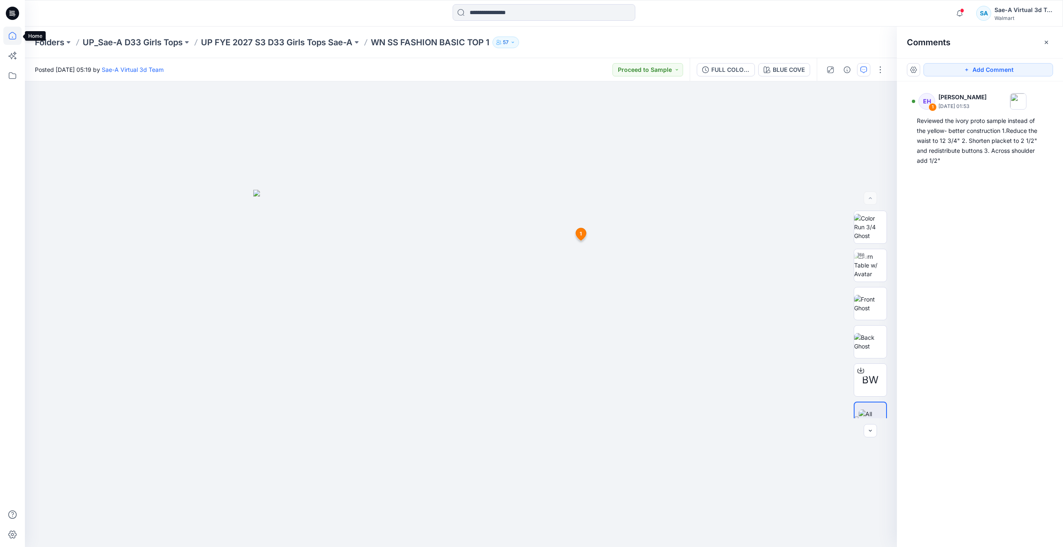
click at [10, 31] on icon at bounding box center [12, 36] width 18 height 18
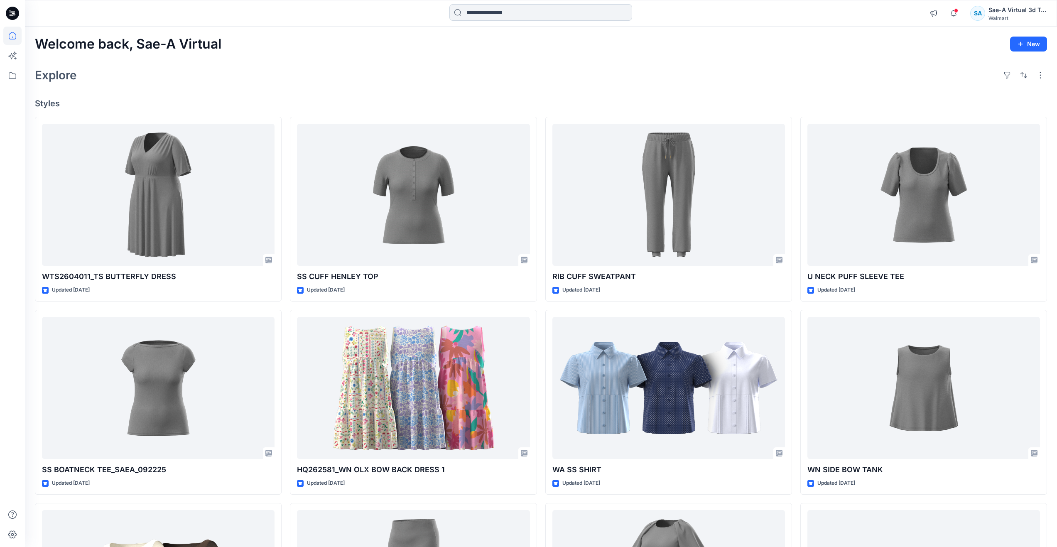
click at [508, 11] on input at bounding box center [540, 12] width 183 height 17
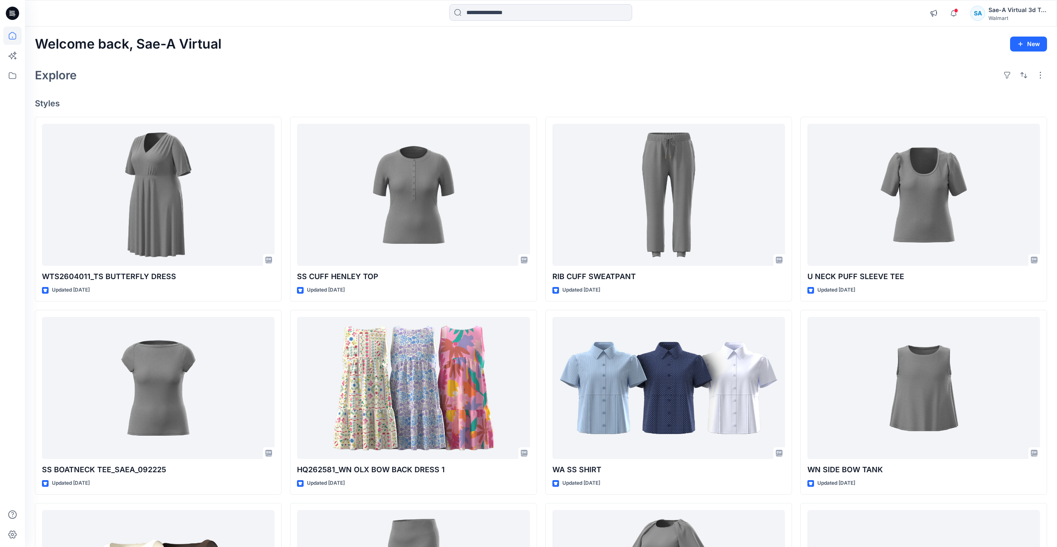
click at [382, 73] on div "Explore" at bounding box center [541, 75] width 1012 height 20
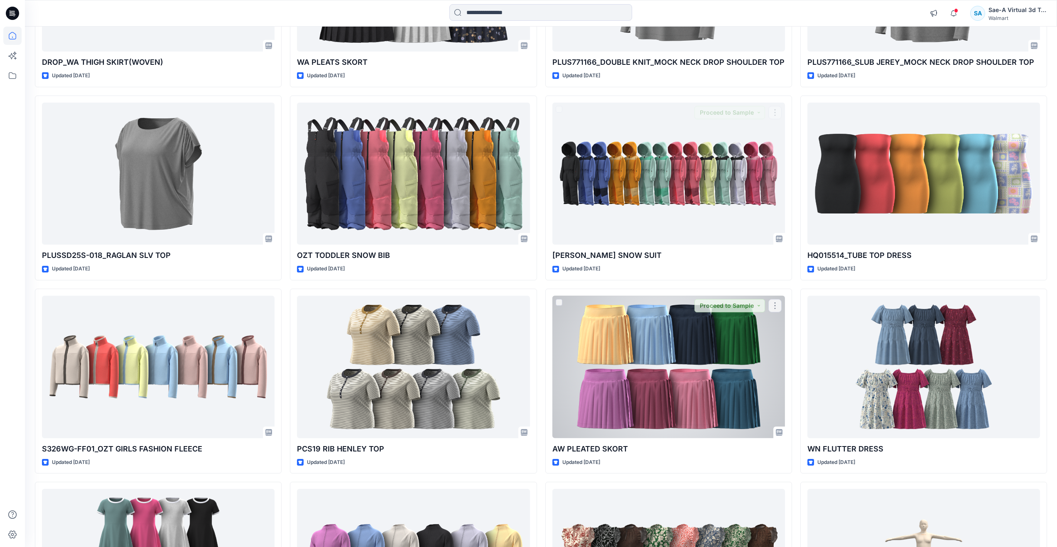
scroll to position [997, 0]
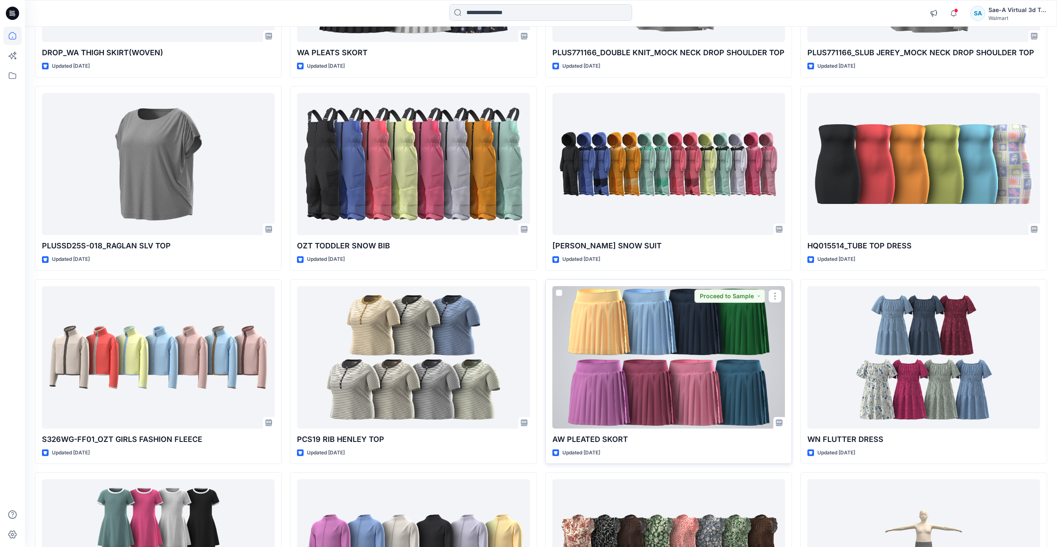
click at [631, 331] on div at bounding box center [668, 357] width 233 height 142
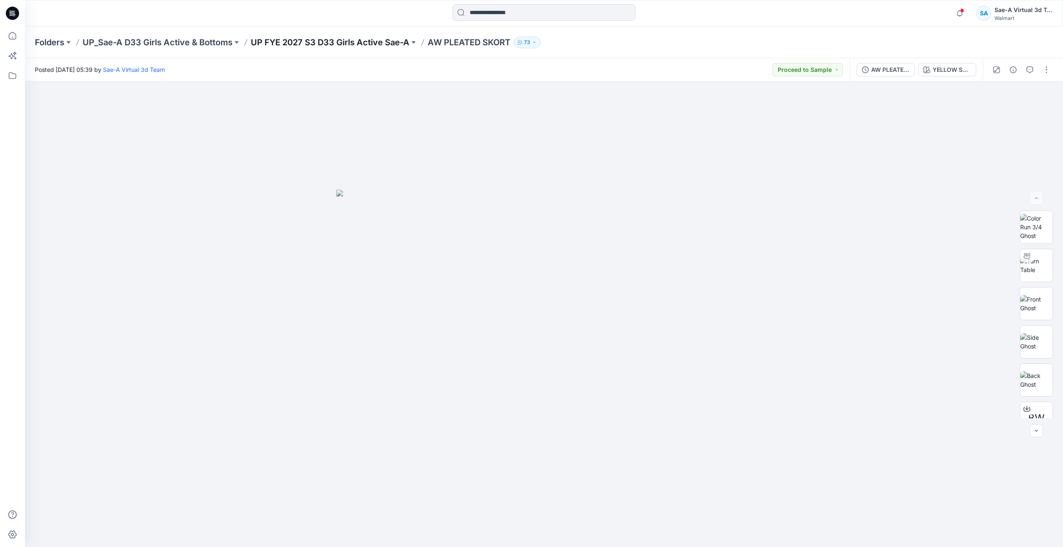
click at [317, 39] on p "UP FYE 2027 S3 D33 Girls Active Sae-A" at bounding box center [330, 43] width 159 height 12
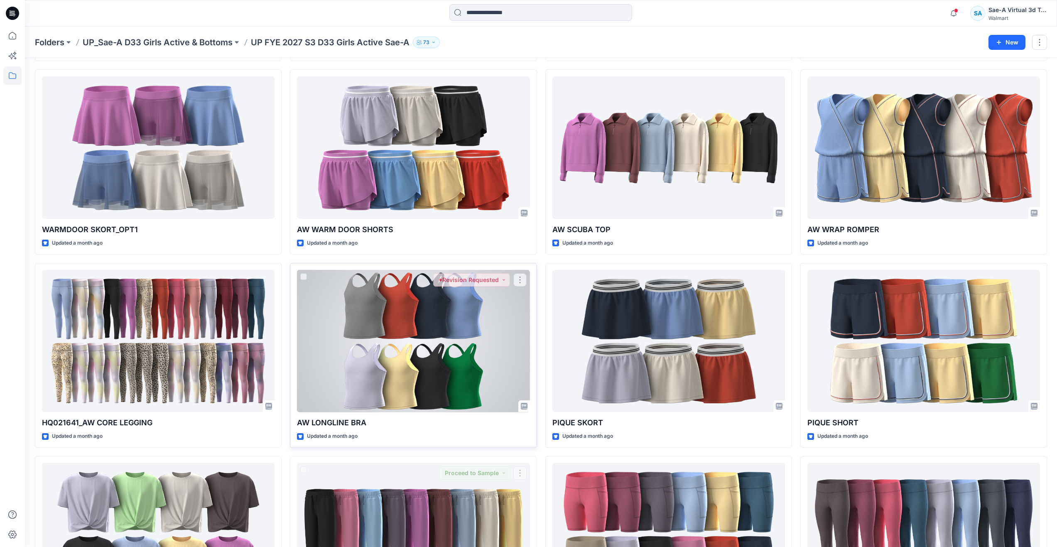
scroll to position [332, 0]
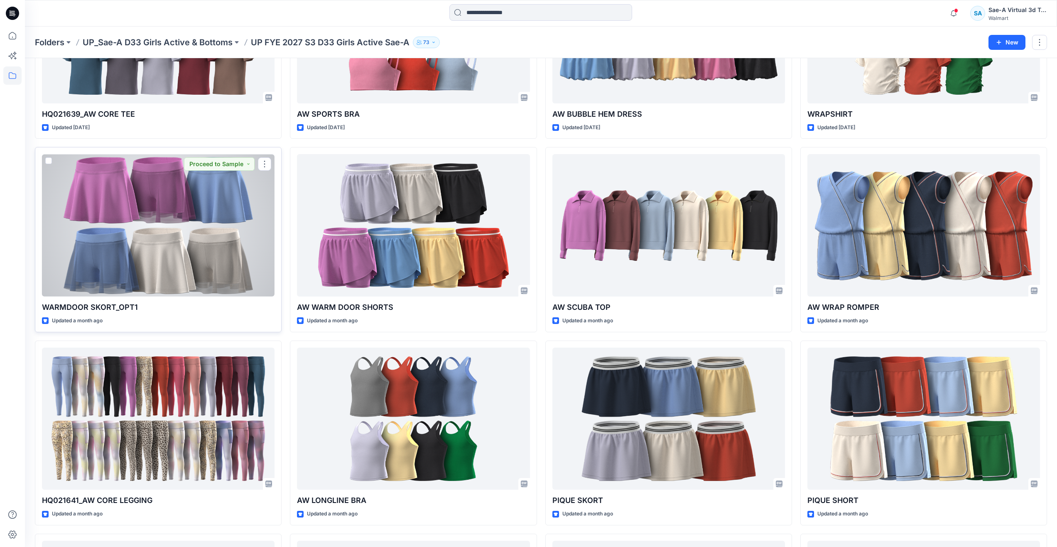
click at [188, 243] on div at bounding box center [158, 225] width 233 height 142
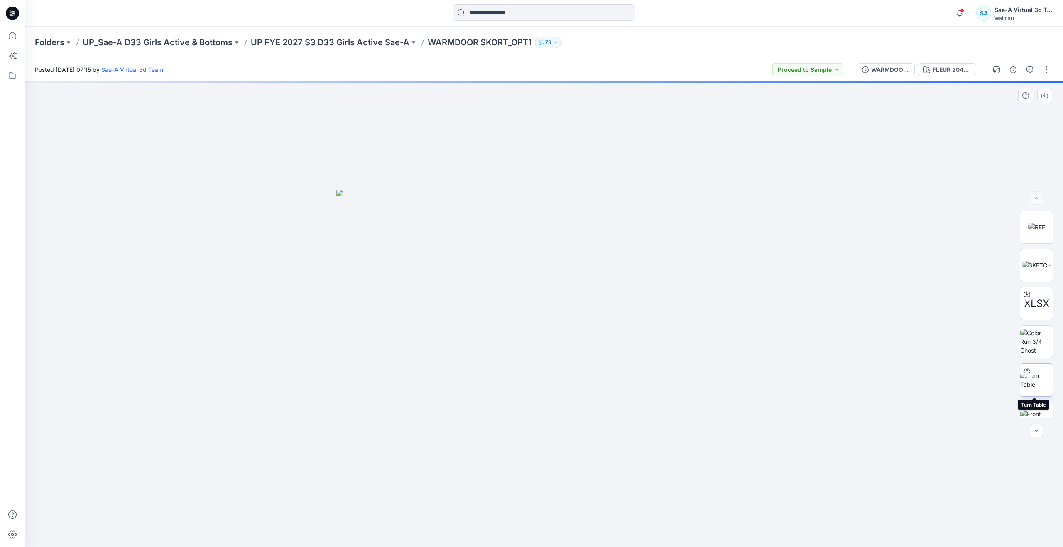
click at [1039, 389] on img at bounding box center [1037, 379] width 32 height 17
click at [1046, 226] on img at bounding box center [1037, 227] width 17 height 9
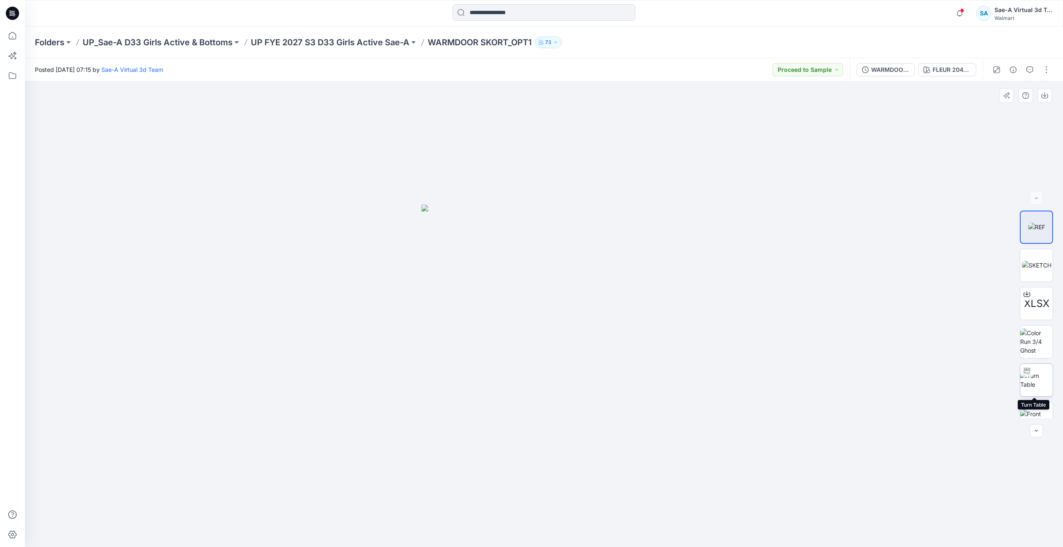
click at [1038, 380] on img at bounding box center [1037, 379] width 32 height 17
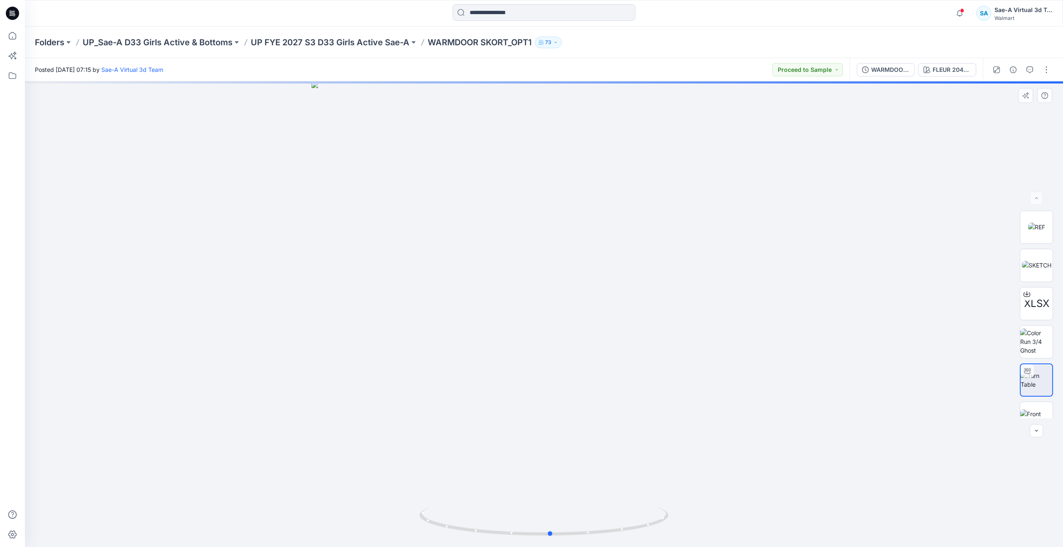
drag, startPoint x: 540, startPoint y: 535, endPoint x: 546, endPoint y: 447, distance: 88.3
click at [546, 447] on div at bounding box center [544, 314] width 1038 height 466
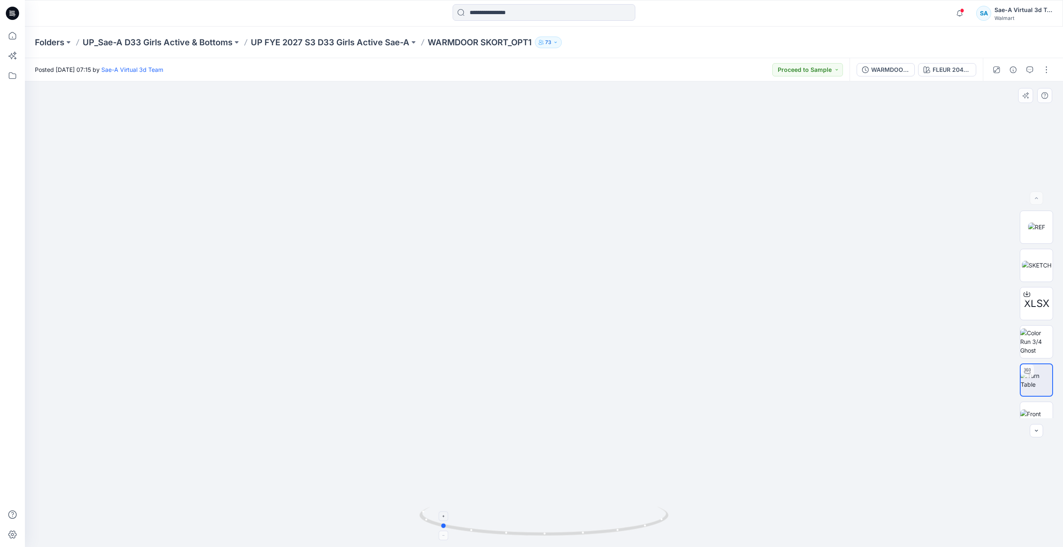
drag, startPoint x: 552, startPoint y: 537, endPoint x: 442, endPoint y: 508, distance: 114.2
click at [442, 508] on icon at bounding box center [545, 522] width 251 height 31
click at [787, 179] on img at bounding box center [544, 163] width 1071 height 768
click at [1036, 270] on img at bounding box center [1036, 265] width 29 height 9
click at [1046, 223] on img at bounding box center [1037, 227] width 17 height 9
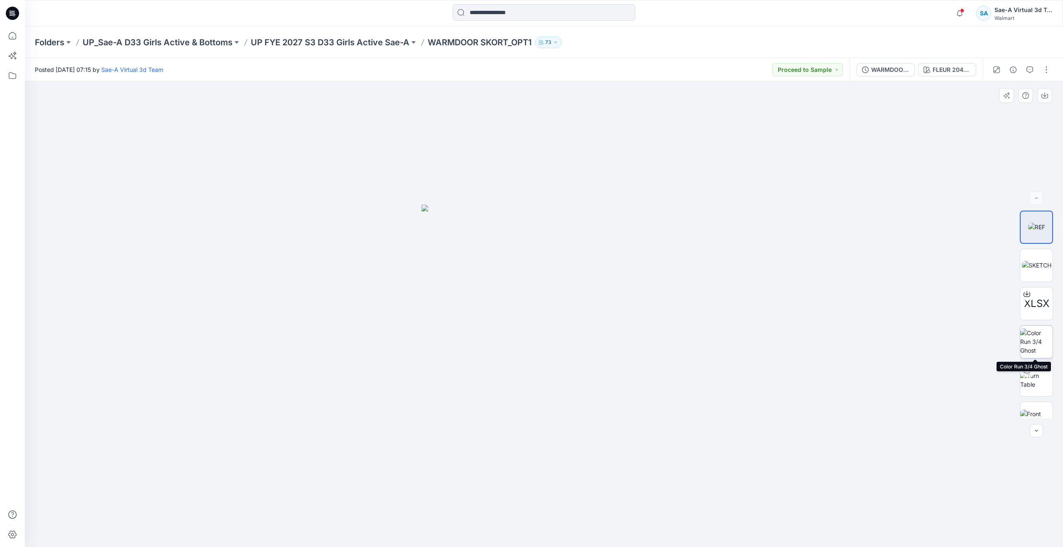
click at [1037, 352] on img at bounding box center [1037, 342] width 32 height 26
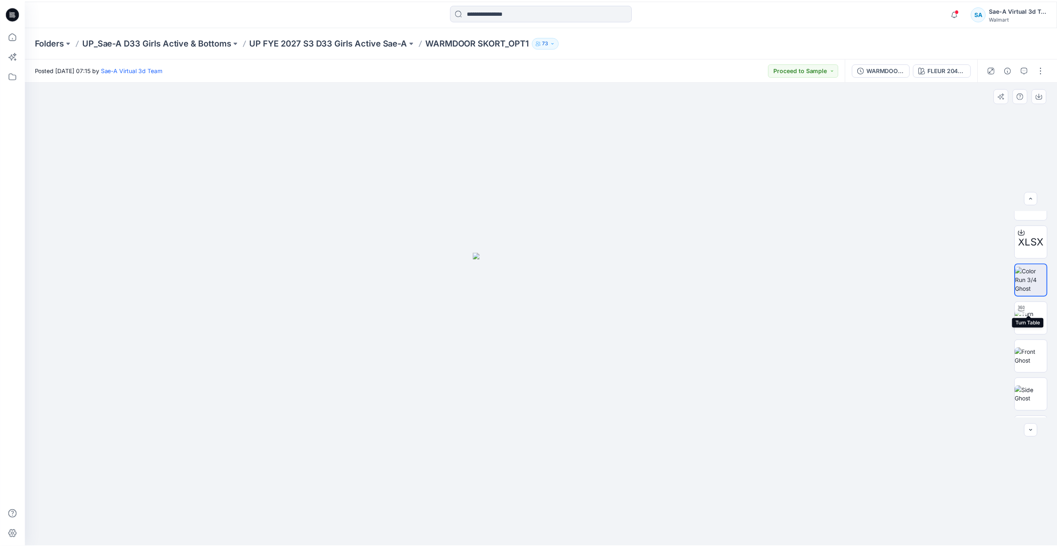
scroll to position [83, 0]
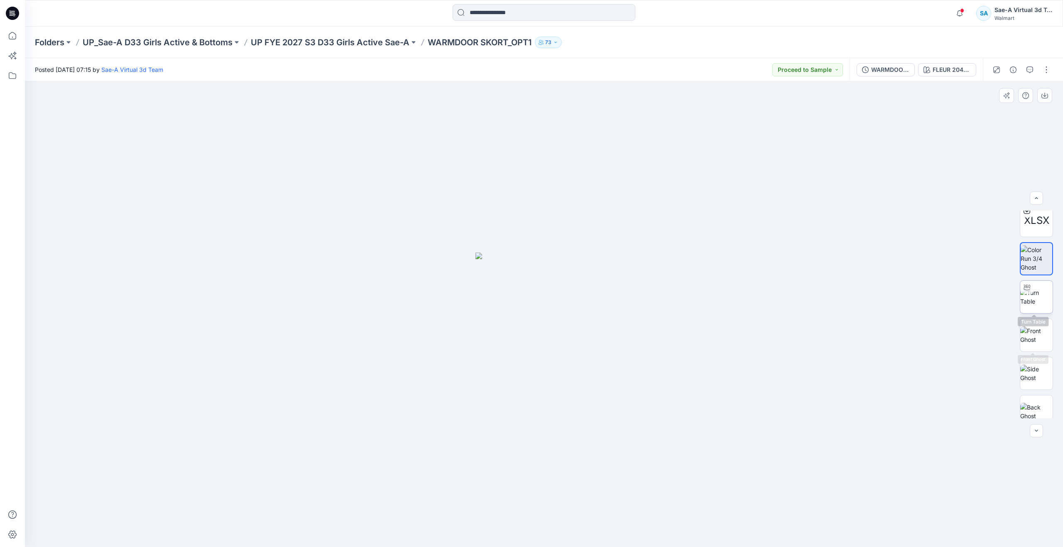
click at [1029, 306] on img at bounding box center [1037, 296] width 32 height 17
click at [380, 43] on p "UP FYE 2027 S3 D33 Girls Active Sae-A" at bounding box center [330, 43] width 159 height 12
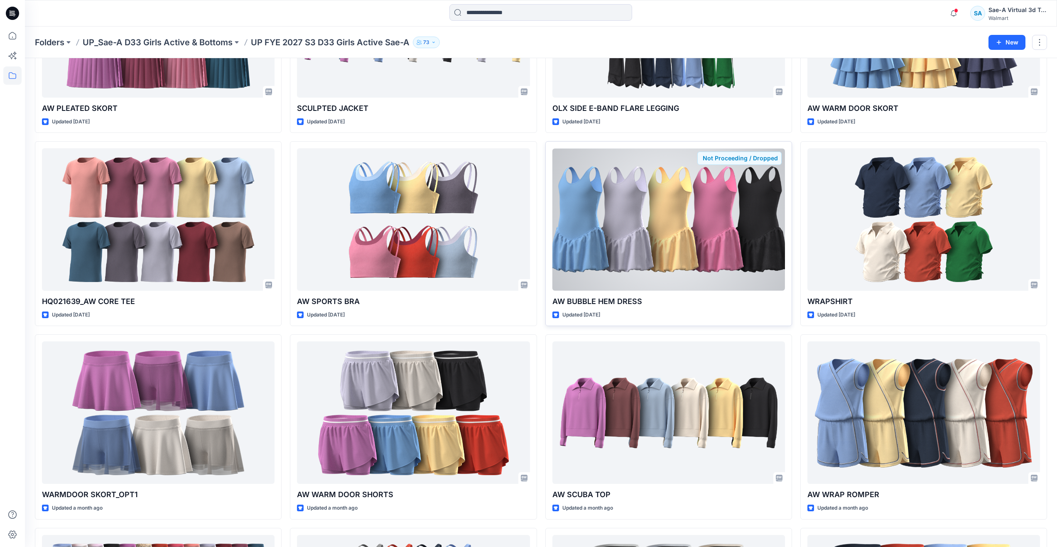
scroll to position [166, 0]
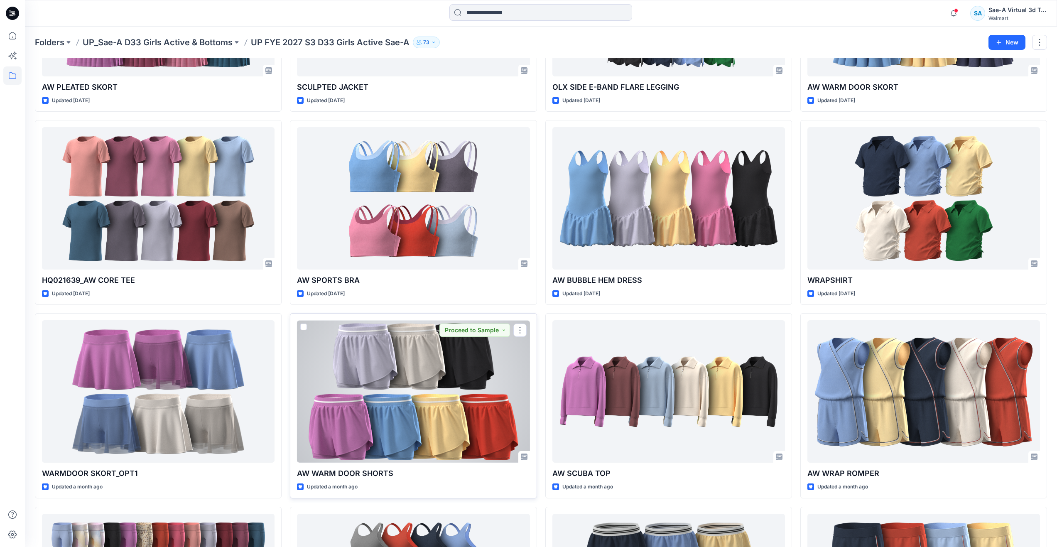
click at [438, 403] on div at bounding box center [413, 391] width 233 height 142
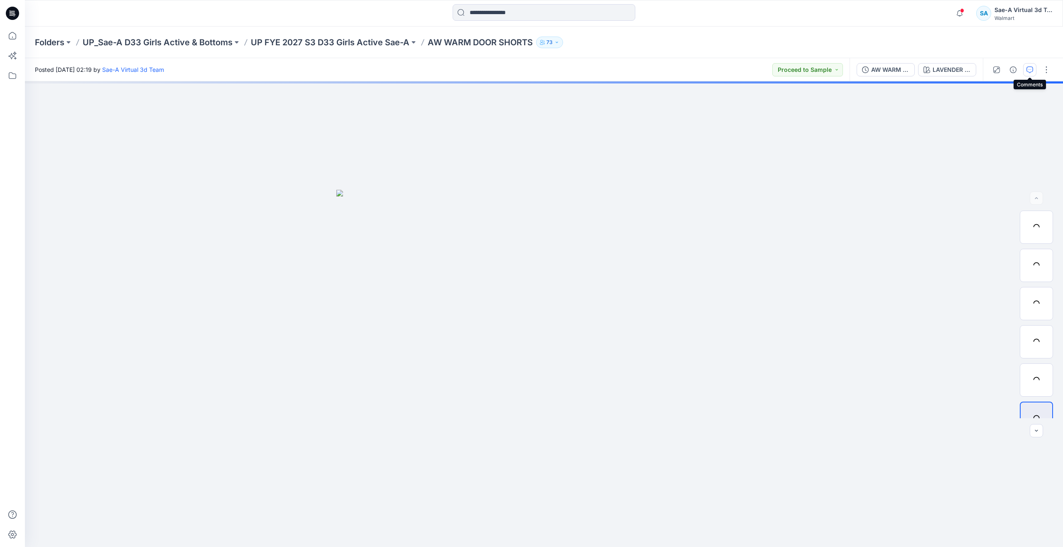
click at [1029, 72] on icon "button" at bounding box center [1030, 69] width 7 height 7
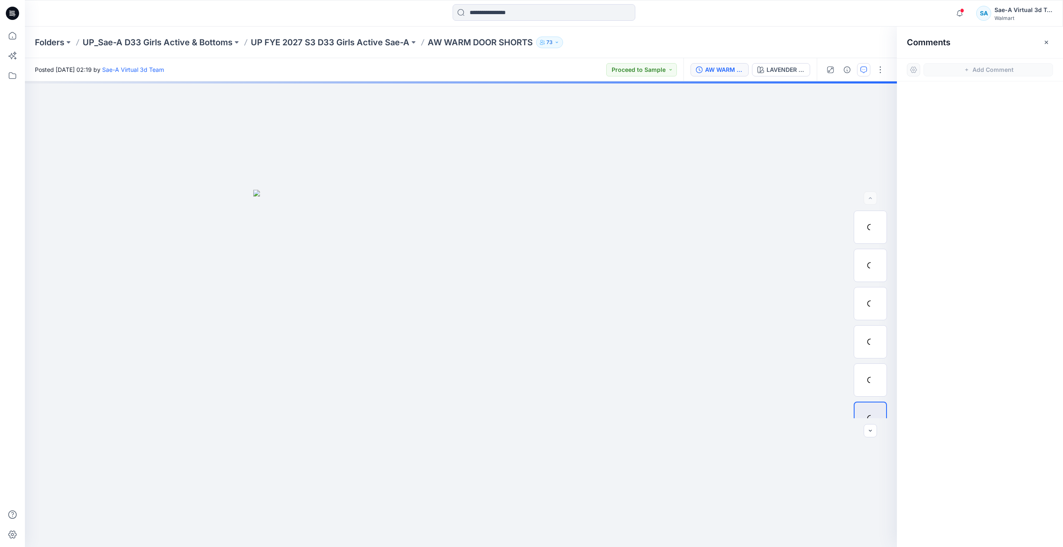
click at [717, 74] on button "AW WARM DOOR SHORTS_SAEA_090825" at bounding box center [720, 69] width 58 height 13
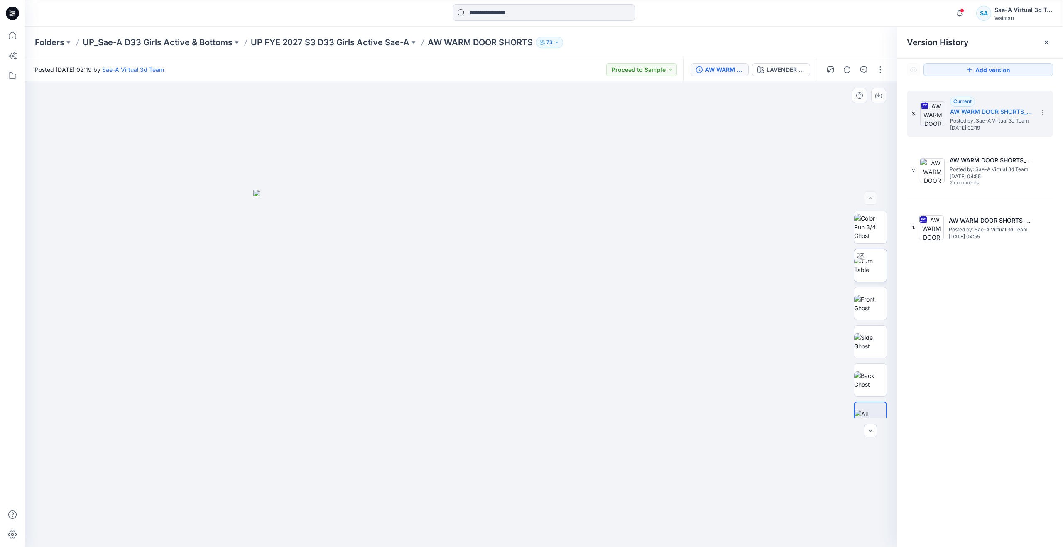
click at [873, 263] on img at bounding box center [870, 265] width 32 height 17
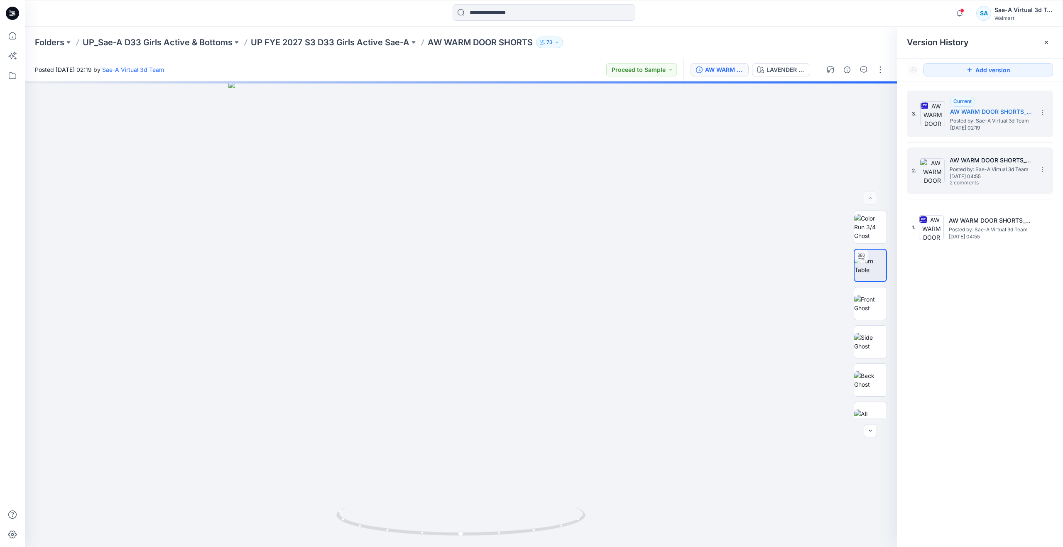
click at [971, 178] on span "Monday, September 15, 2025 04:55" at bounding box center [991, 177] width 83 height 6
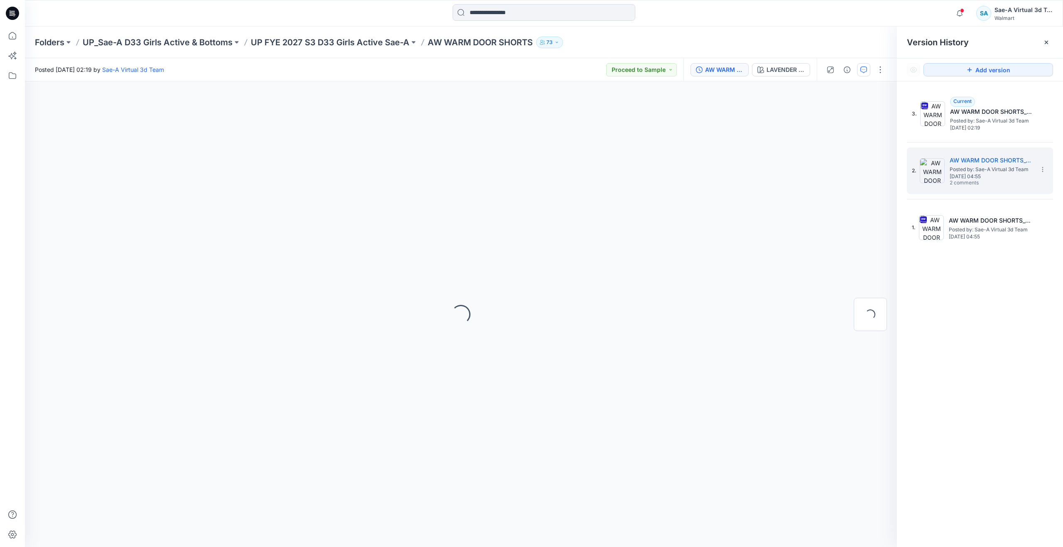
click at [858, 66] on button "button" at bounding box center [863, 69] width 13 height 13
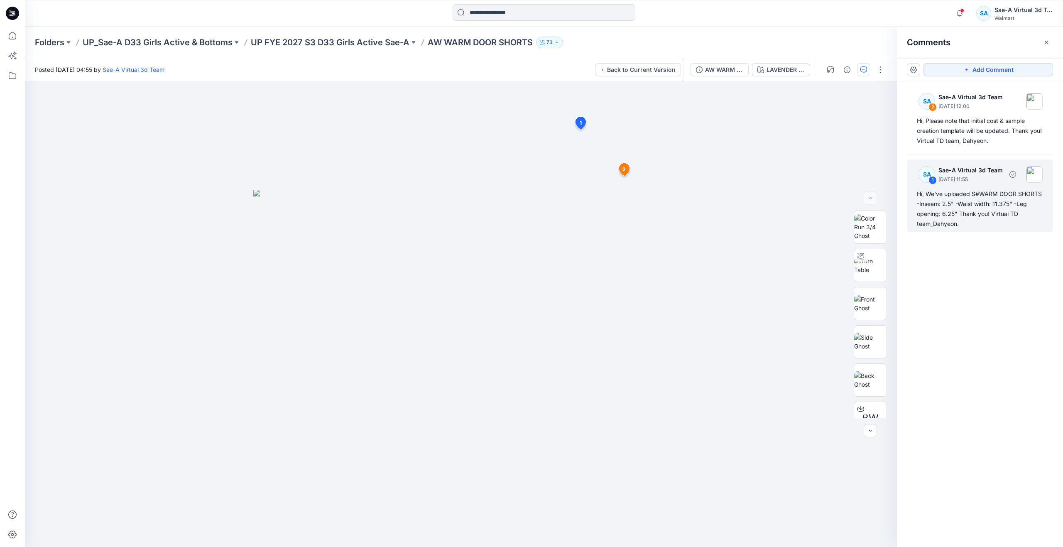
click at [981, 216] on div "Hi, We've uploaded S#WARM DOOR SHORTS -Inseam: 2.5" -Waist width: 11.375" -Leg …" at bounding box center [980, 209] width 126 height 40
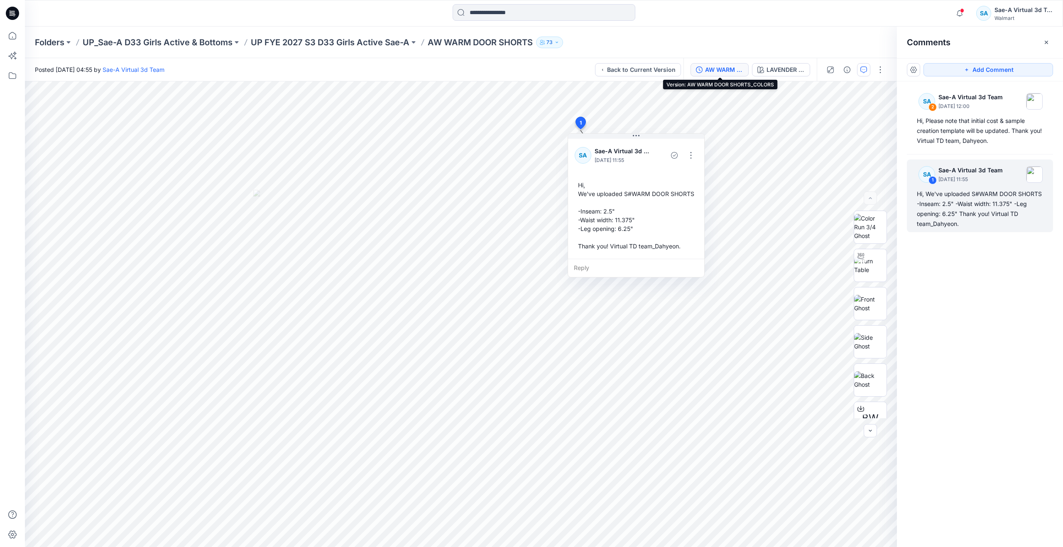
click at [731, 69] on div "AW WARM DOOR SHORTS_COLORS" at bounding box center [724, 69] width 38 height 9
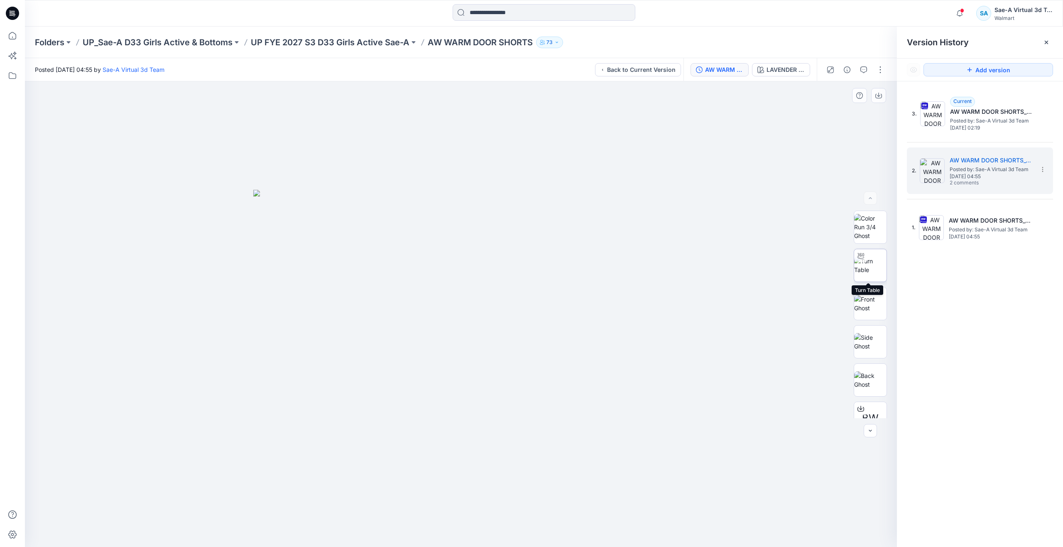
click at [870, 268] on img at bounding box center [870, 265] width 32 height 17
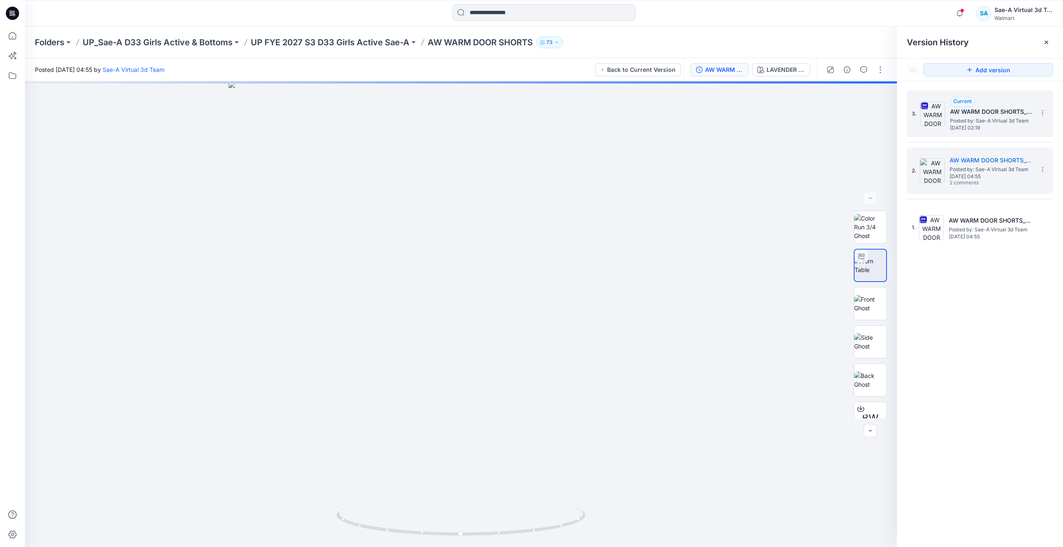
click at [1014, 112] on h5 "AW WARM DOOR SHORTS_SAEA_090825" at bounding box center [991, 112] width 83 height 10
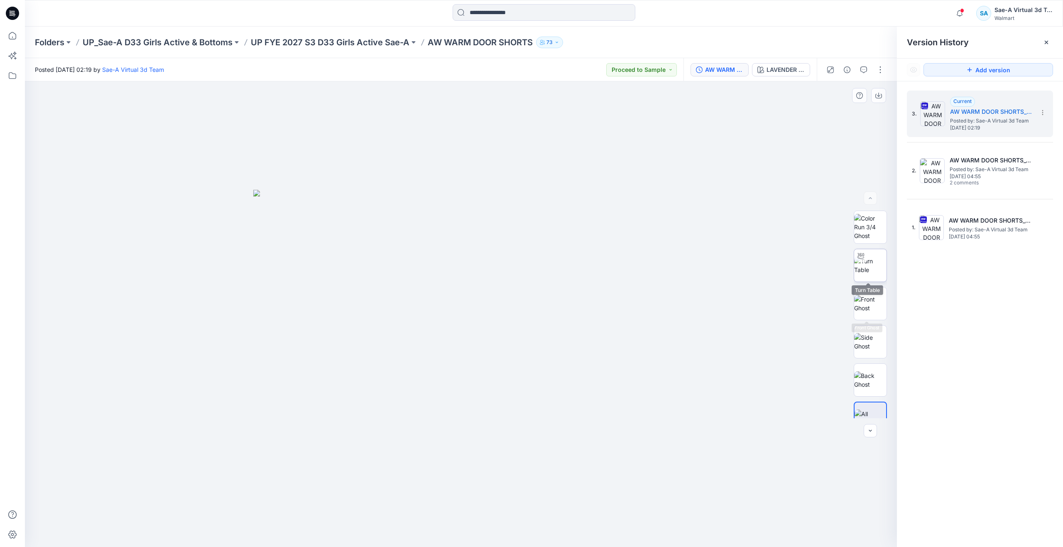
click at [870, 271] on img at bounding box center [870, 265] width 32 height 17
drag, startPoint x: 464, startPoint y: 535, endPoint x: 465, endPoint y: 477, distance: 58.2
click at [465, 477] on div at bounding box center [461, 314] width 872 height 466
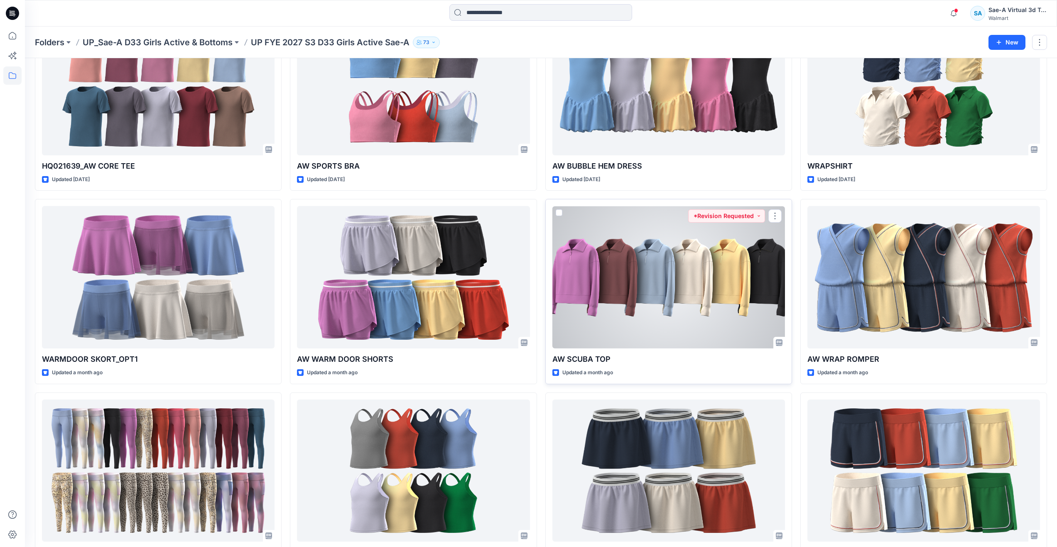
scroll to position [291, 0]
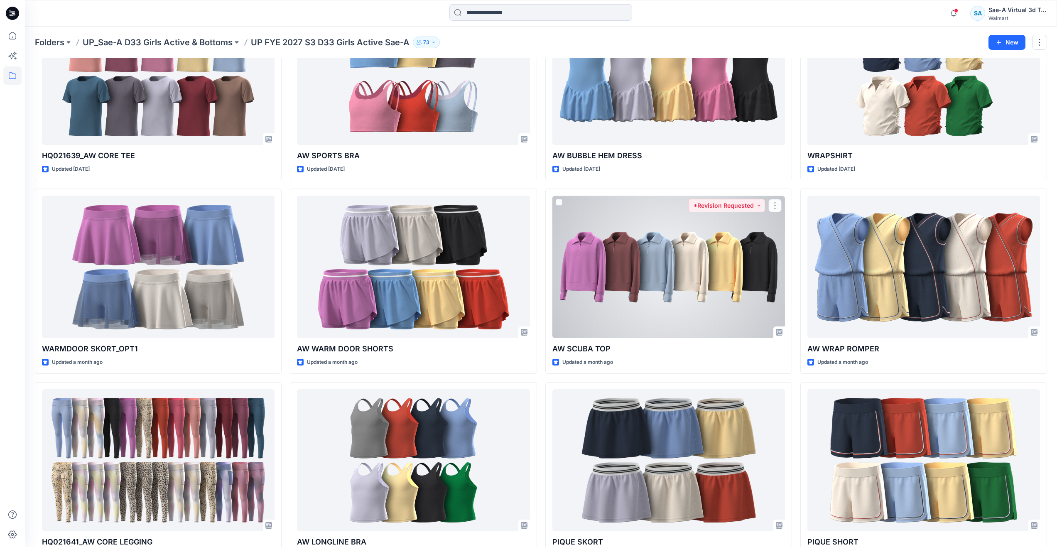
click at [678, 298] on div at bounding box center [668, 267] width 233 height 142
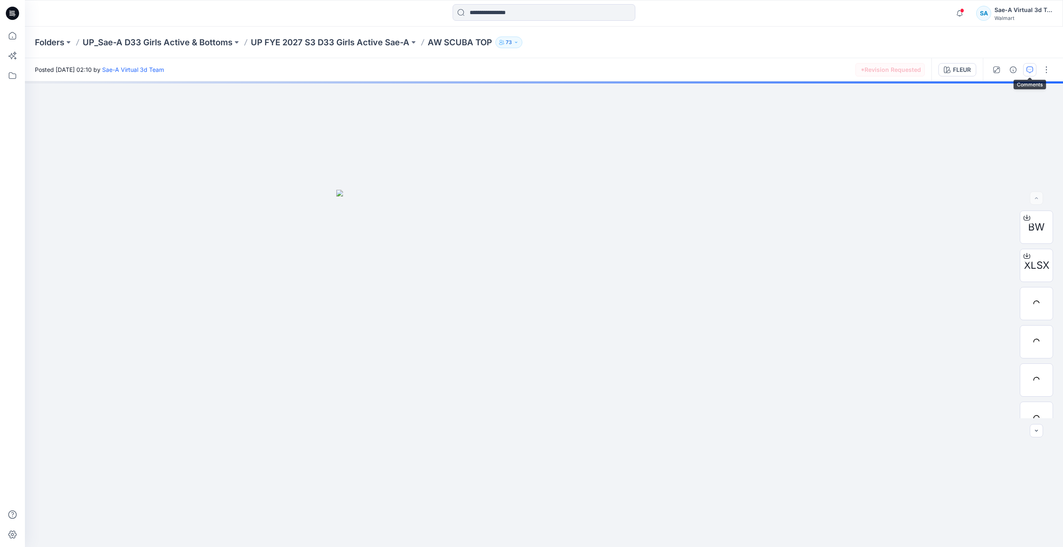
click at [1028, 72] on icon "button" at bounding box center [1030, 69] width 7 height 7
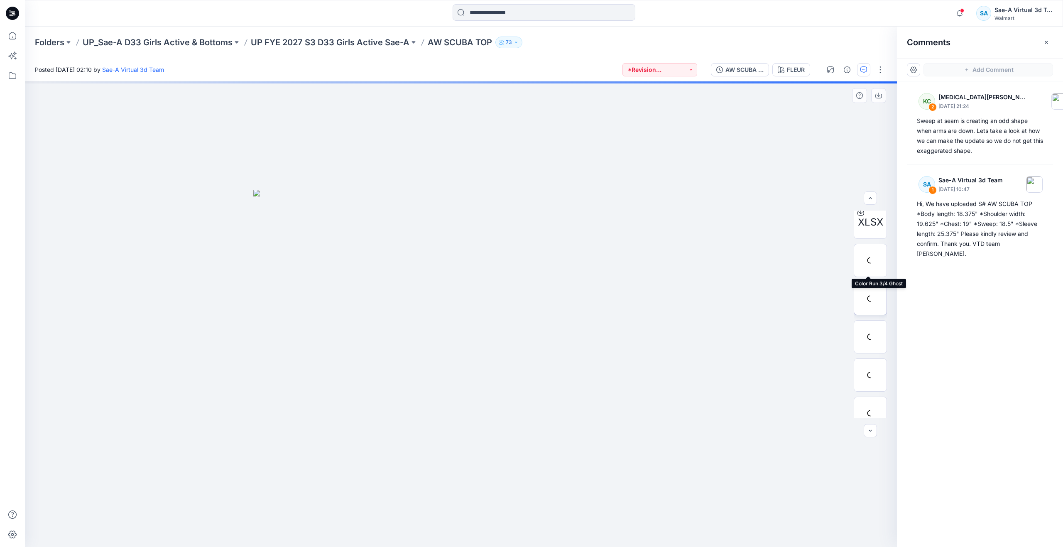
scroll to position [83, 0]
click at [869, 335] on div at bounding box center [870, 335] width 33 height 33
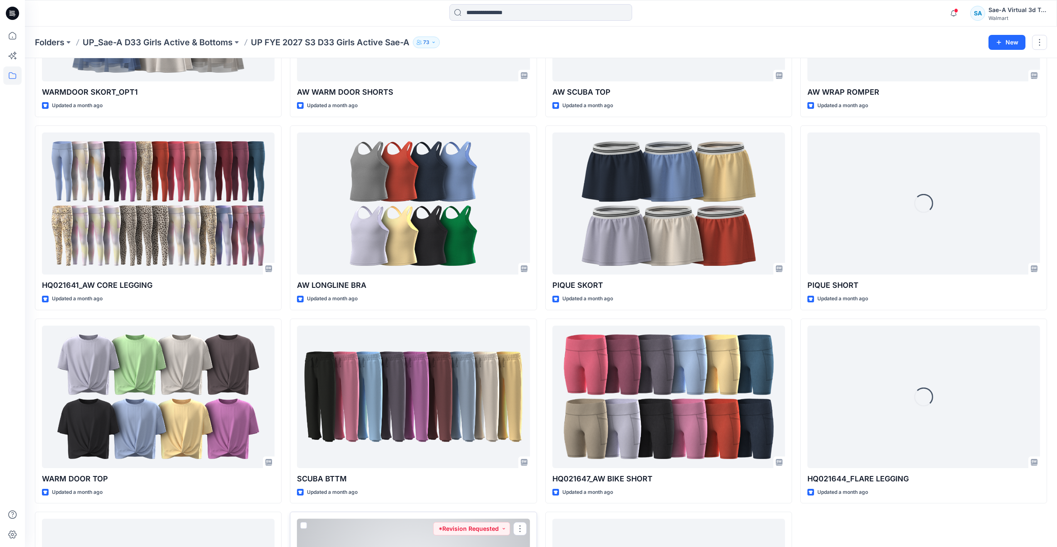
scroll to position [707, 0]
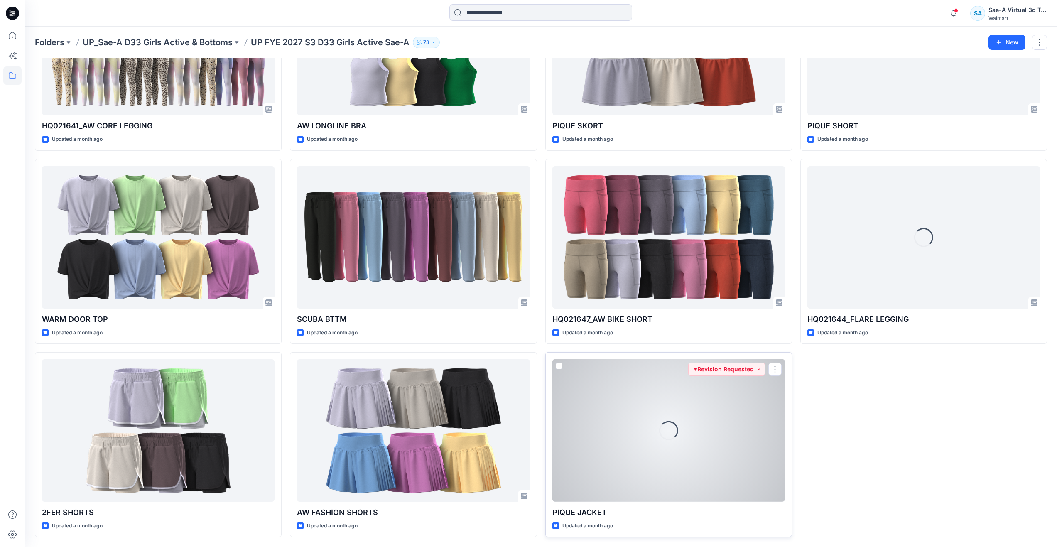
click at [632, 459] on div "Loading..." at bounding box center [668, 430] width 233 height 142
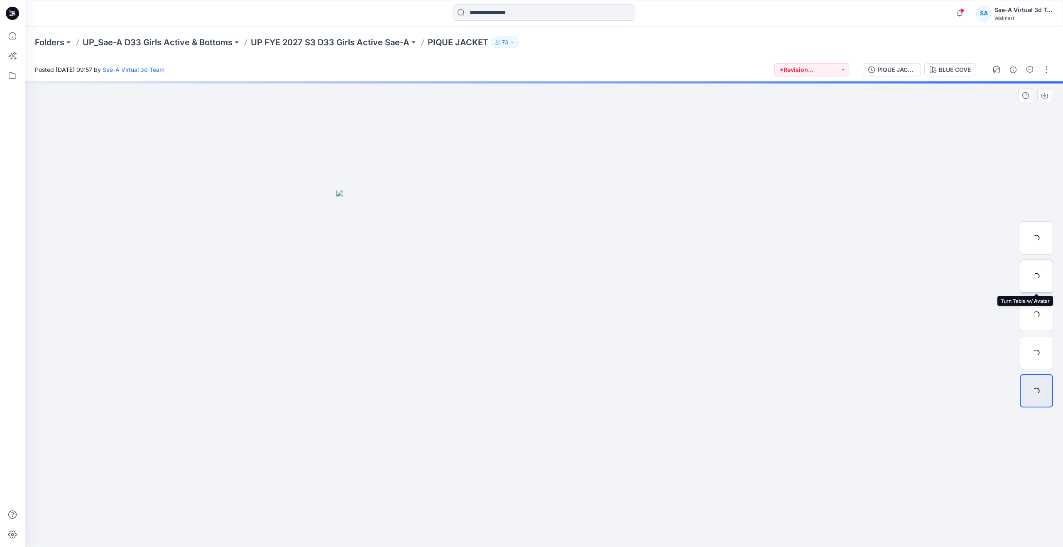
click at [1031, 272] on div at bounding box center [1036, 276] width 33 height 33
click at [1031, 74] on button "button" at bounding box center [1030, 69] width 13 height 13
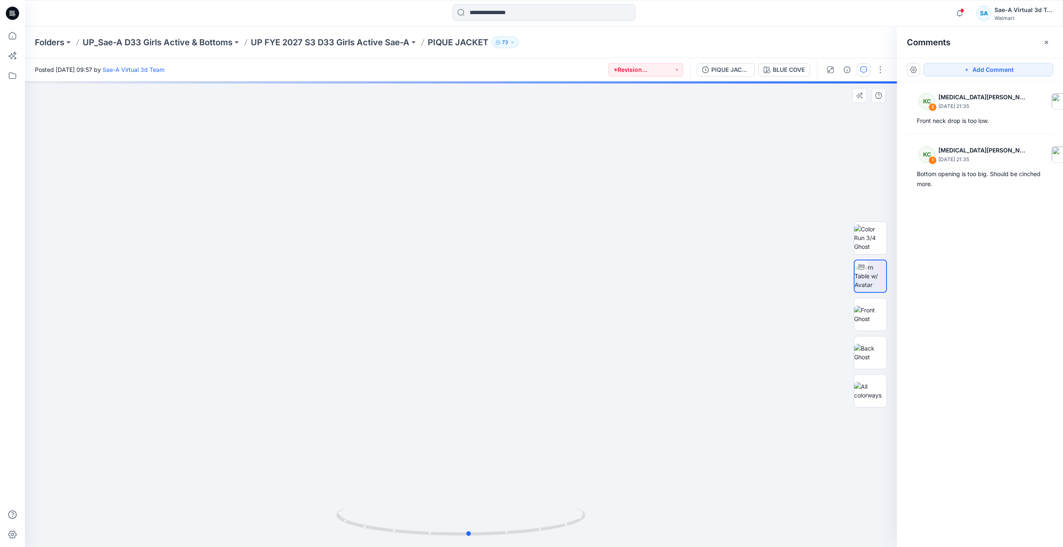
drag, startPoint x: 464, startPoint y: 532, endPoint x: 224, endPoint y: 484, distance: 245.3
click at [224, 484] on div at bounding box center [461, 314] width 872 height 466
click at [732, 71] on div "PIQUE JACKET_FULL COLORWAYS" at bounding box center [731, 69] width 38 height 9
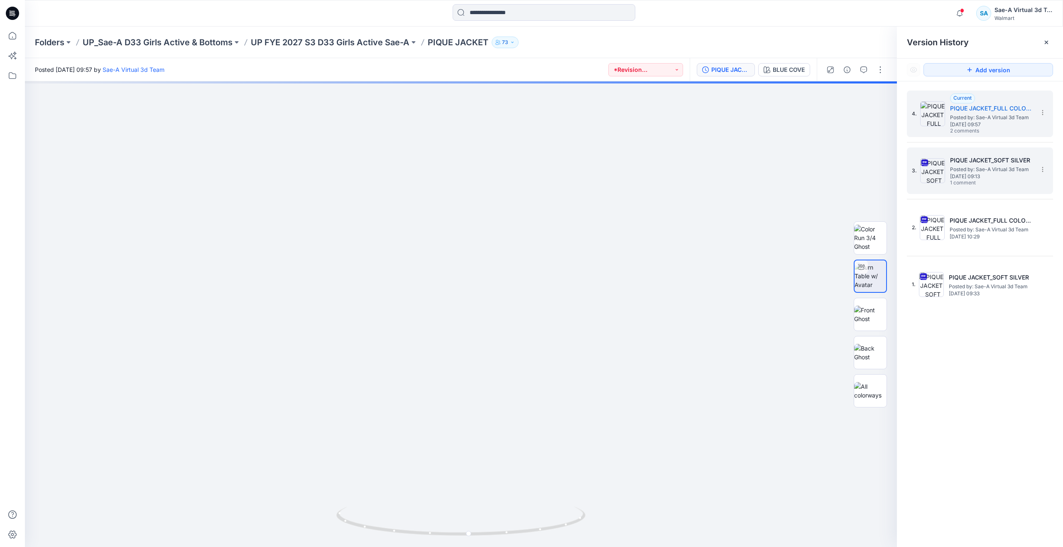
click at [953, 174] on span "Thursday, September 11, 2025 09:13" at bounding box center [991, 177] width 83 height 6
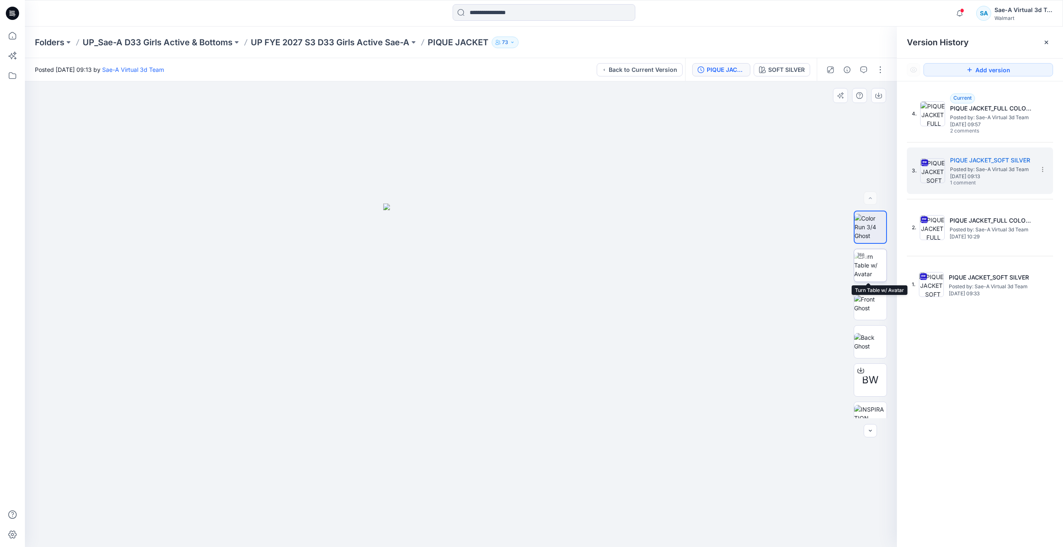
click at [866, 262] on img at bounding box center [870, 265] width 32 height 26
drag, startPoint x: 464, startPoint y: 533, endPoint x: 462, endPoint y: 492, distance: 40.8
click at [462, 492] on div at bounding box center [461, 314] width 872 height 466
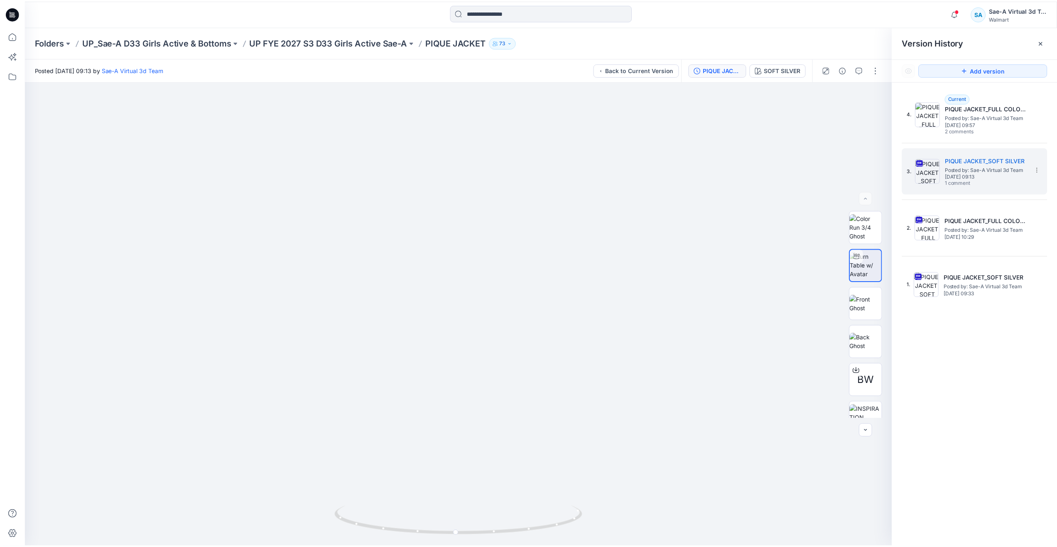
scroll to position [707, 0]
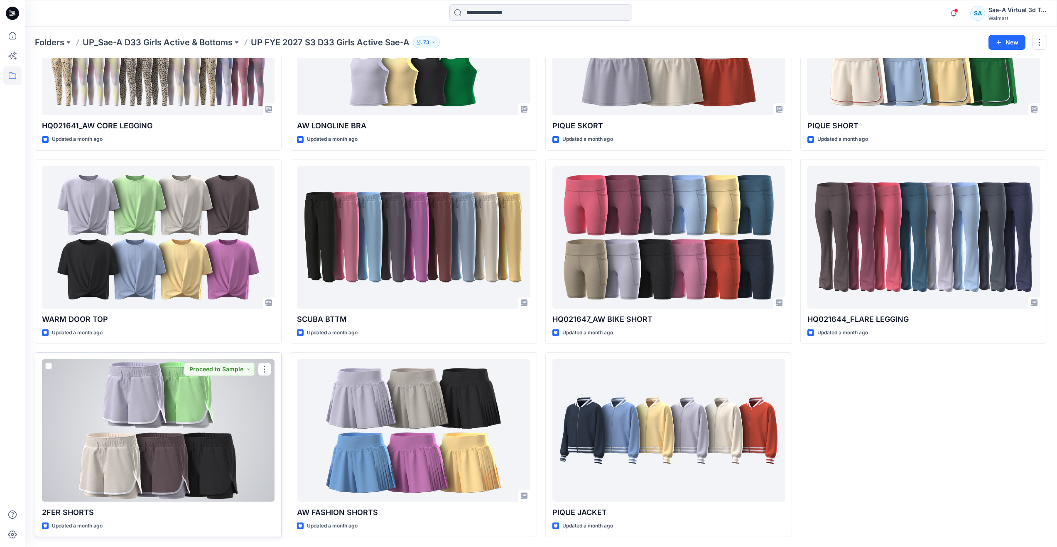
click at [211, 443] on div at bounding box center [158, 430] width 233 height 142
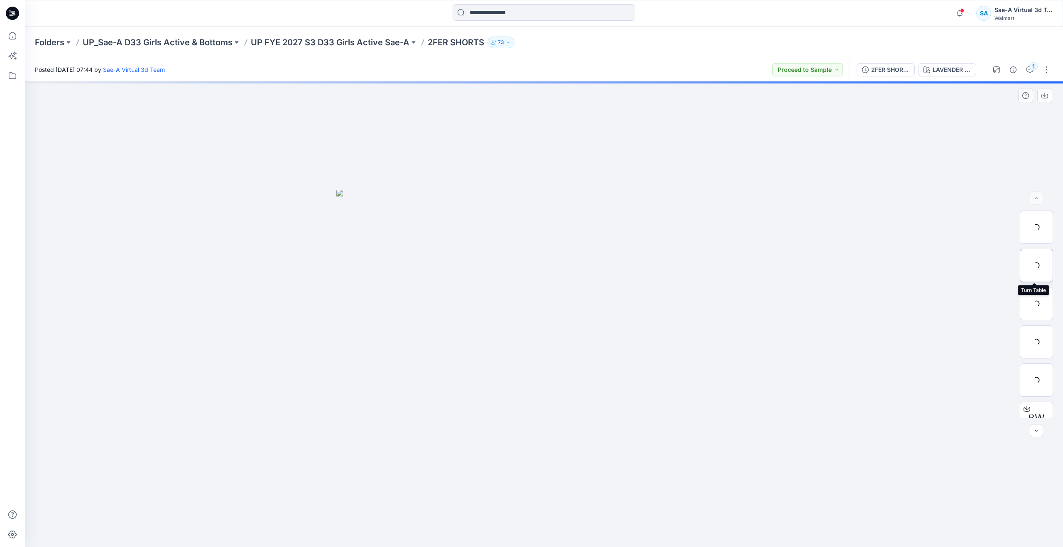
click at [1043, 263] on div at bounding box center [1036, 265] width 33 height 33
drag, startPoint x: 540, startPoint y: 537, endPoint x: 318, endPoint y: 460, distance: 235.5
click at [318, 460] on div at bounding box center [544, 314] width 1038 height 466
click at [351, 42] on p "UP FYE 2027 S3 D33 Girls Active Sae-A" at bounding box center [330, 43] width 159 height 12
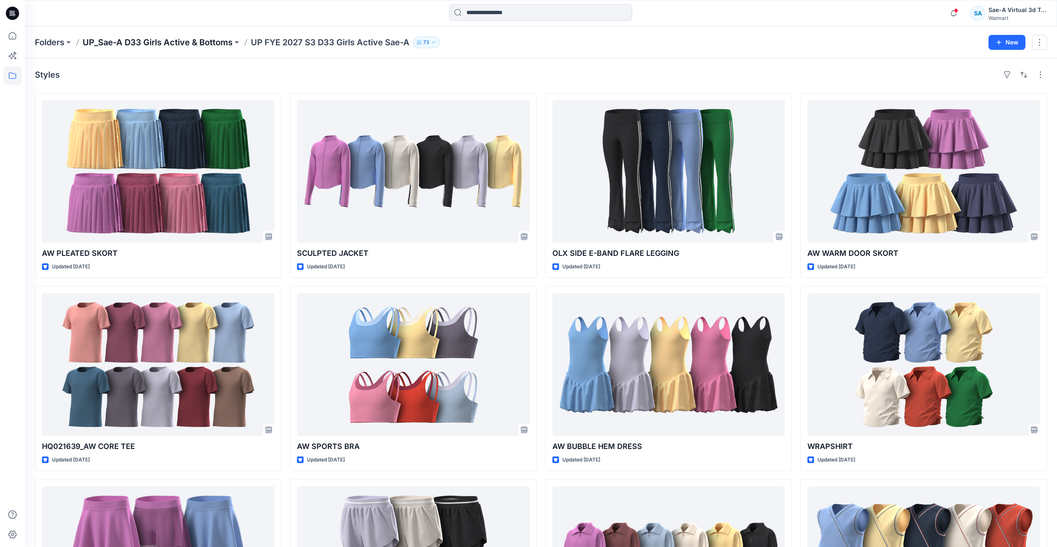
click at [178, 48] on p "UP_Sae-A D33 Girls Active & Bottoms" at bounding box center [158, 43] width 150 height 12
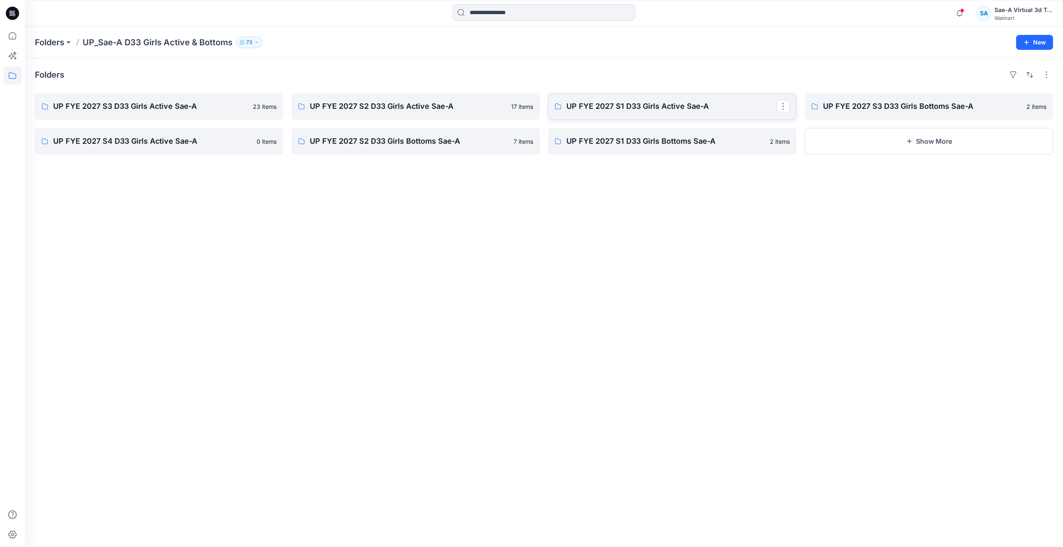
click at [622, 100] on link "UP FYE 2027 S1 D33 Girls Active Sae-A" at bounding box center [672, 106] width 248 height 27
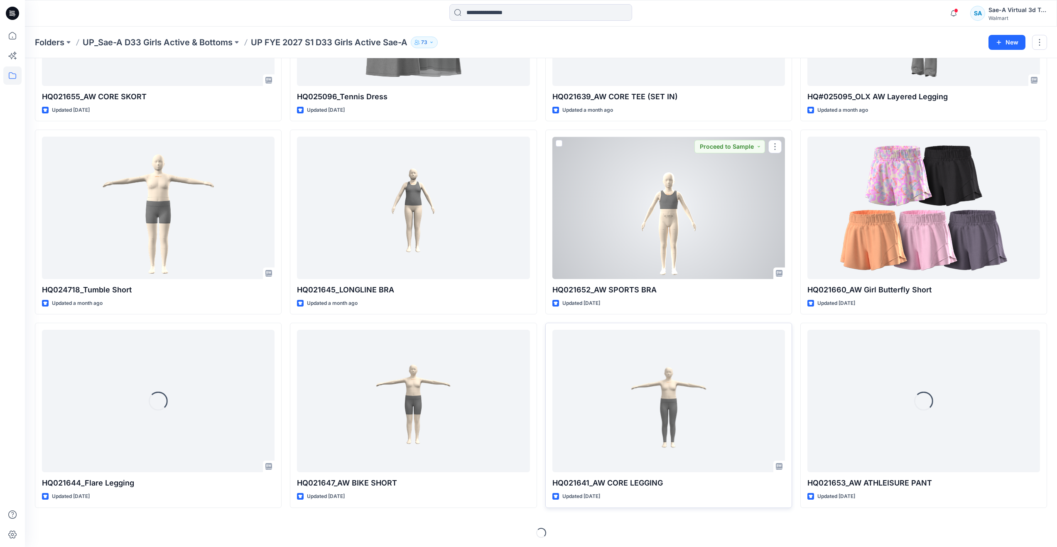
scroll to position [157, 0]
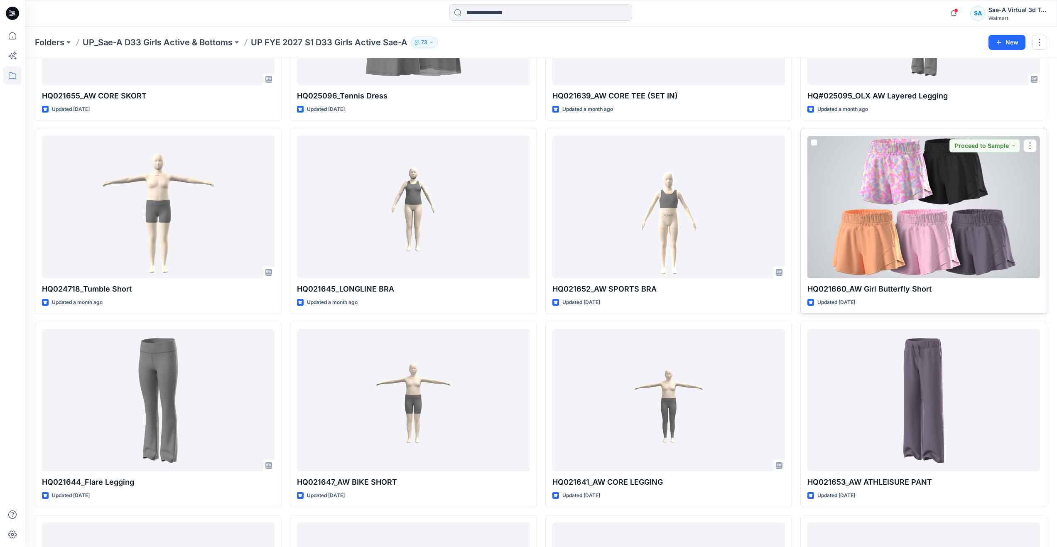
click at [869, 229] on div at bounding box center [924, 207] width 233 height 142
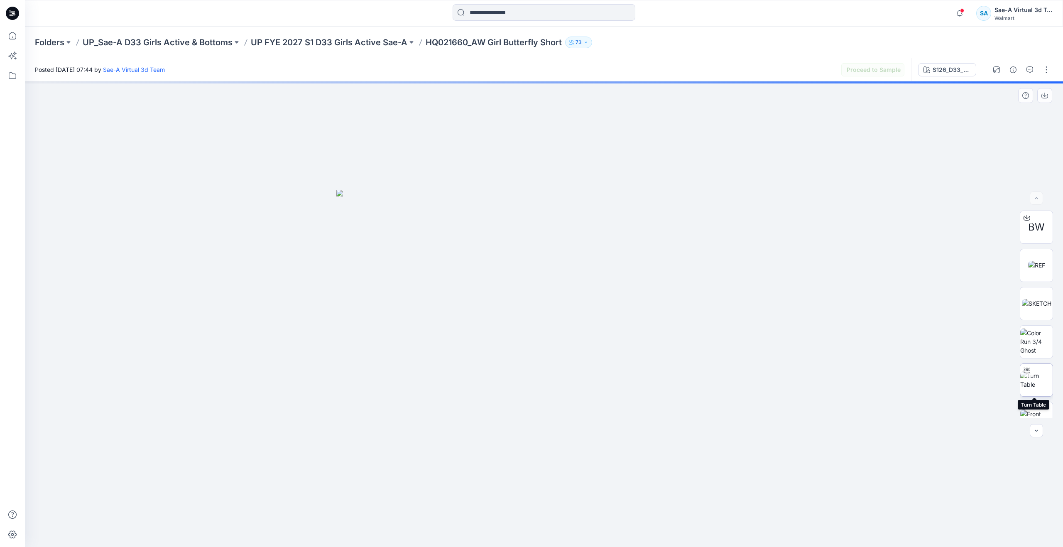
click at [1026, 381] on img at bounding box center [1037, 379] width 32 height 17
drag, startPoint x: 534, startPoint y: 531, endPoint x: 557, endPoint y: 482, distance: 54.3
click at [557, 482] on div at bounding box center [544, 314] width 1038 height 466
click at [1028, 278] on img at bounding box center [1037, 286] width 32 height 17
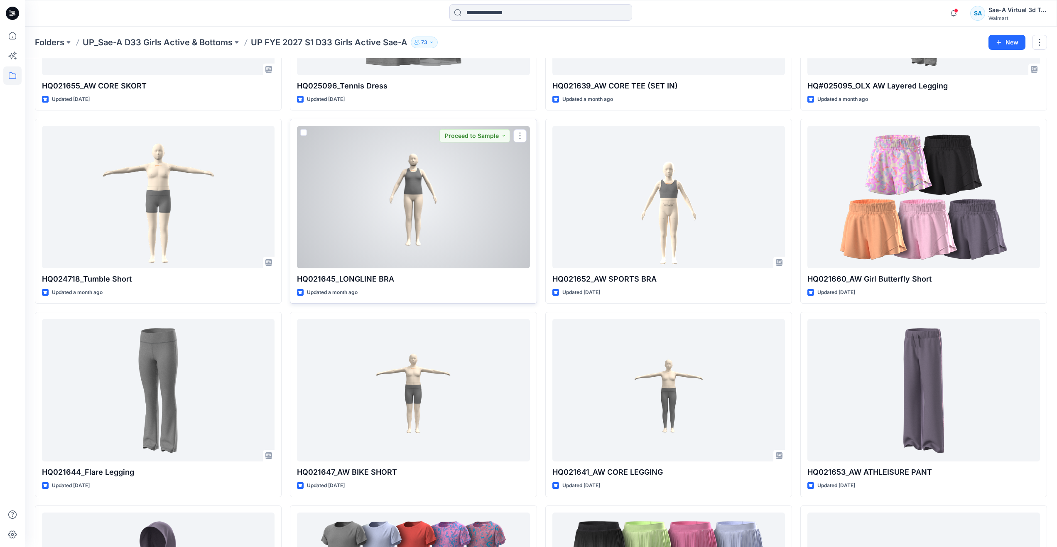
scroll to position [282, 0]
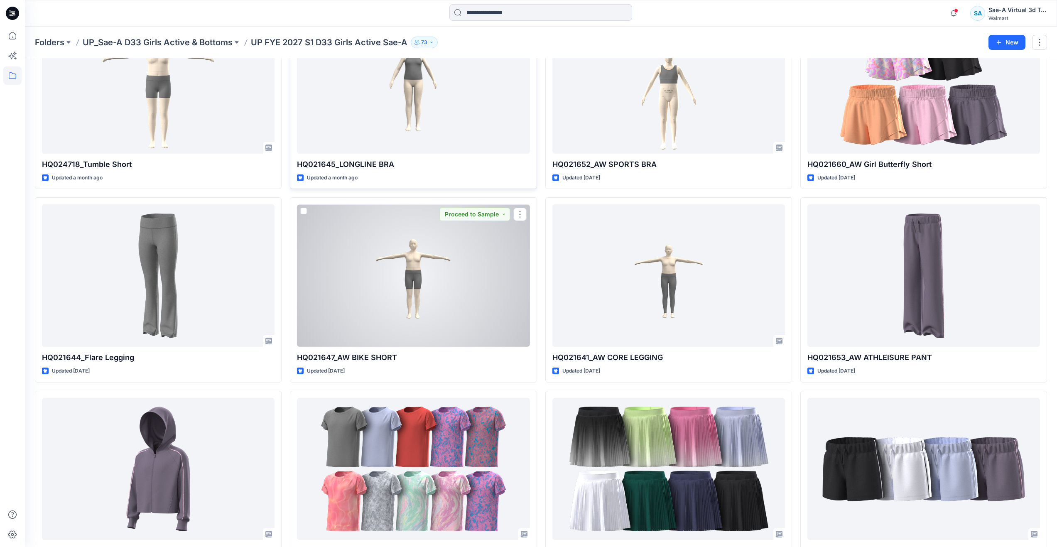
click at [446, 306] on div at bounding box center [413, 275] width 233 height 142
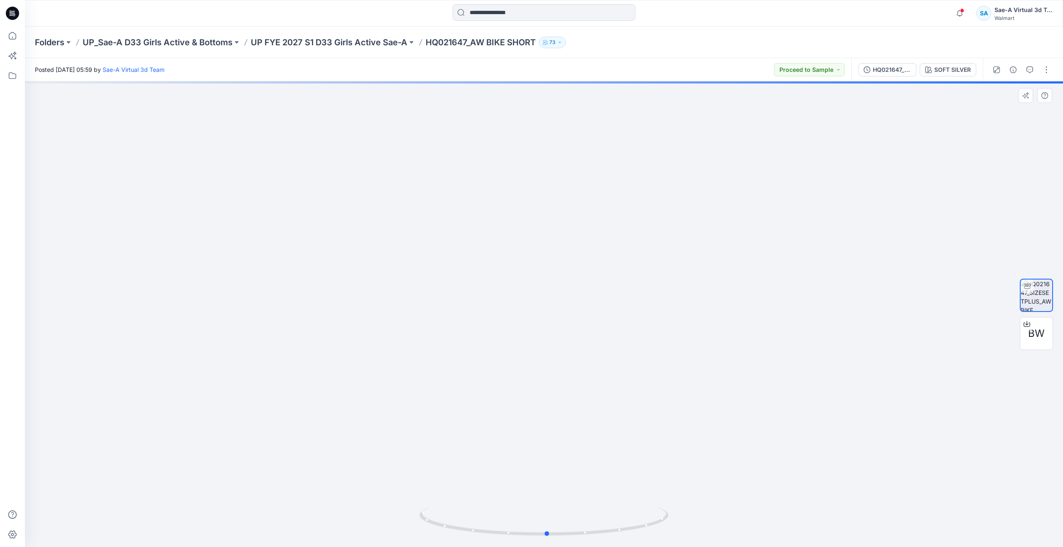
drag, startPoint x: 546, startPoint y: 534, endPoint x: 300, endPoint y: 474, distance: 253.2
click at [300, 474] on div at bounding box center [544, 314] width 1038 height 466
click at [900, 69] on div "HQ021647_PLUS_SIZESET" at bounding box center [892, 69] width 38 height 9
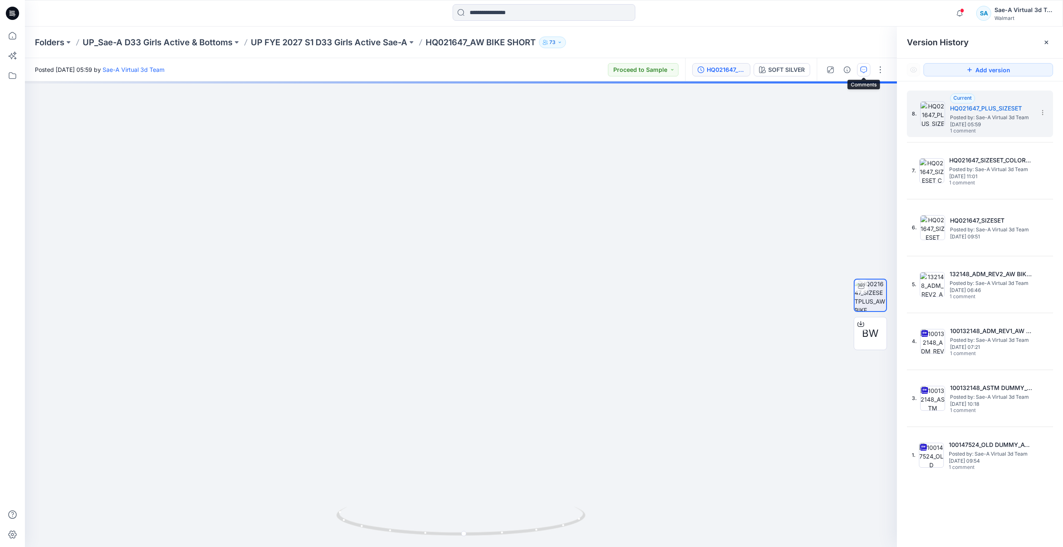
click at [868, 68] on button "button" at bounding box center [863, 69] width 13 height 13
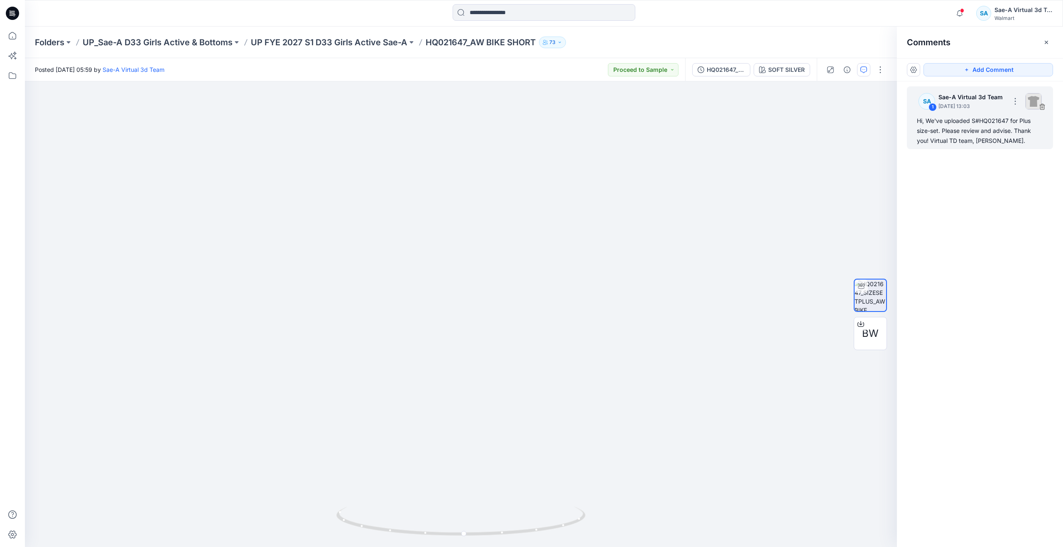
click at [948, 132] on div "Hi, We've uploaded S#HQ021647 for Plus size-set. Please review and advise. Than…" at bounding box center [980, 131] width 126 height 30
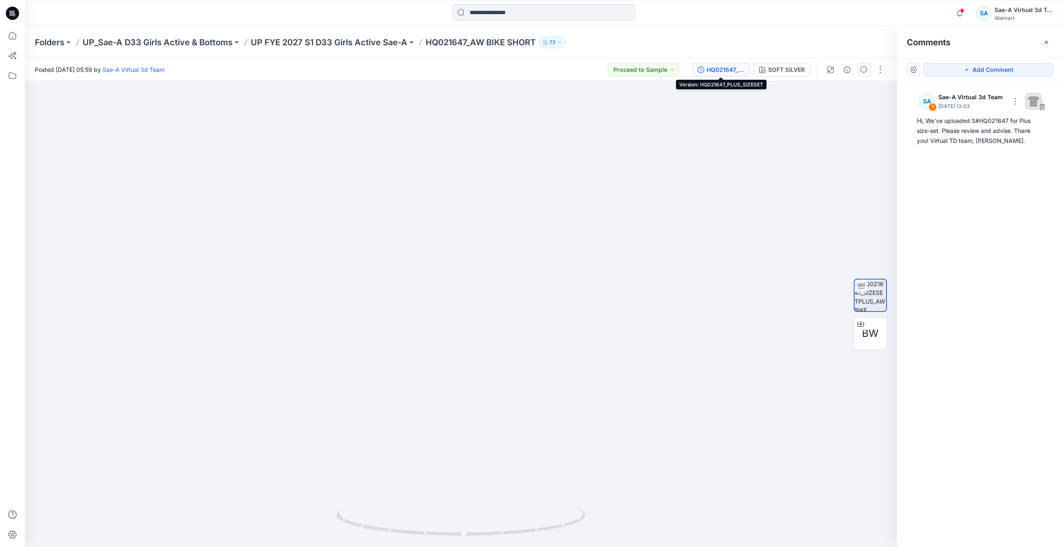
click at [707, 75] on button "HQ021647_PLUS_SIZESET" at bounding box center [721, 69] width 58 height 13
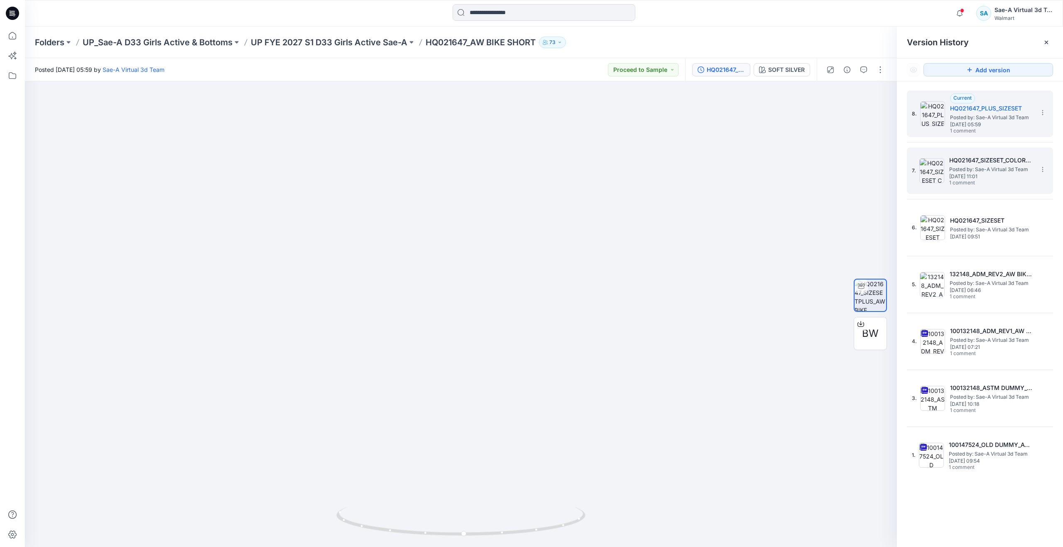
click at [968, 173] on span "Posted by: Sae-A Virtual 3d Team" at bounding box center [991, 169] width 83 height 8
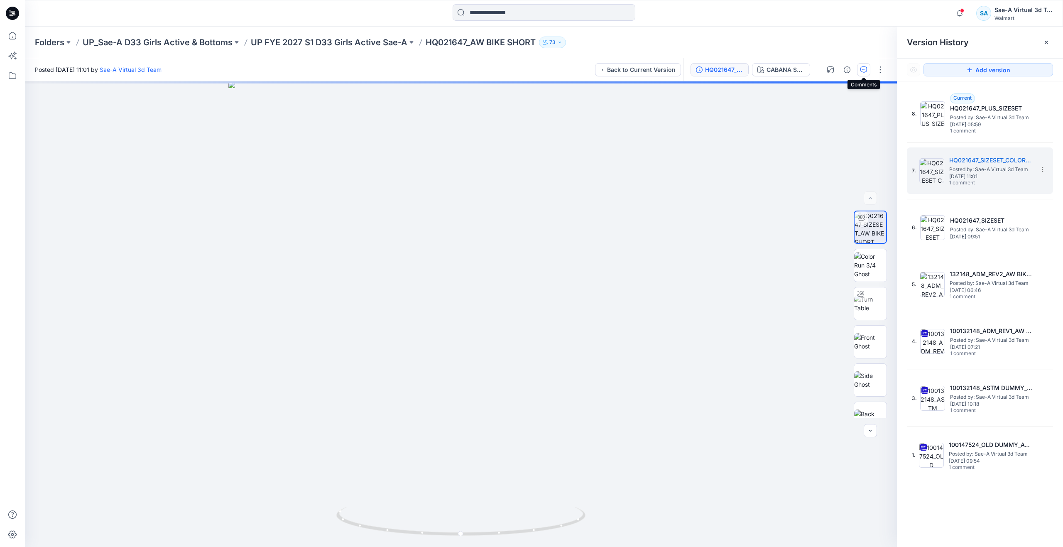
click at [862, 70] on icon "button" at bounding box center [864, 69] width 7 height 7
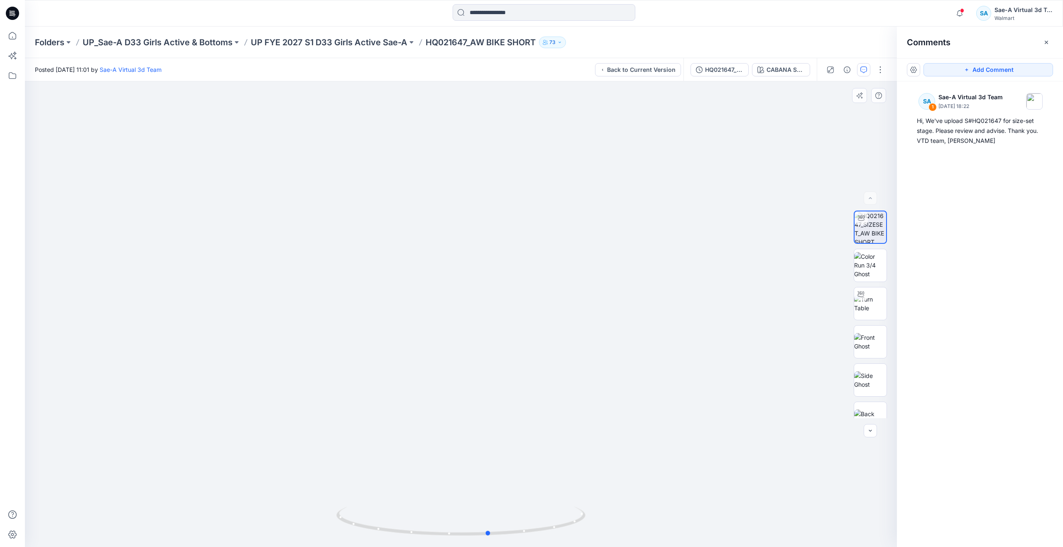
drag, startPoint x: 460, startPoint y: 532, endPoint x: 495, endPoint y: 498, distance: 48.8
click at [495, 498] on div at bounding box center [461, 314] width 872 height 466
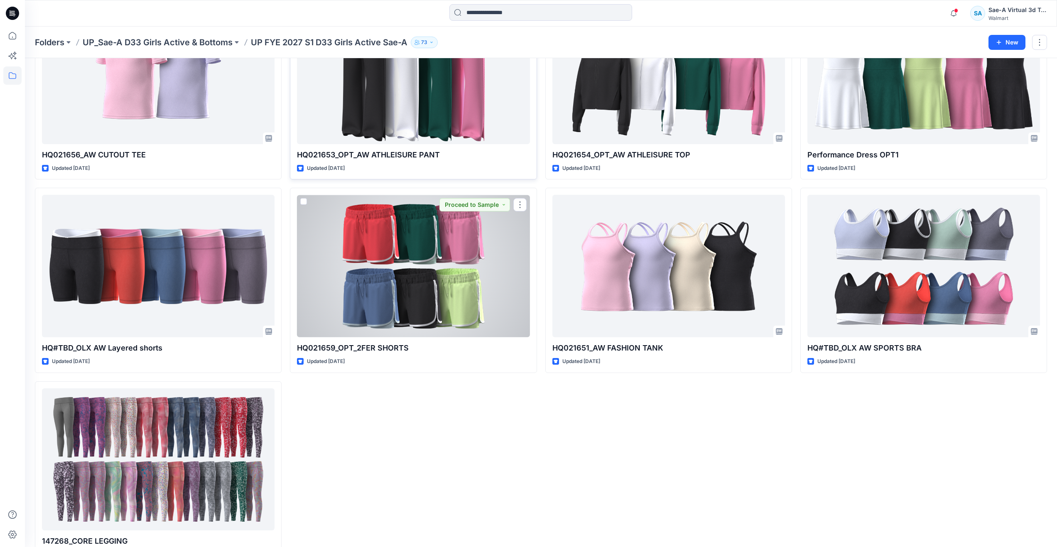
scroll to position [1011, 0]
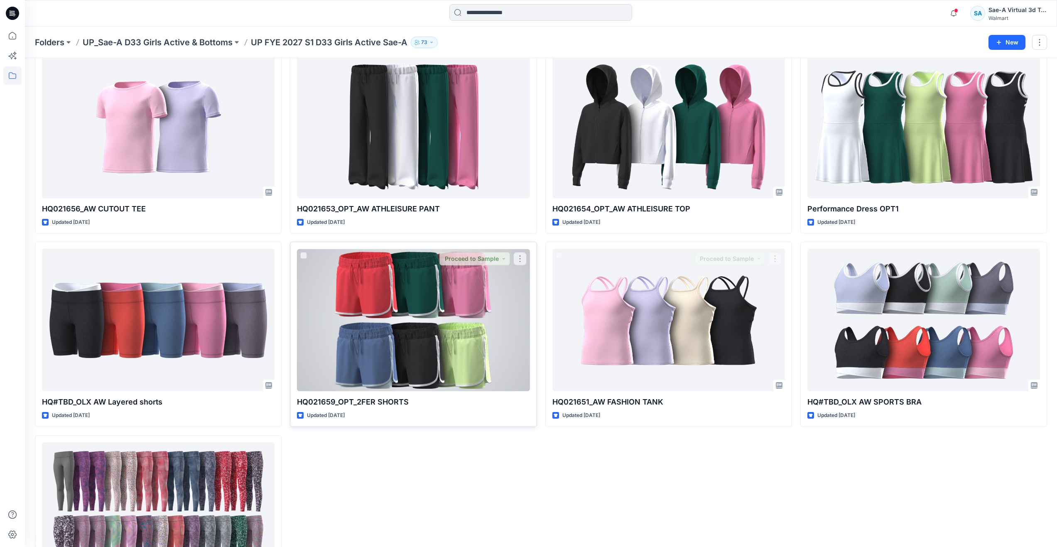
click at [467, 355] on div at bounding box center [413, 320] width 233 height 142
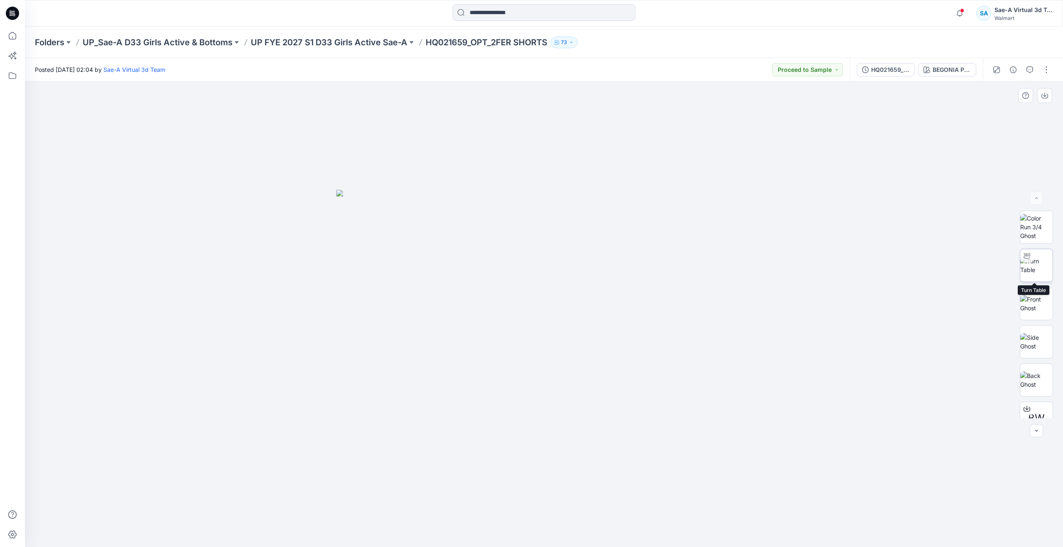
click at [1029, 273] on img at bounding box center [1037, 265] width 32 height 17
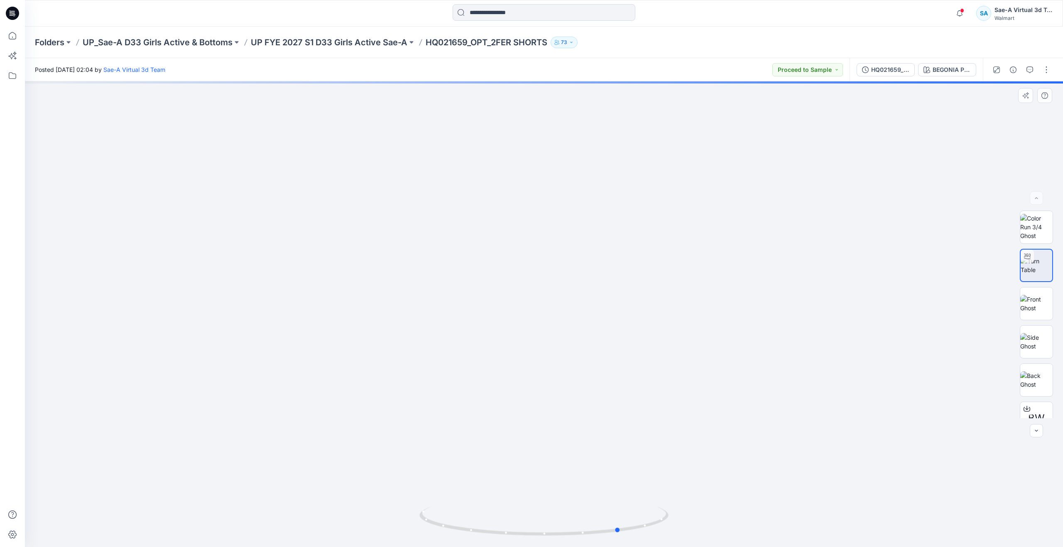
drag, startPoint x: 548, startPoint y: 531, endPoint x: 376, endPoint y: 472, distance: 182.5
click at [376, 472] on div at bounding box center [544, 314] width 1038 height 466
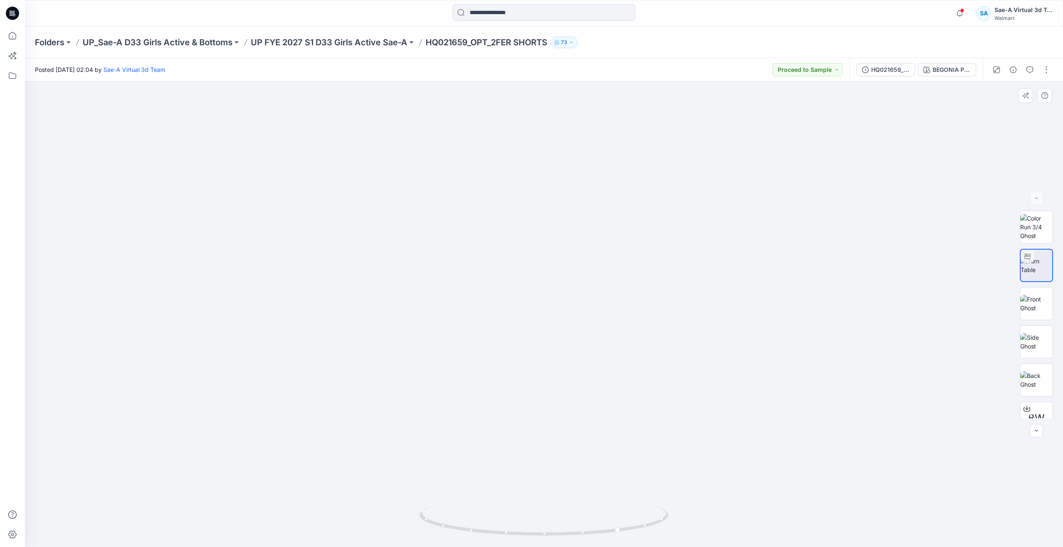
drag, startPoint x: 587, startPoint y: 398, endPoint x: 574, endPoint y: 234, distance: 164.6
drag, startPoint x: 616, startPoint y: 531, endPoint x: 557, endPoint y: 457, distance: 95.2
click at [557, 457] on div at bounding box center [544, 314] width 1038 height 466
click at [884, 68] on div "HQ021659_ADM_OPT_REV1_2FER SHOR" at bounding box center [891, 69] width 38 height 9
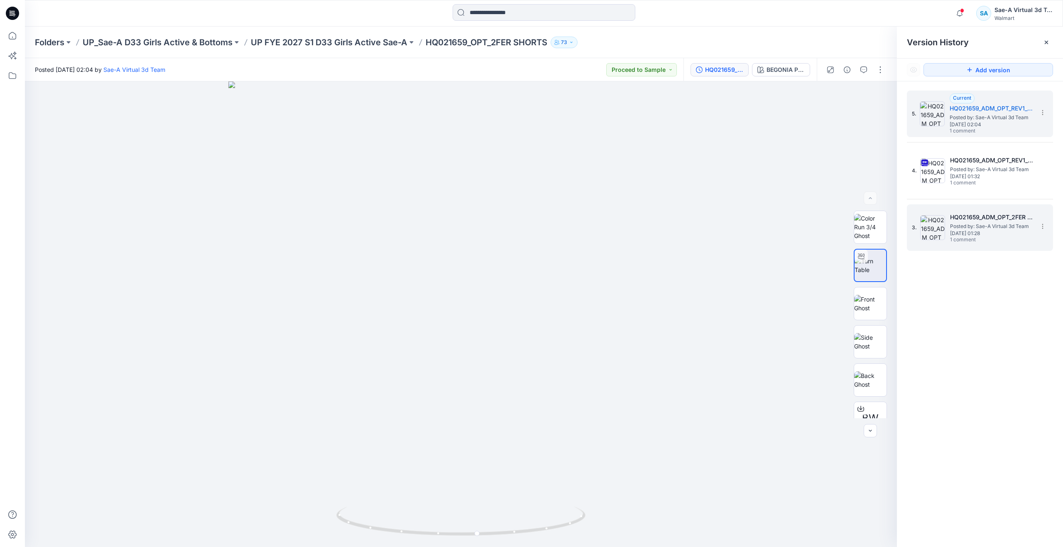
click at [956, 219] on h5 "HQ021659_ADM_OPT_2FER SHORT" at bounding box center [991, 217] width 83 height 10
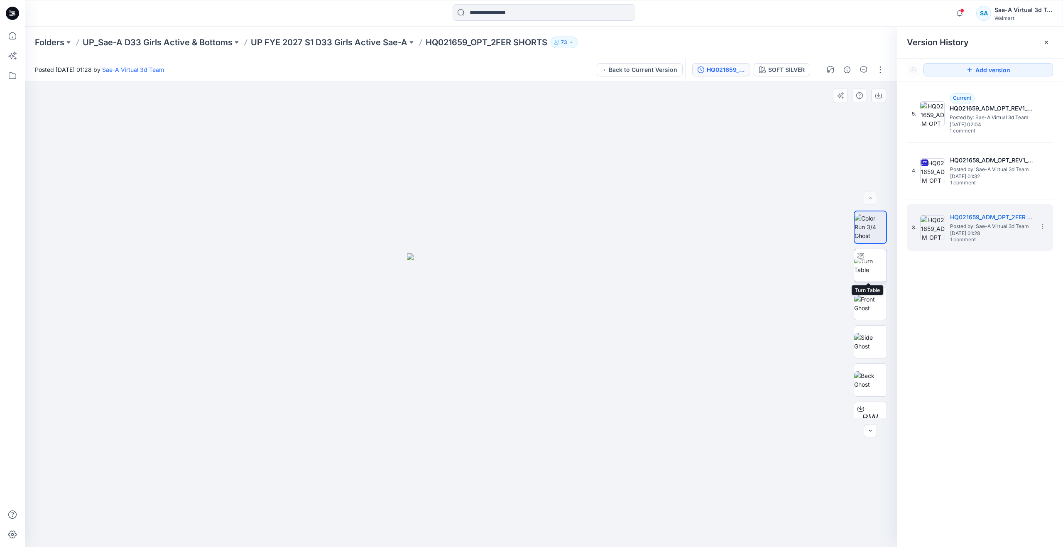
click at [867, 270] on img at bounding box center [870, 265] width 32 height 17
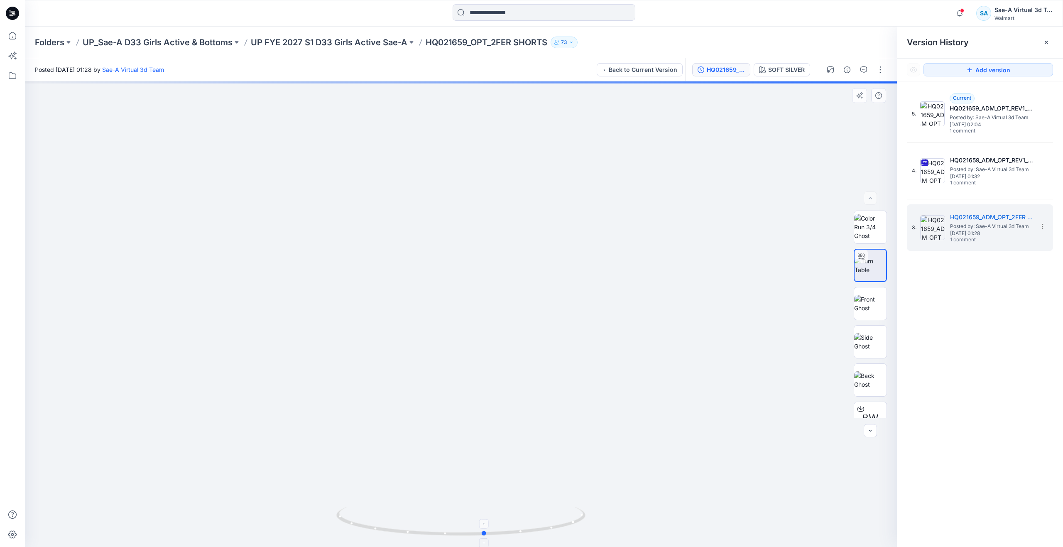
drag, startPoint x: 460, startPoint y: 534, endPoint x: 484, endPoint y: 513, distance: 31.8
click at [484, 513] on icon at bounding box center [461, 522] width 251 height 31
drag, startPoint x: 505, startPoint y: 415, endPoint x: 496, endPoint y: 216, distance: 199.6
drag, startPoint x: 487, startPoint y: 535, endPoint x: 484, endPoint y: 503, distance: 31.7
click at [484, 503] on div at bounding box center [461, 314] width 872 height 466
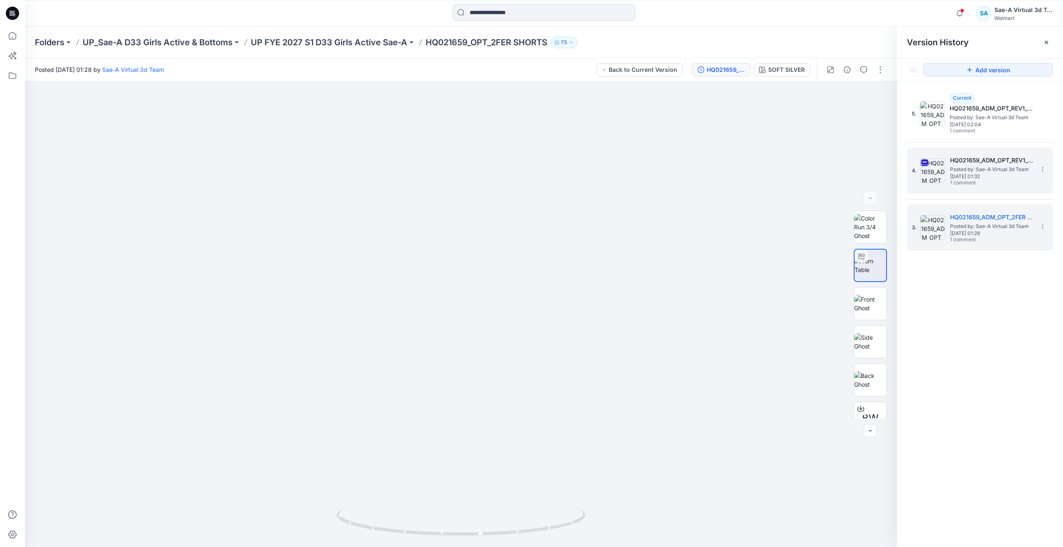
click at [971, 171] on span "Posted by: Sae-A Virtual 3d Team" at bounding box center [991, 169] width 83 height 8
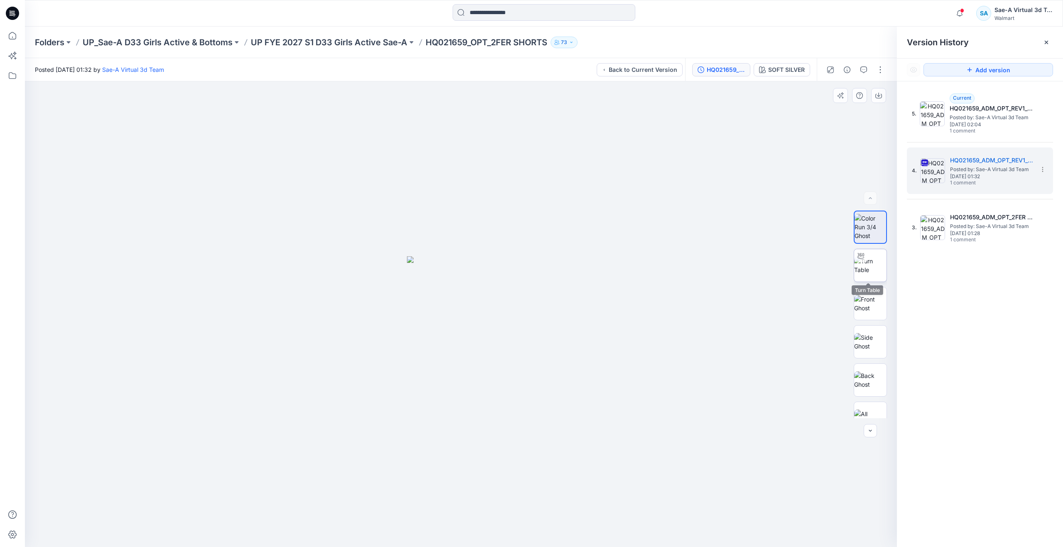
click at [878, 262] on img at bounding box center [870, 265] width 32 height 17
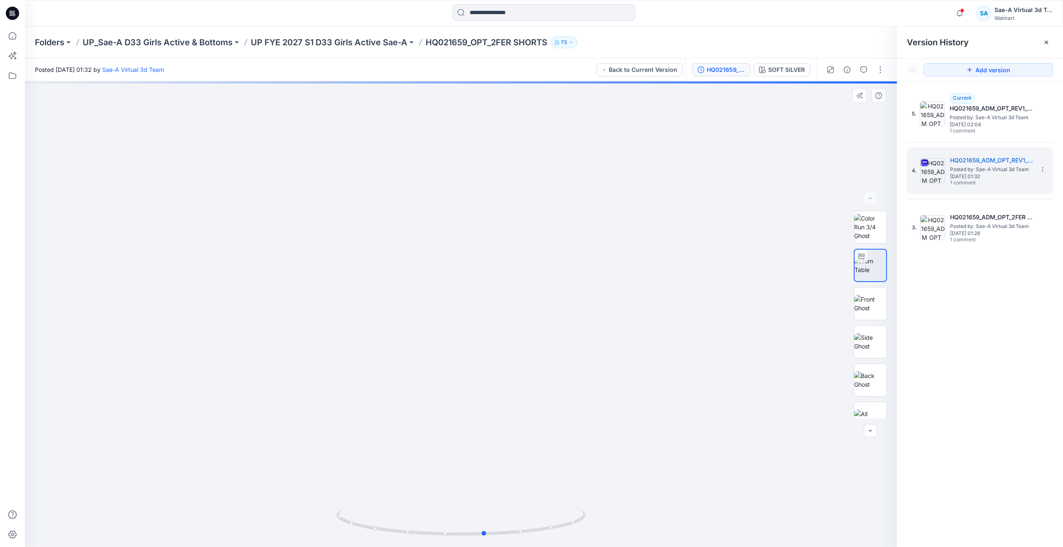
drag, startPoint x: 462, startPoint y: 533, endPoint x: 486, endPoint y: 489, distance: 49.5
click at [486, 489] on div at bounding box center [461, 314] width 872 height 466
click at [783, 75] on button "SOFT SILVER" at bounding box center [782, 69] width 56 height 13
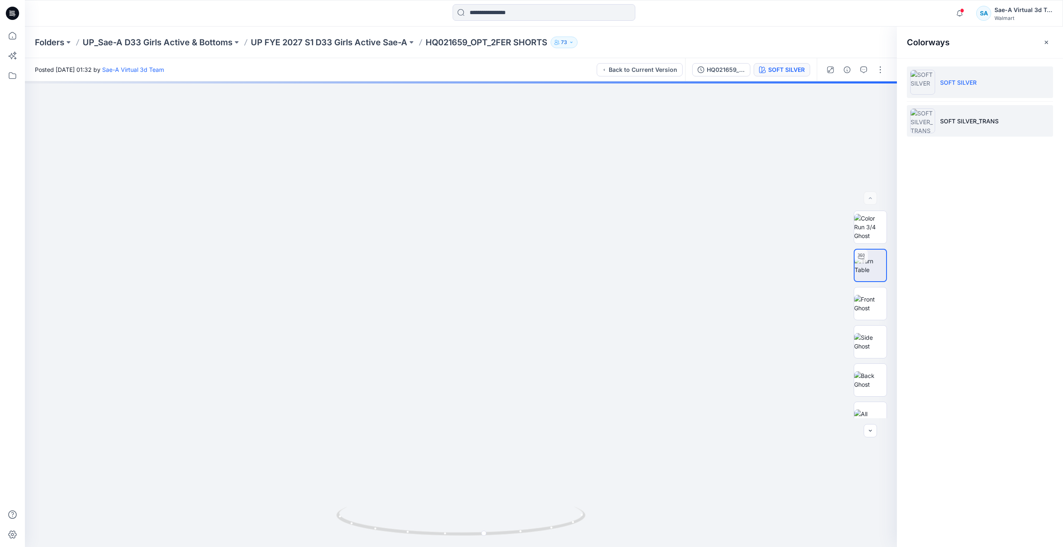
click at [950, 126] on li "SOFT SILVER_TRANS" at bounding box center [980, 121] width 146 height 32
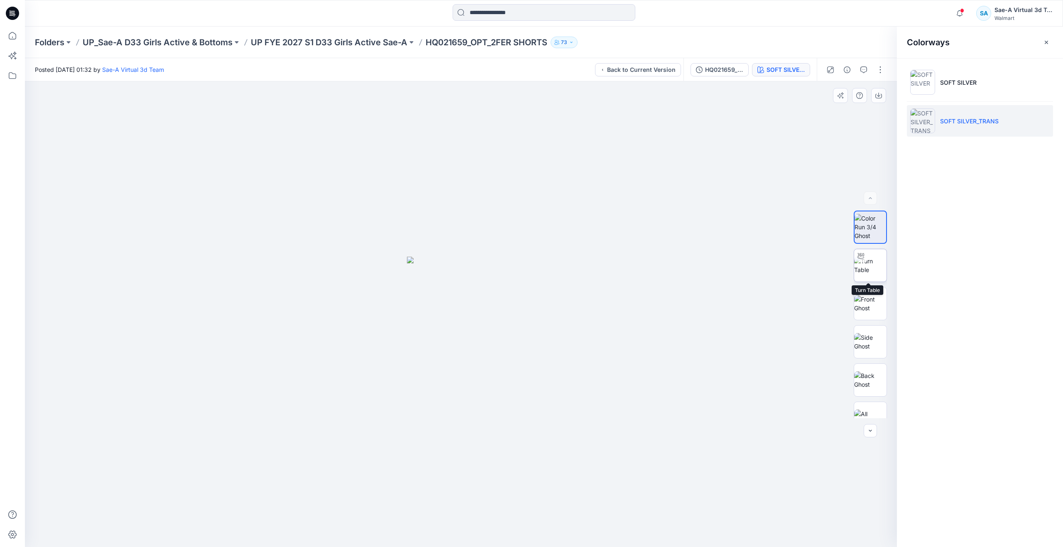
click at [872, 262] on img at bounding box center [870, 265] width 32 height 17
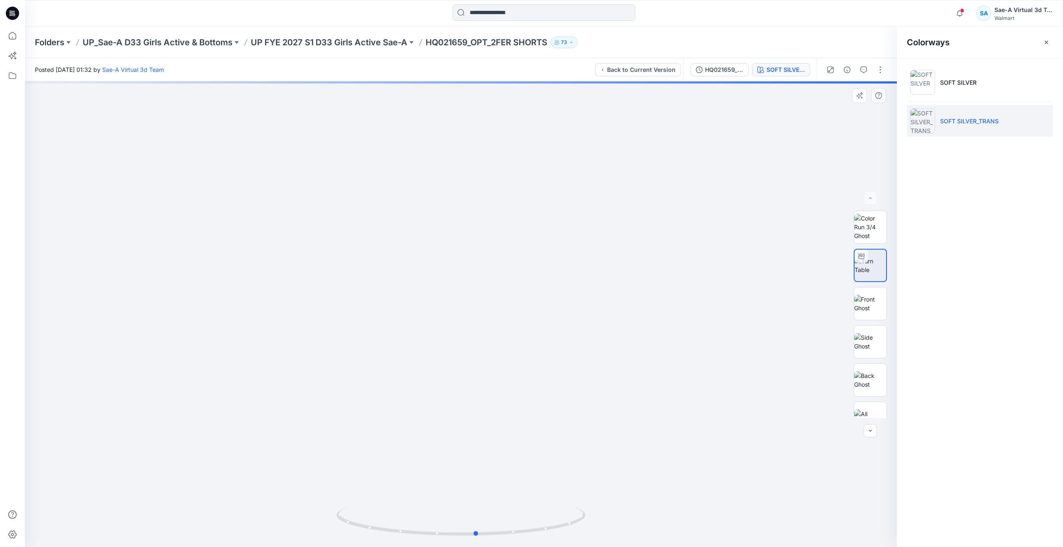
drag, startPoint x: 465, startPoint y: 531, endPoint x: 231, endPoint y: 459, distance: 244.3
click at [231, 459] on div at bounding box center [461, 314] width 872 height 466
click at [20, 42] on icon at bounding box center [12, 36] width 18 height 18
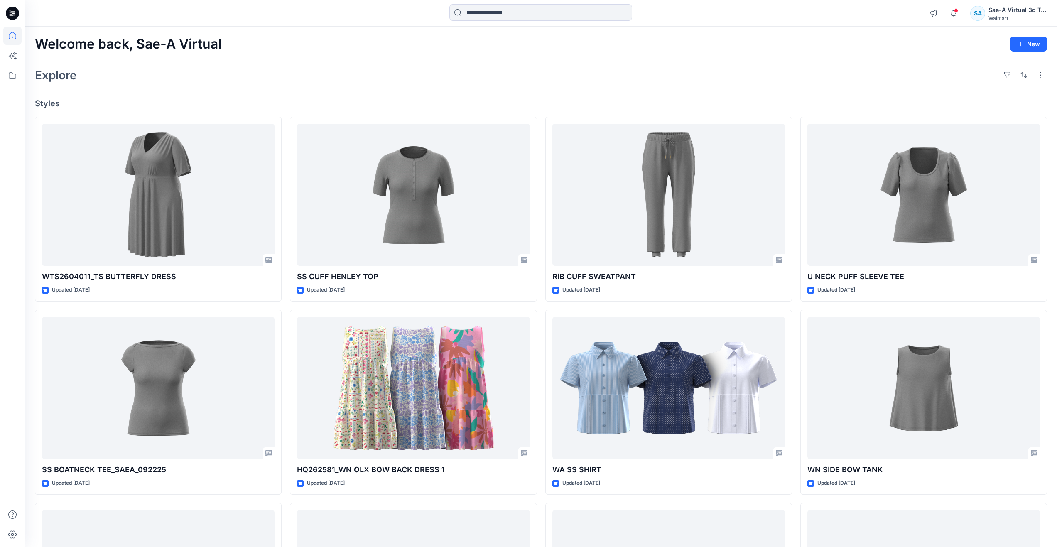
click at [347, 86] on div "Welcome back, Sae-A Virtual New Explore Styles WTS2604011_TS BUTTERFLY DRESS Up…" at bounding box center [541, 377] width 1032 height 701
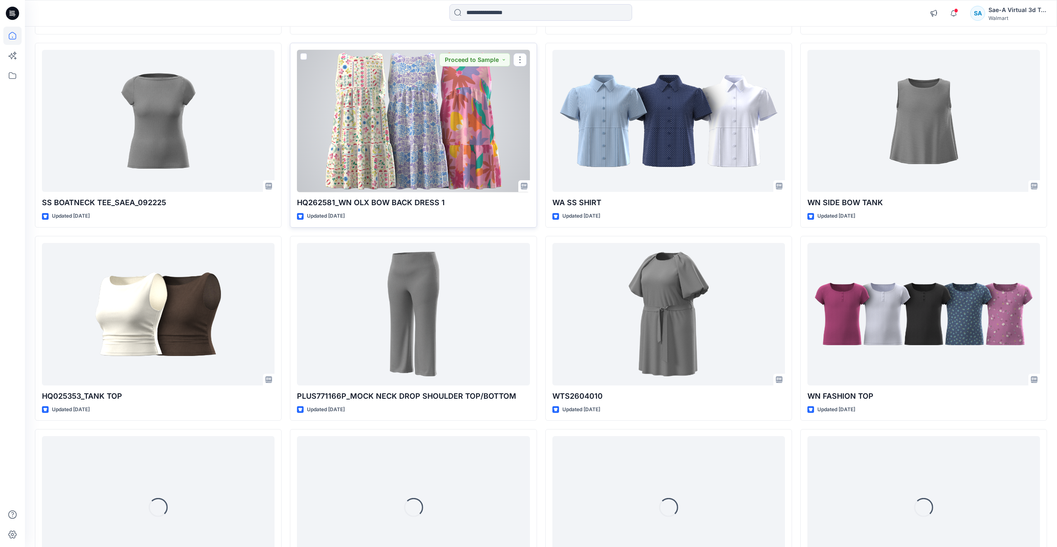
scroll to position [374, 0]
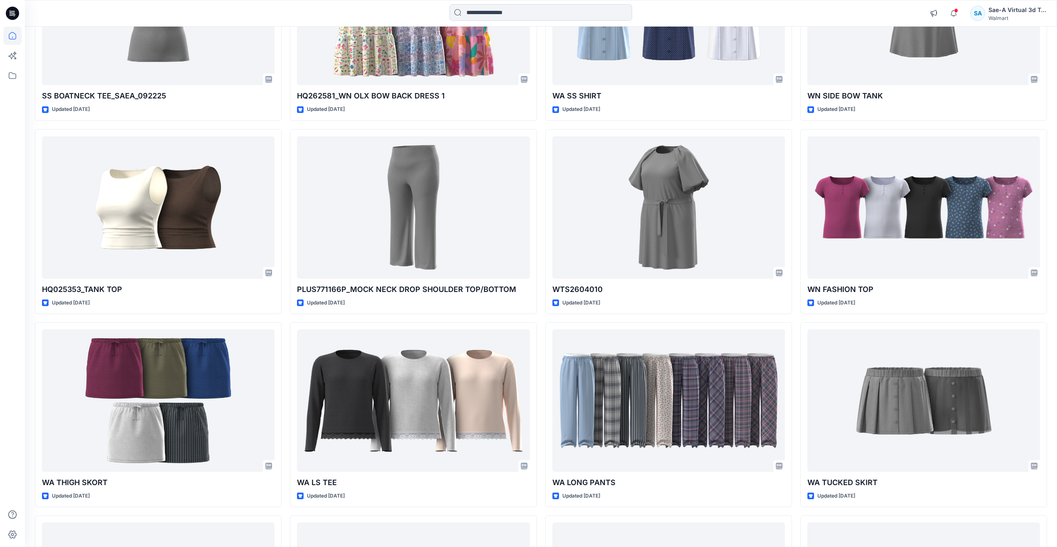
click at [798, 498] on div "WTS2604011_TS BUTTERFLY DRESS Updated 3 days ago SS BOATNECK TEE_SAEA_092225 Up…" at bounding box center [541, 318] width 1012 height 1151
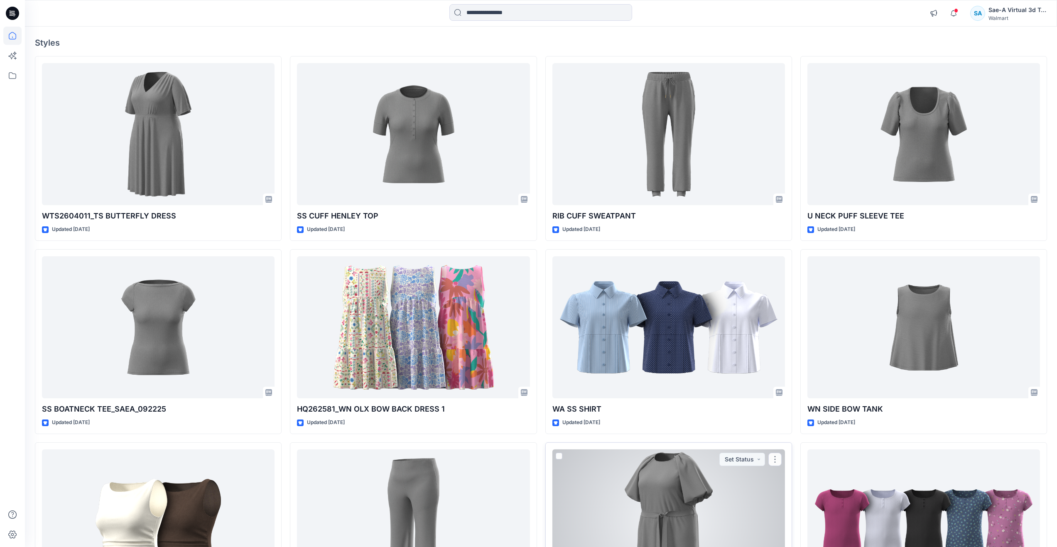
scroll to position [0, 0]
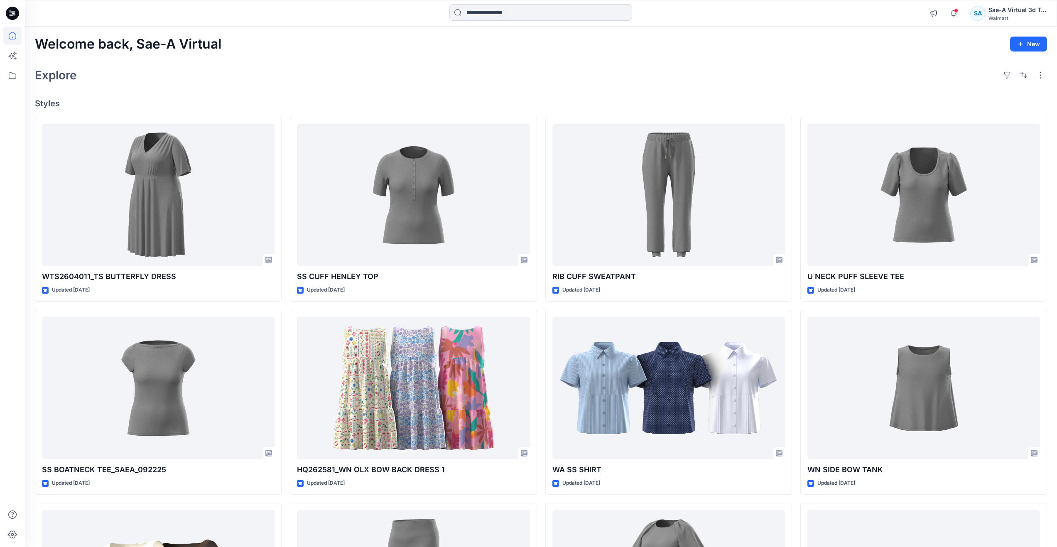
click at [441, 65] on div "Explore" at bounding box center [541, 75] width 1012 height 20
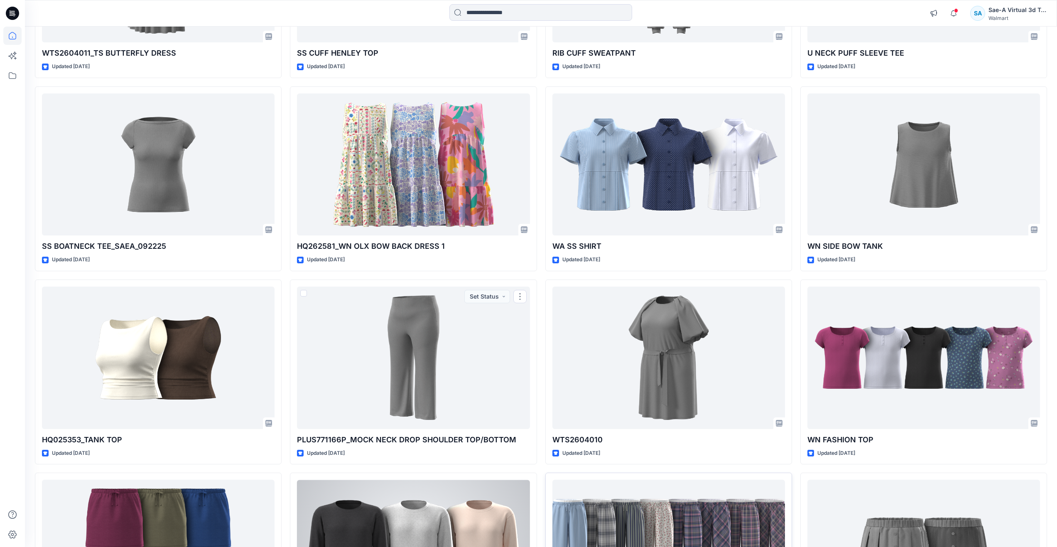
scroll to position [208, 0]
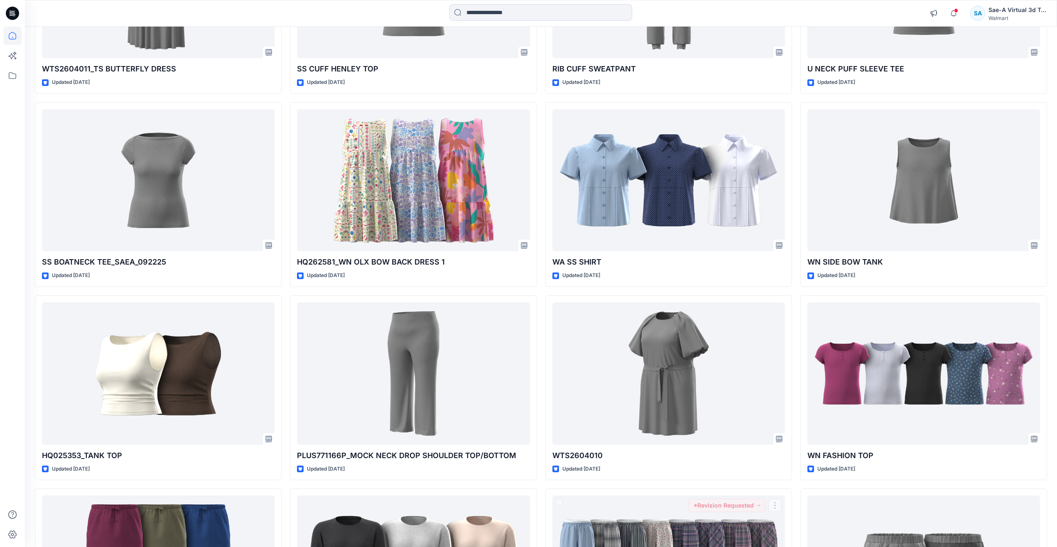
click at [793, 484] on div "WTS2604011_TS BUTTERFLY DRESS Updated 3 days ago SS BOATNECK TEE_SAEA_092225 Up…" at bounding box center [541, 484] width 1012 height 1151
click at [287, 149] on div "WTS2604011_TS BUTTERFLY DRESS Updated 3 days ago SS BOATNECK TEE_SAEA_092225 Up…" at bounding box center [541, 484] width 1012 height 1151
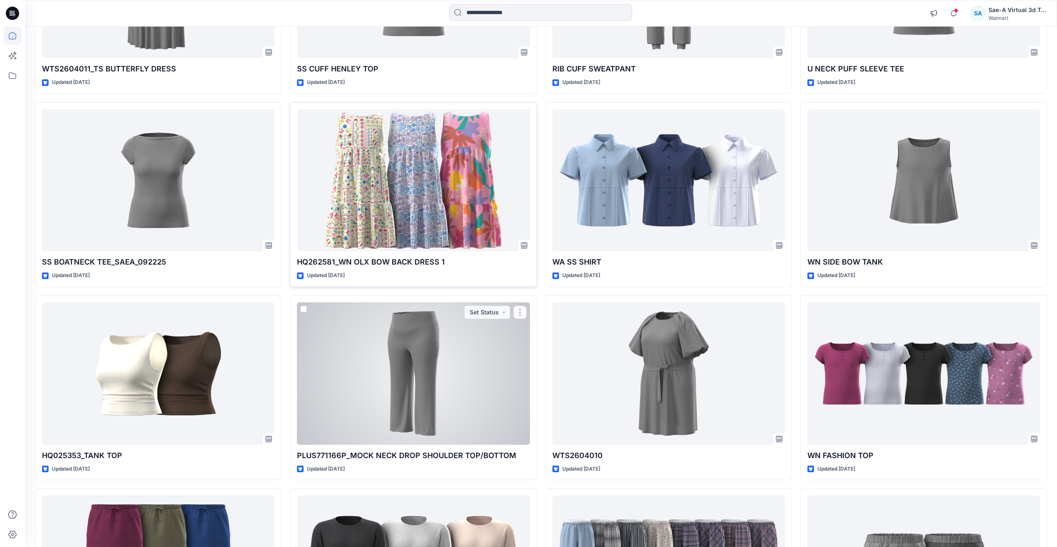
scroll to position [0, 0]
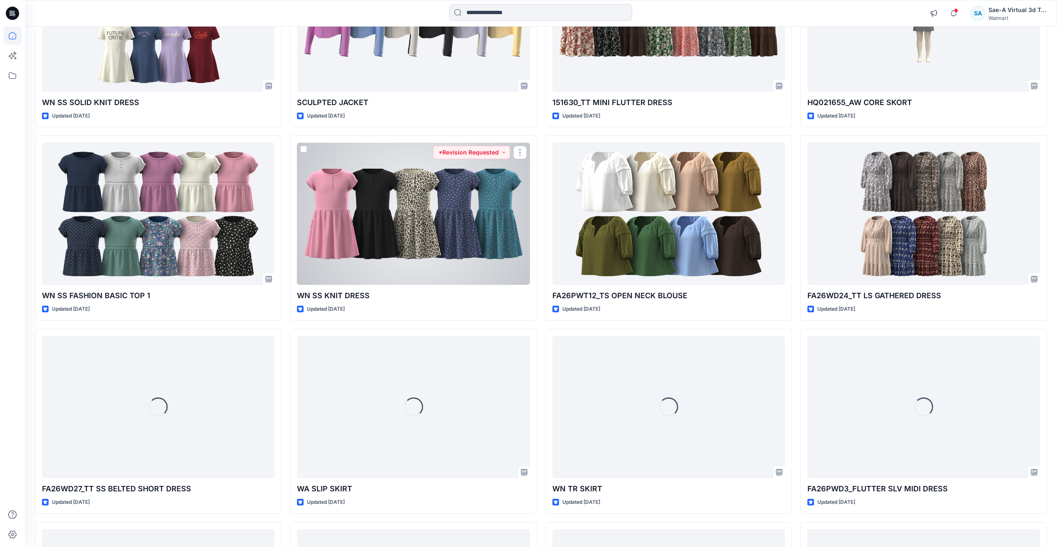
scroll to position [1548, 0]
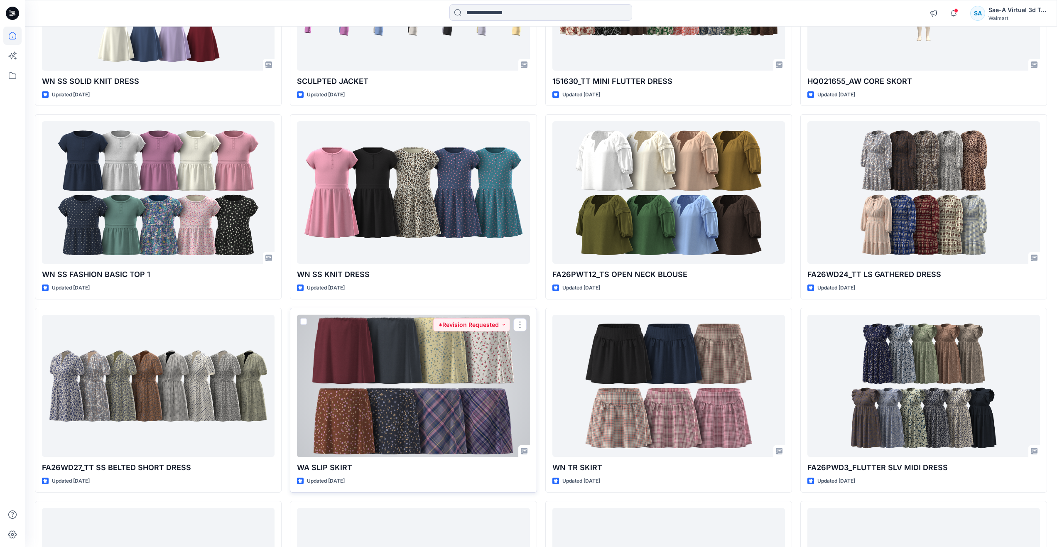
click at [482, 430] on div at bounding box center [413, 386] width 233 height 142
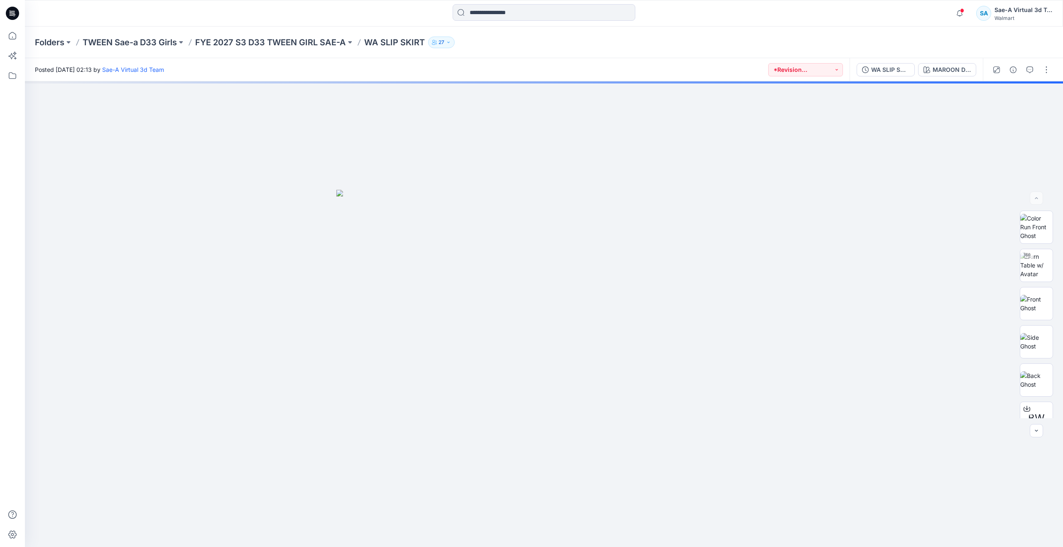
click at [897, 75] on button "WA SLIP SKIRT_SAEA_091625" at bounding box center [886, 69] width 58 height 13
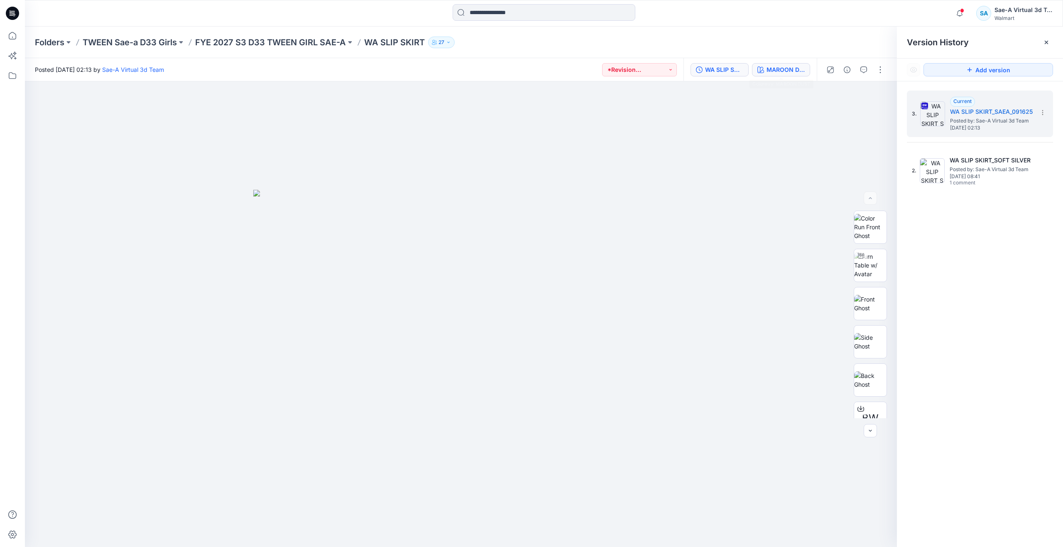
click at [777, 67] on div "MAROON DUST" at bounding box center [786, 69] width 38 height 9
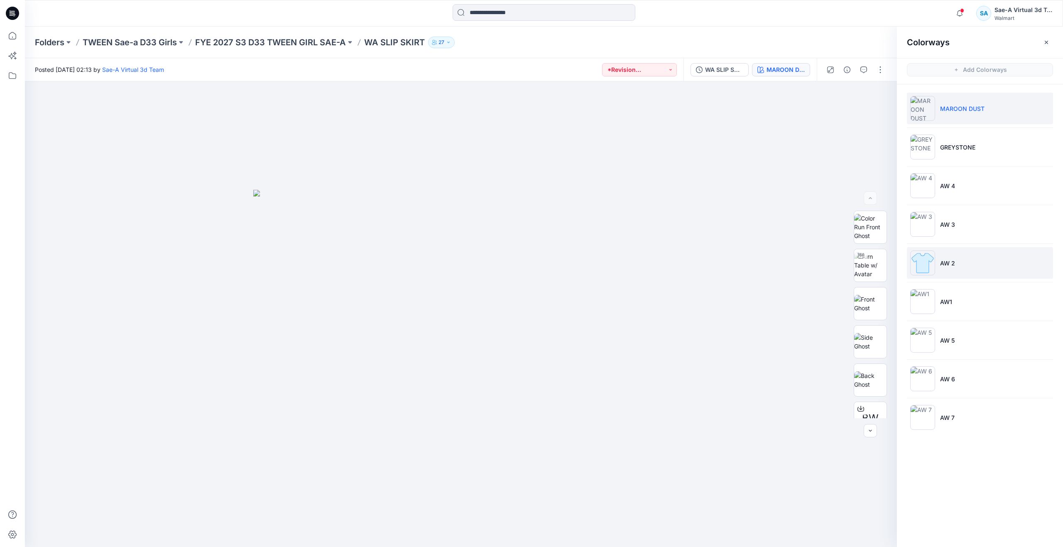
click at [943, 269] on li "AW 2" at bounding box center [980, 263] width 146 height 32
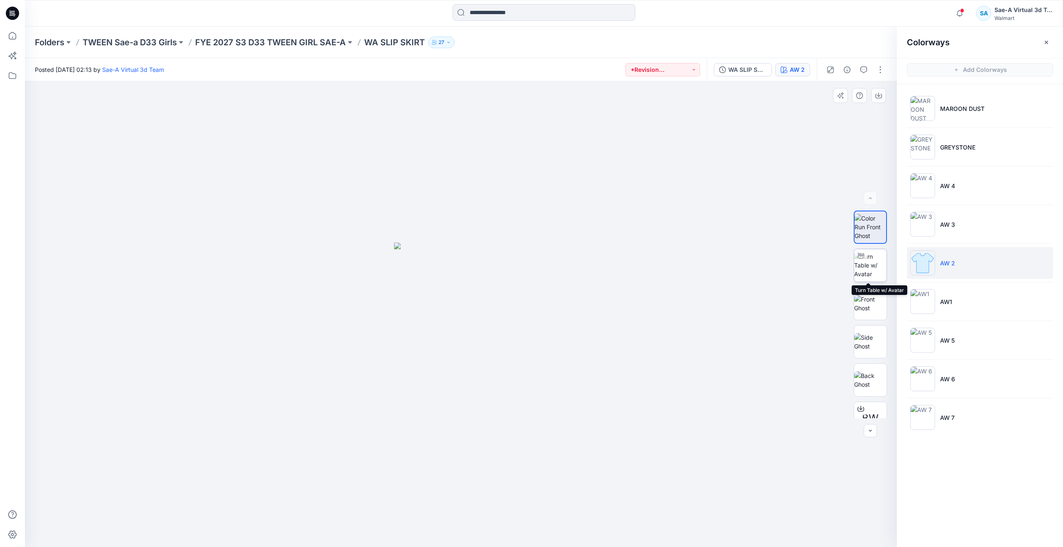
click at [875, 258] on img at bounding box center [870, 265] width 32 height 26
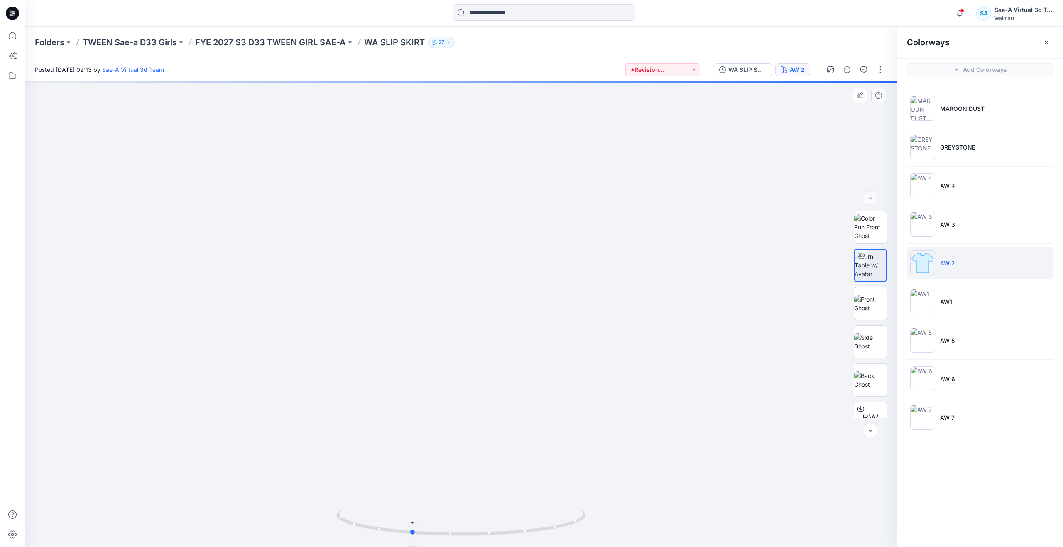
drag, startPoint x: 438, startPoint y: 529, endPoint x: 392, endPoint y: 521, distance: 46.7
click at [392, 521] on icon at bounding box center [461, 522] width 251 height 31
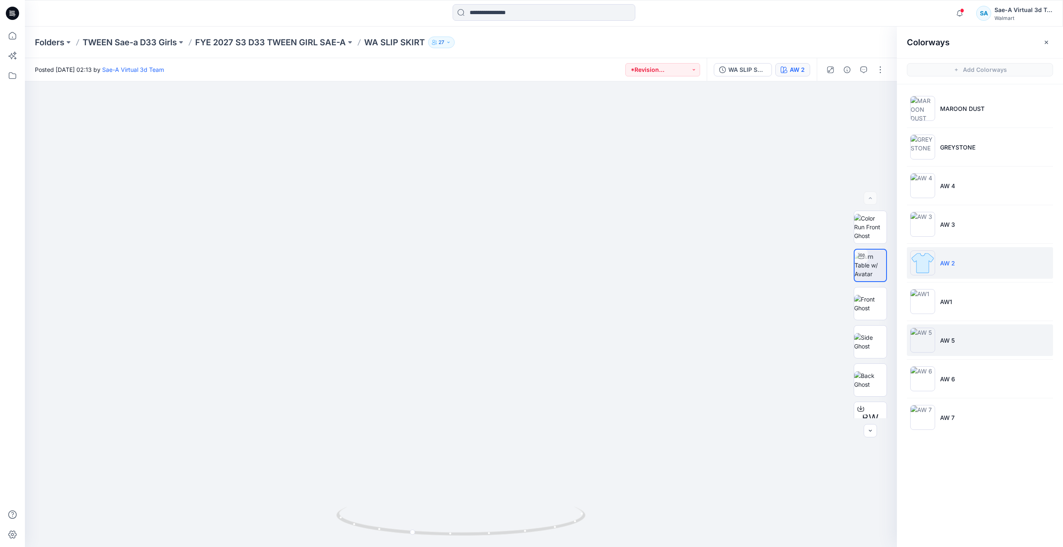
click at [972, 338] on li "AW 5" at bounding box center [980, 340] width 146 height 32
click at [855, 269] on img at bounding box center [870, 265] width 32 height 26
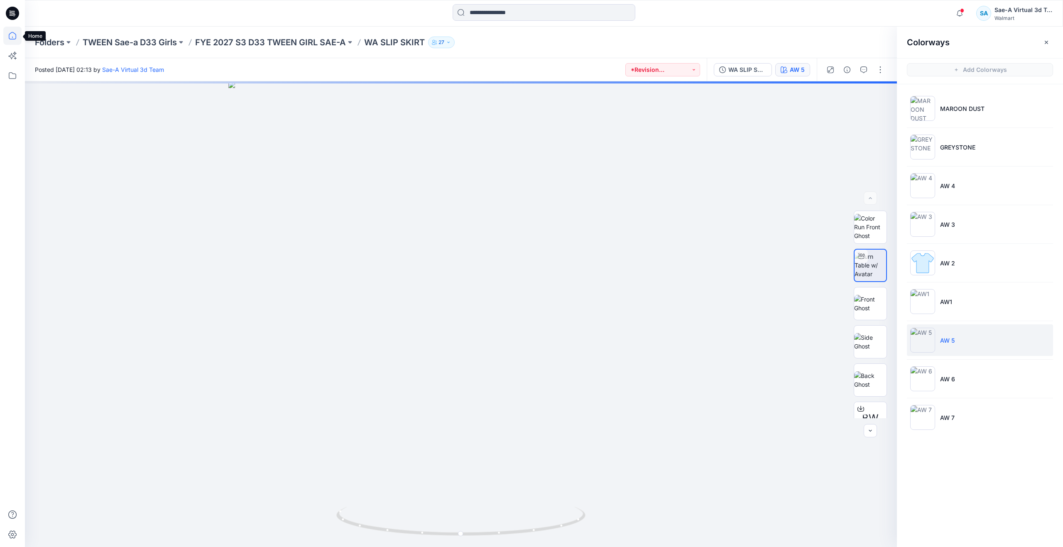
click at [17, 38] on icon at bounding box center [12, 36] width 18 height 18
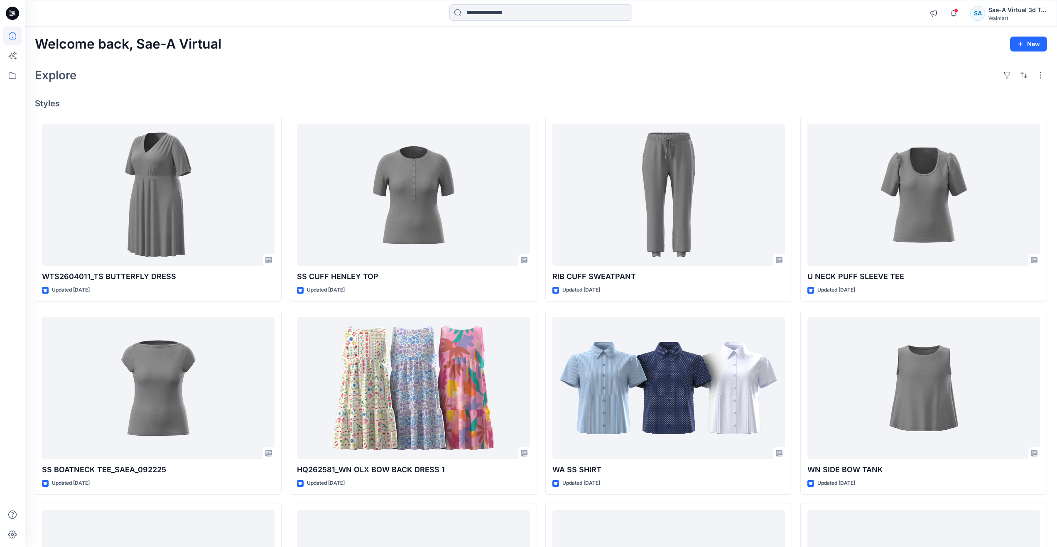
click at [315, 71] on div "Explore" at bounding box center [541, 75] width 1012 height 20
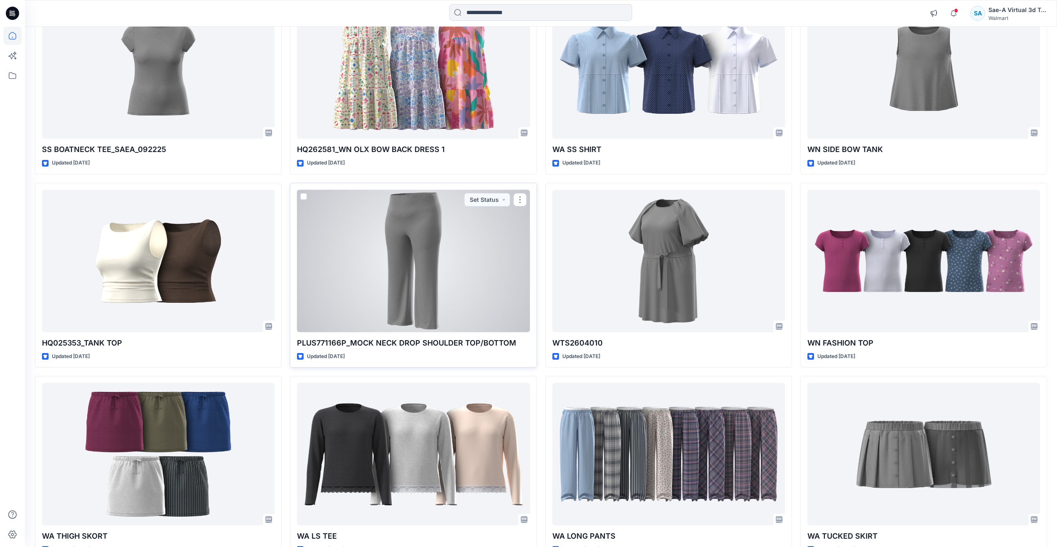
scroll to position [332, 0]
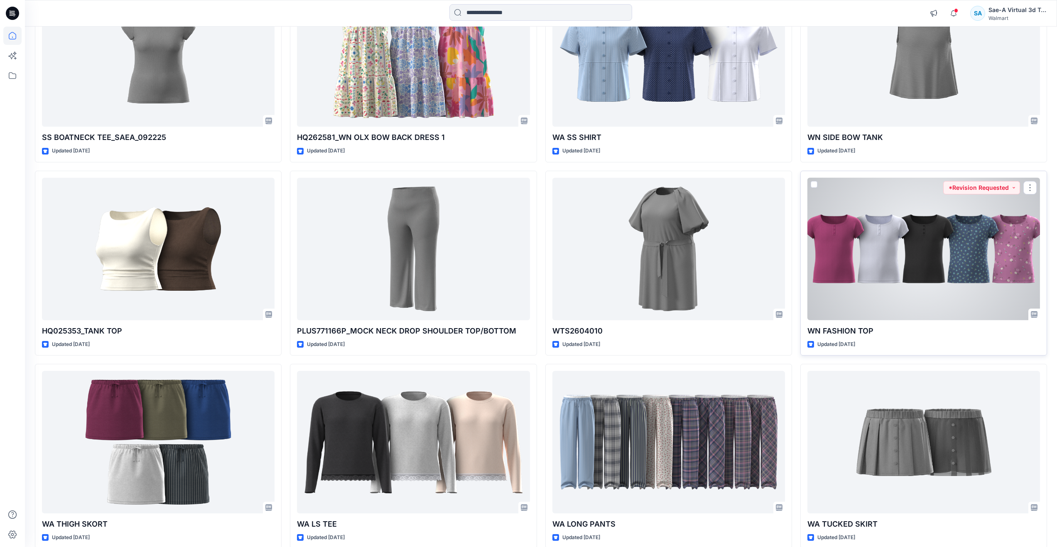
click at [903, 291] on div at bounding box center [924, 249] width 233 height 142
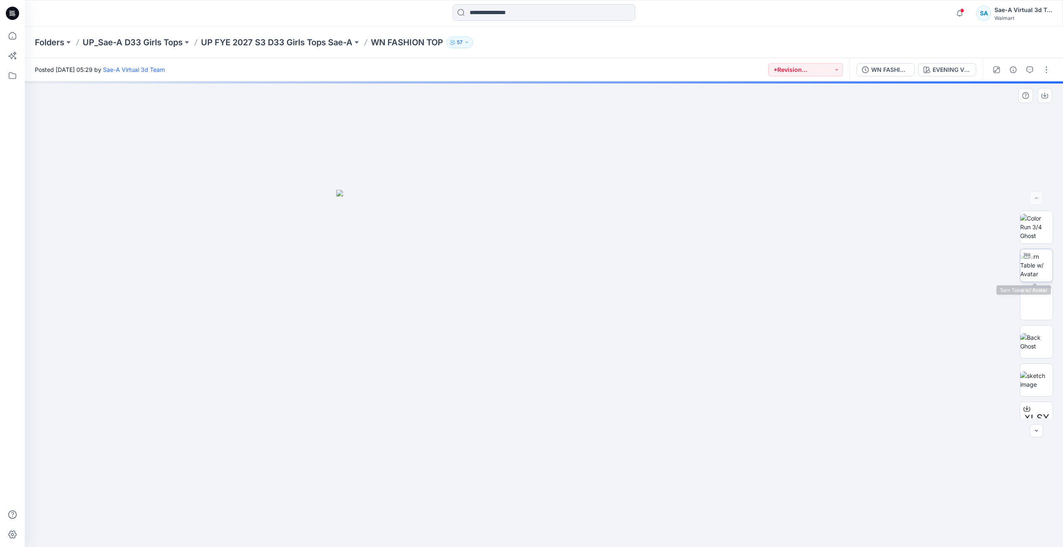
click at [1048, 269] on img at bounding box center [1037, 265] width 32 height 26
click at [1032, 383] on img at bounding box center [1037, 379] width 32 height 17
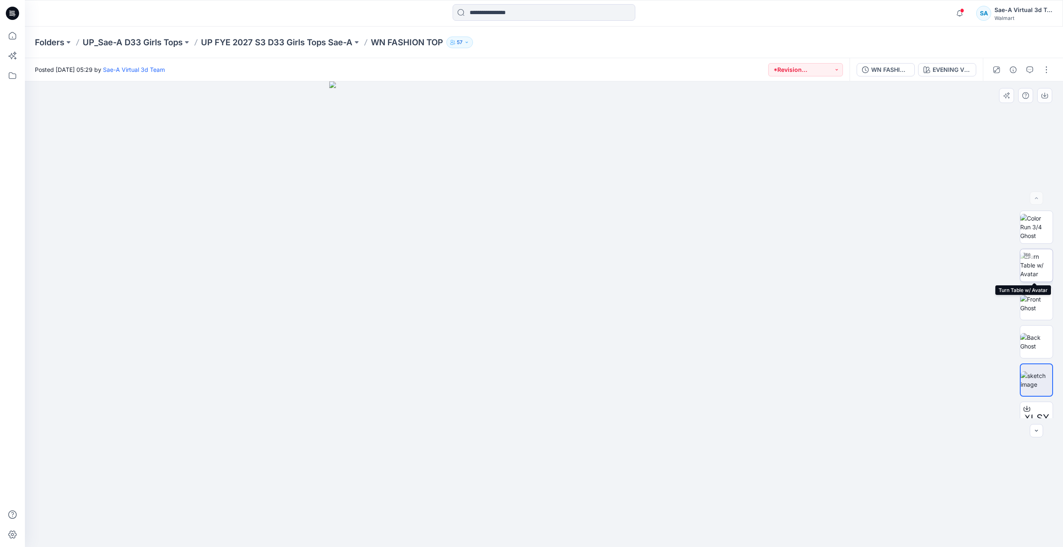
click at [1039, 263] on img at bounding box center [1037, 265] width 32 height 26
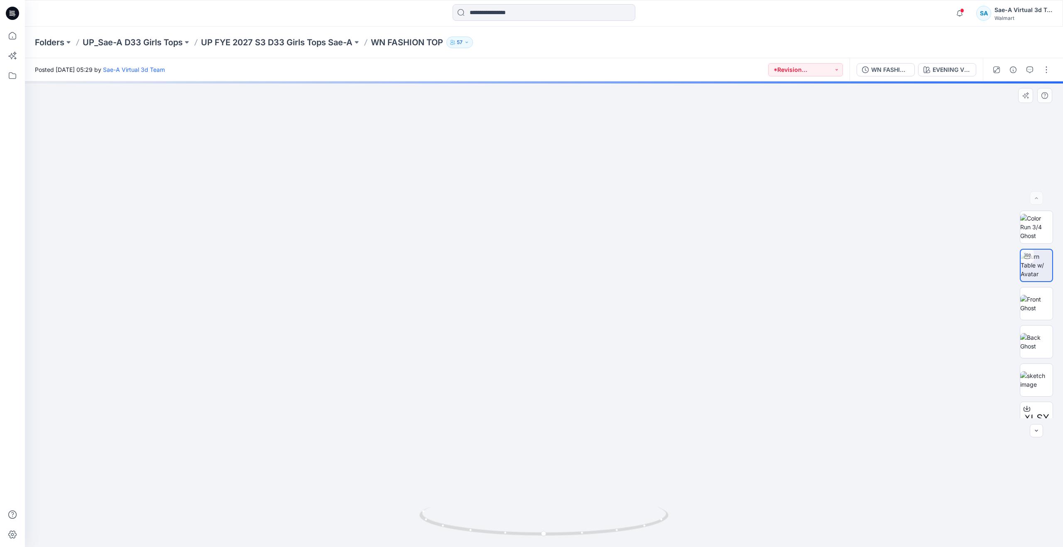
drag, startPoint x: 624, startPoint y: 347, endPoint x: 624, endPoint y: 364, distance: 17.0
drag, startPoint x: 625, startPoint y: 372, endPoint x: 625, endPoint y: 402, distance: 30.3
drag, startPoint x: 625, startPoint y: 402, endPoint x: 623, endPoint y: 407, distance: 5.3
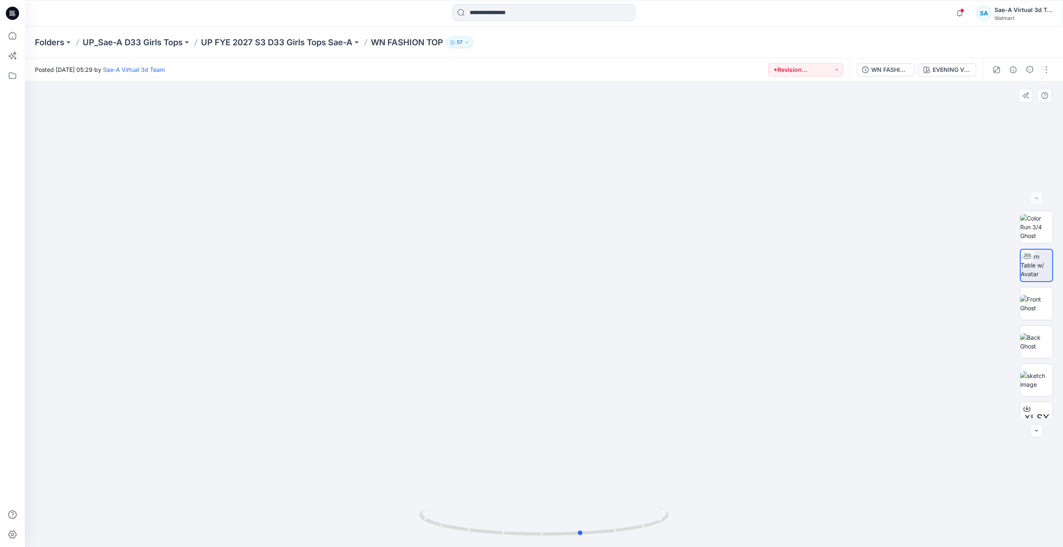
drag, startPoint x: 547, startPoint y: 534, endPoint x: 585, endPoint y: 448, distance: 93.9
click at [585, 448] on div at bounding box center [544, 314] width 1038 height 466
click at [879, 66] on div "WN FASHION TOP_ADM_REV1_SAEA 100225" at bounding box center [891, 69] width 38 height 9
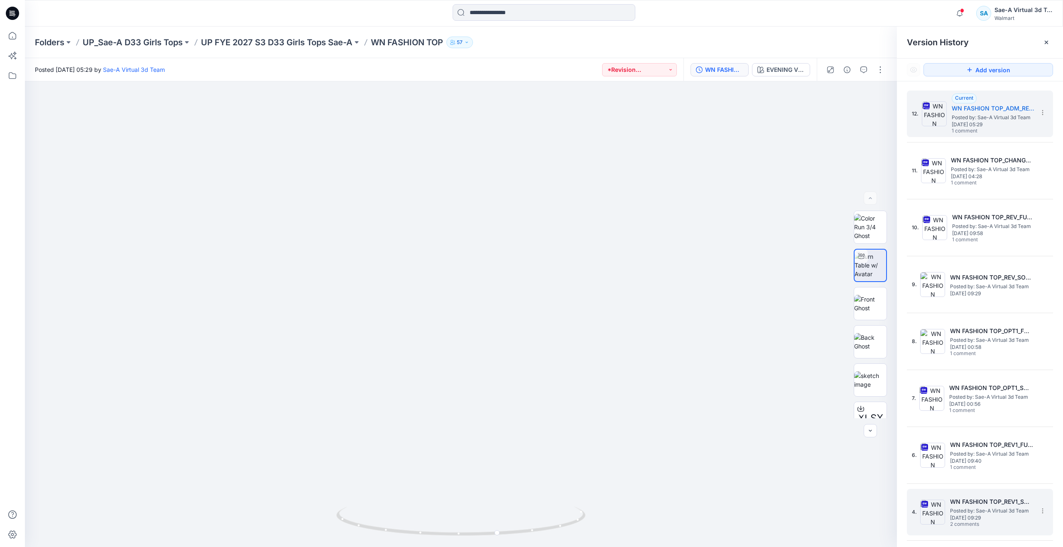
click at [978, 515] on span "Thursday, September 25, 2025 09:29" at bounding box center [991, 518] width 83 height 6
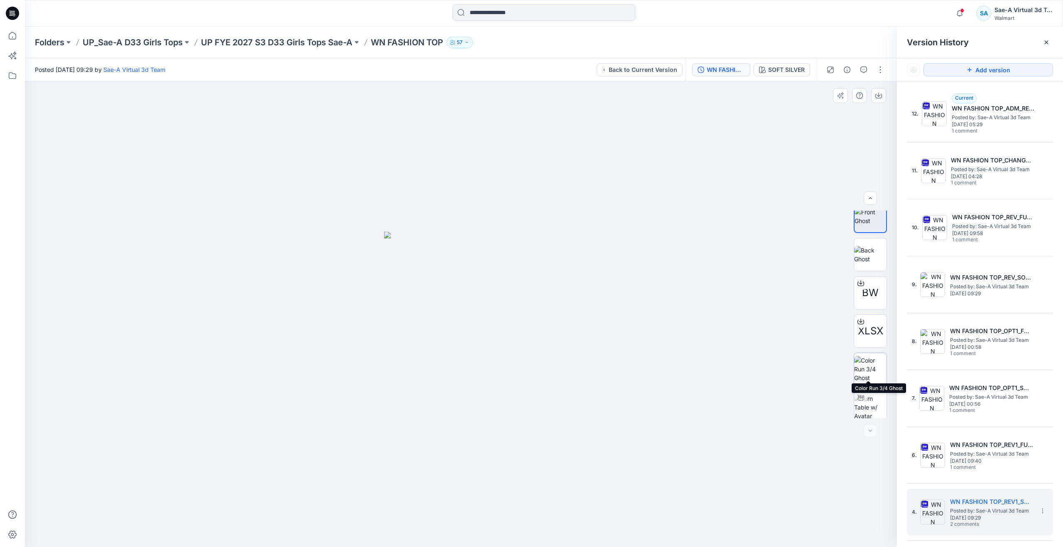
scroll to position [17, 0]
click at [874, 392] on img at bounding box center [870, 401] width 32 height 26
drag, startPoint x: 480, startPoint y: 341, endPoint x: 481, endPoint y: 385, distance: 44.9
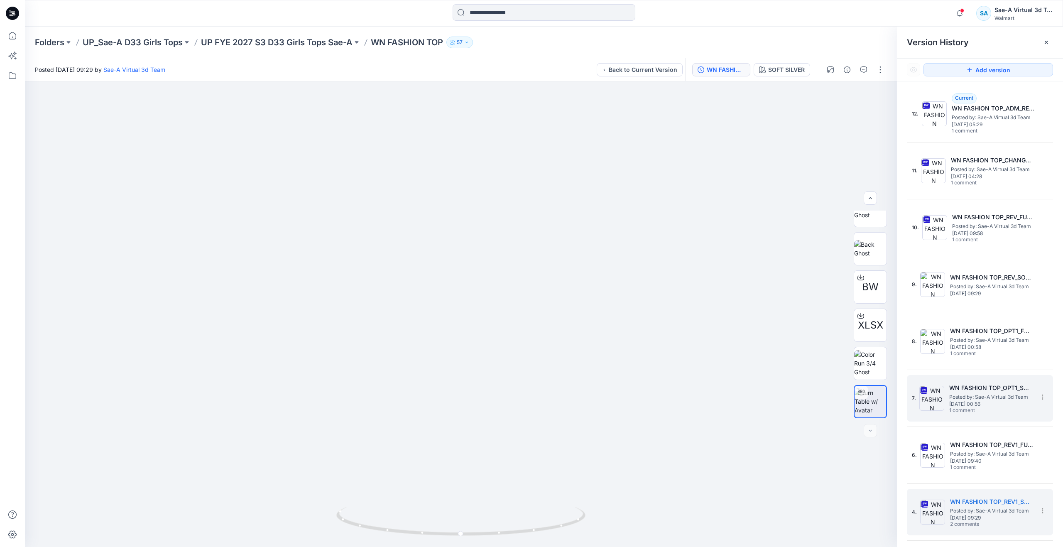
click at [979, 388] on h5 "WN FASHION TOP_OPT1_SOFT SILVER" at bounding box center [991, 388] width 83 height 10
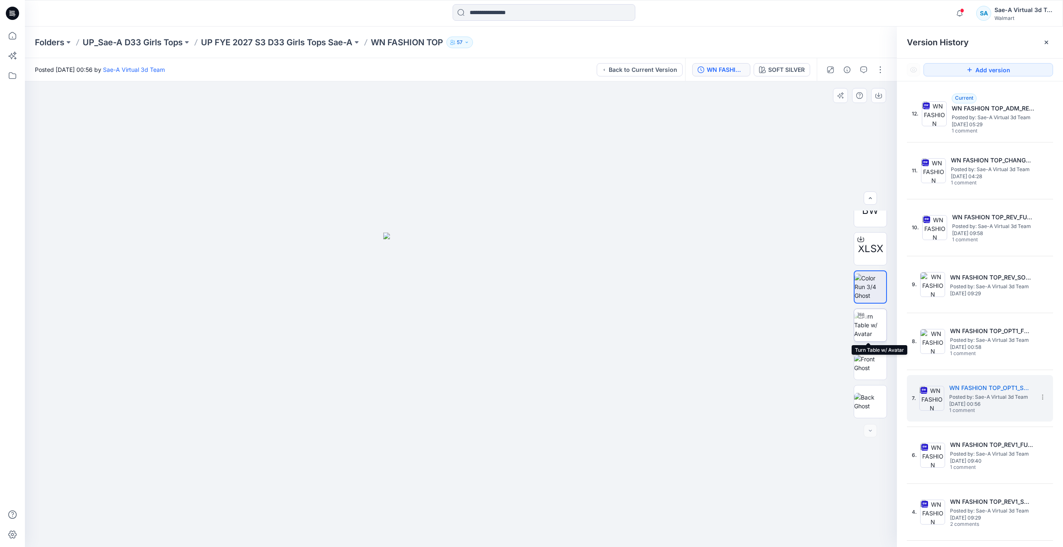
click at [874, 329] on img at bounding box center [870, 325] width 32 height 26
drag, startPoint x: 466, startPoint y: 531, endPoint x: 468, endPoint y: 472, distance: 59.0
click at [468, 472] on div at bounding box center [461, 314] width 872 height 466
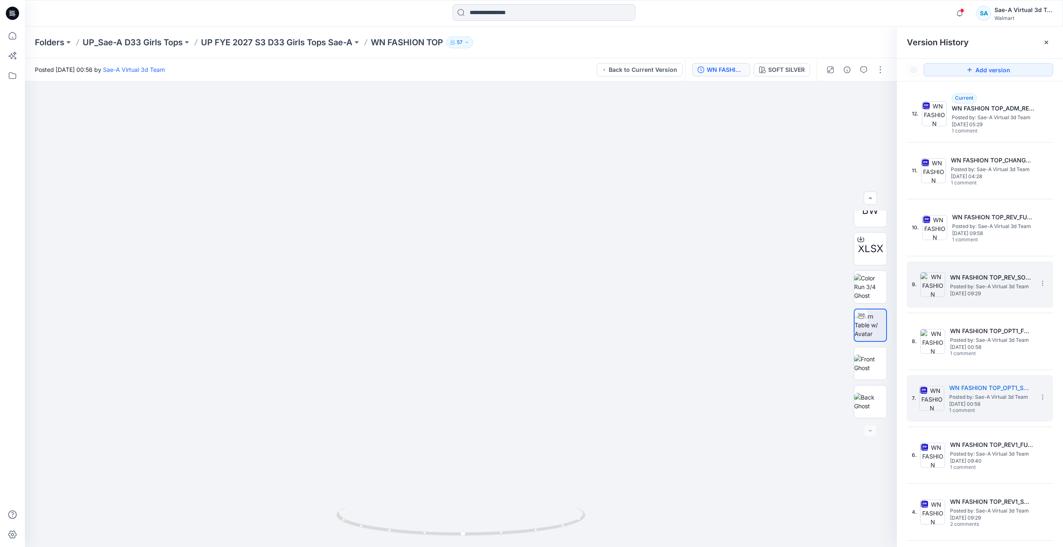
click at [957, 295] on span "Monday, September 29, 2025 09:29" at bounding box center [991, 294] width 83 height 6
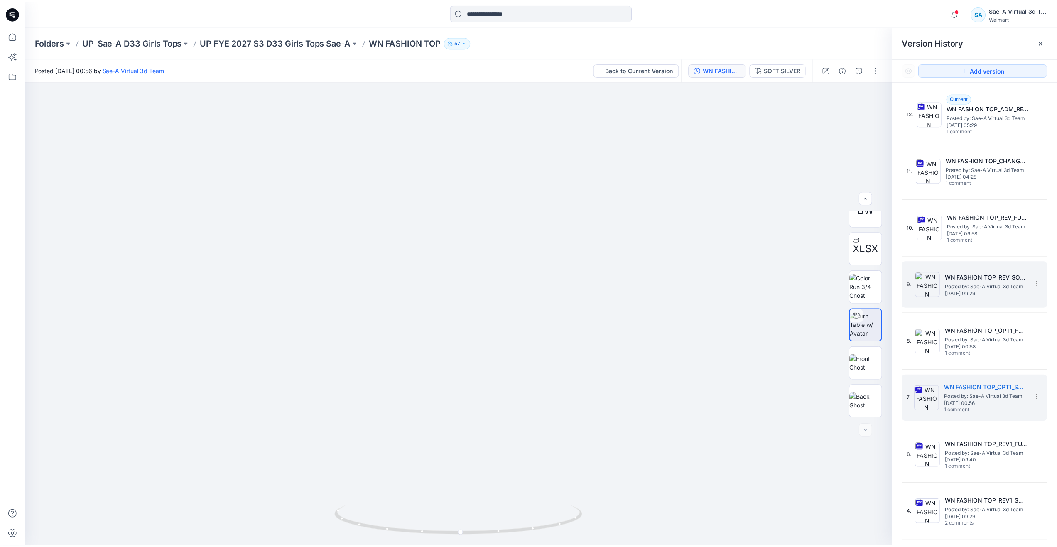
scroll to position [0, 0]
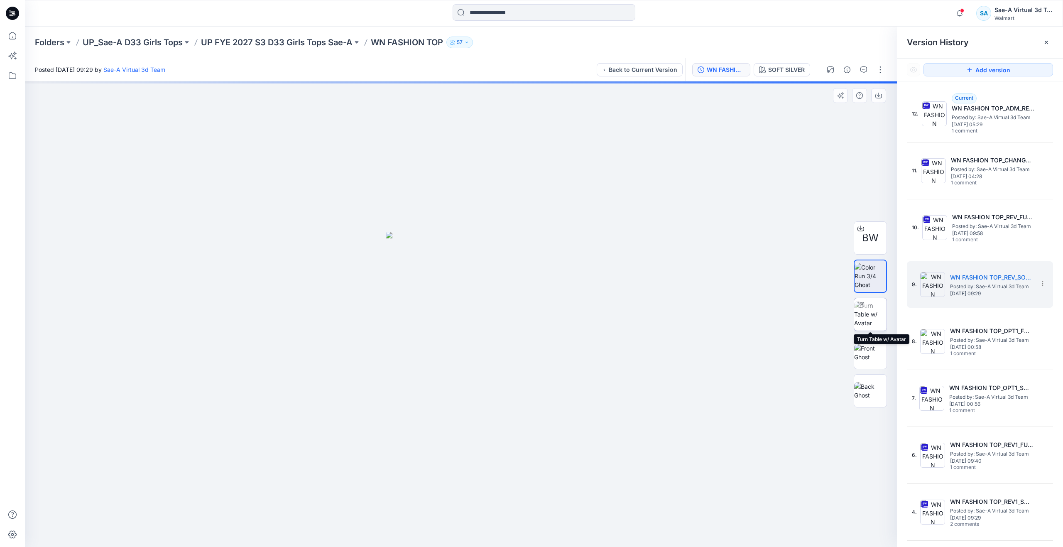
click at [868, 320] on img at bounding box center [870, 314] width 32 height 26
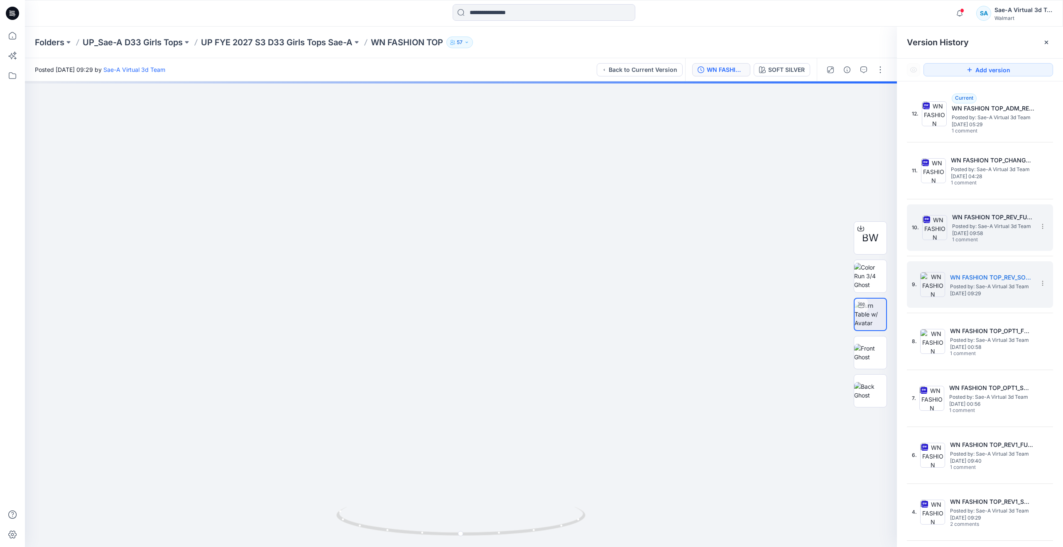
click at [960, 222] on span "Posted by: Sae-A Virtual 3d Team" at bounding box center [994, 226] width 83 height 8
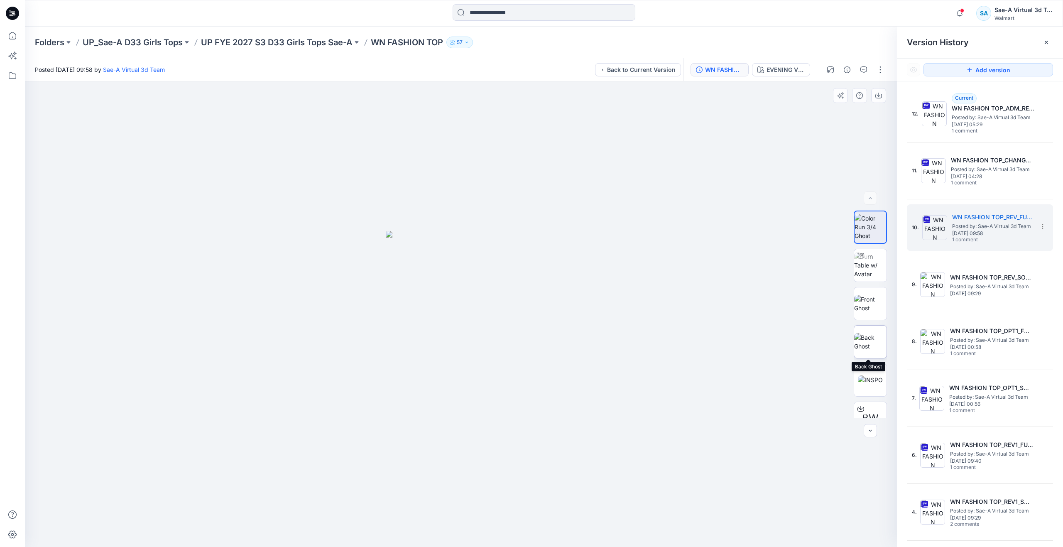
click at [868, 339] on img at bounding box center [870, 341] width 32 height 17
click at [2, 34] on div at bounding box center [12, 273] width 25 height 547
click at [10, 34] on icon at bounding box center [12, 35] width 7 height 7
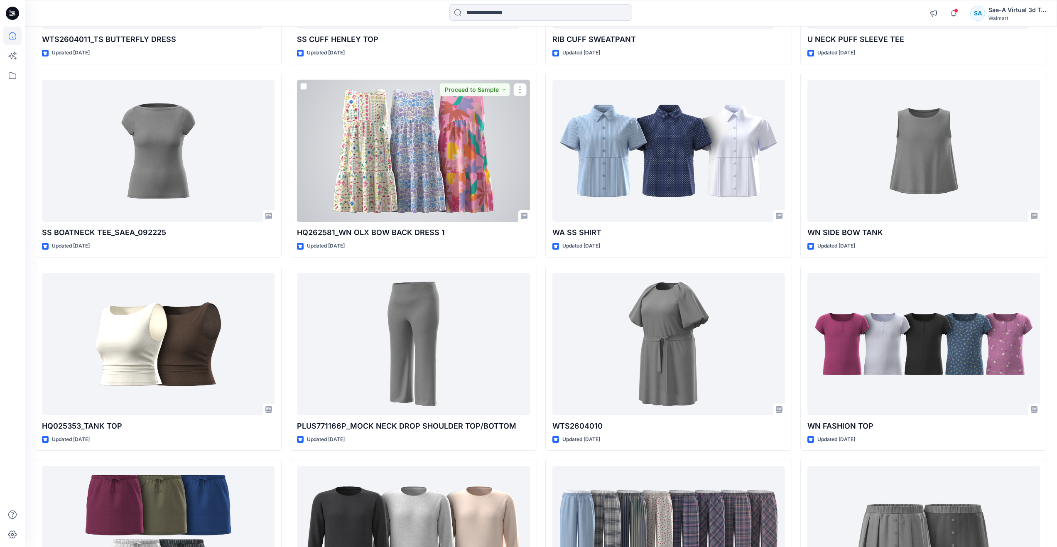
scroll to position [249, 0]
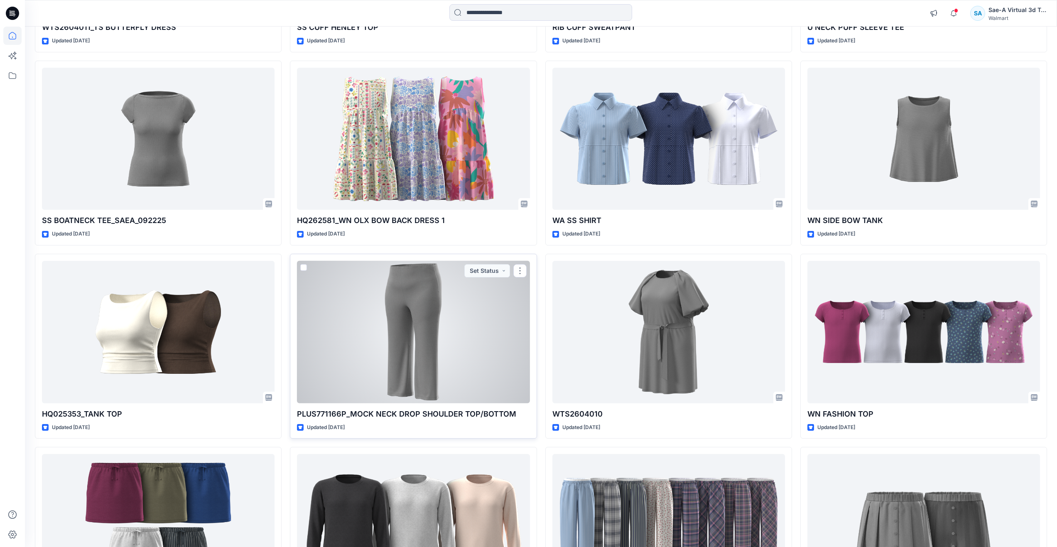
click at [446, 323] on div at bounding box center [413, 332] width 233 height 142
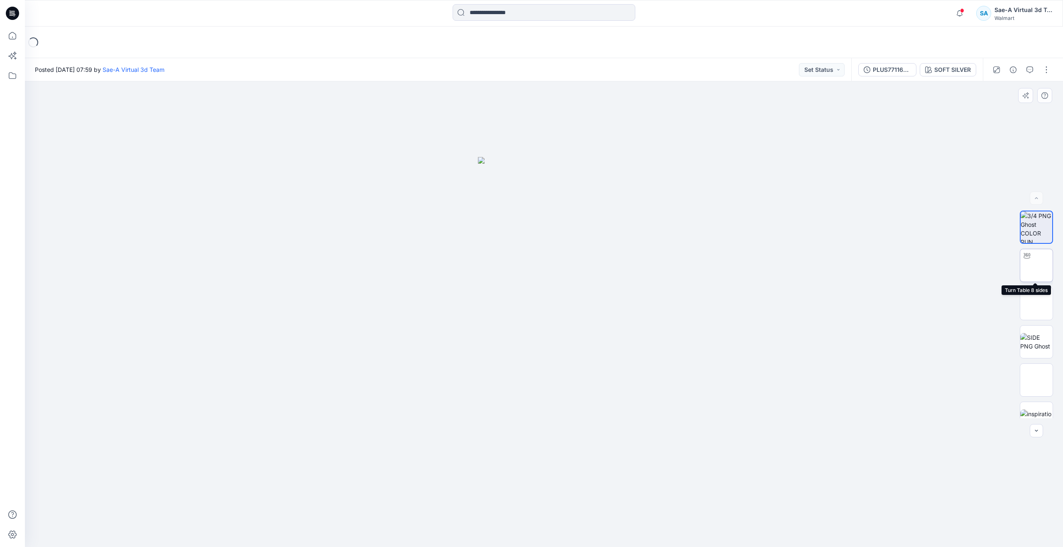
click at [1038, 262] on img at bounding box center [1037, 265] width 32 height 26
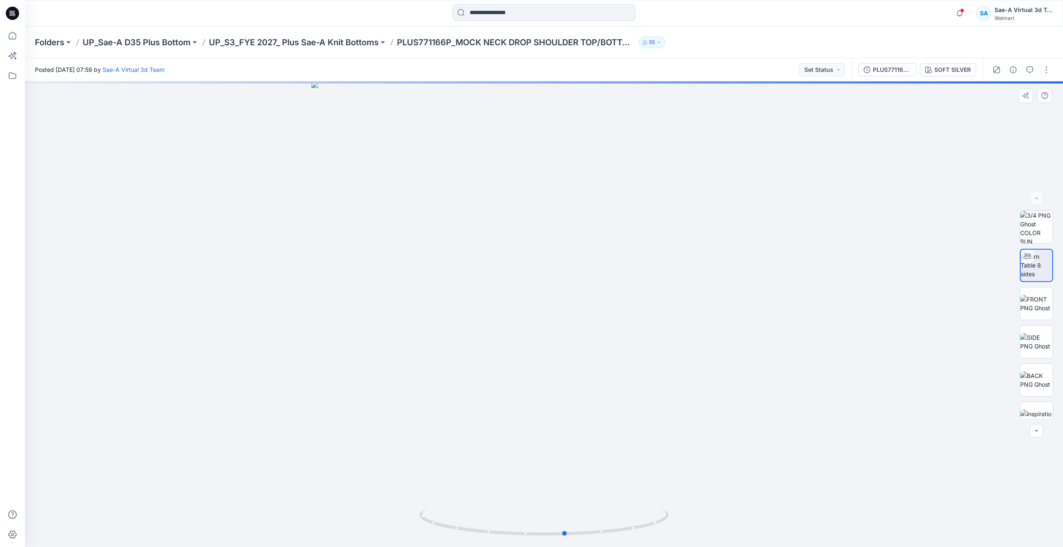
drag, startPoint x: 546, startPoint y: 533, endPoint x: 567, endPoint y: 466, distance: 69.9
click at [567, 466] on div at bounding box center [544, 314] width 1038 height 466
click at [15, 35] on icon at bounding box center [12, 36] width 18 height 18
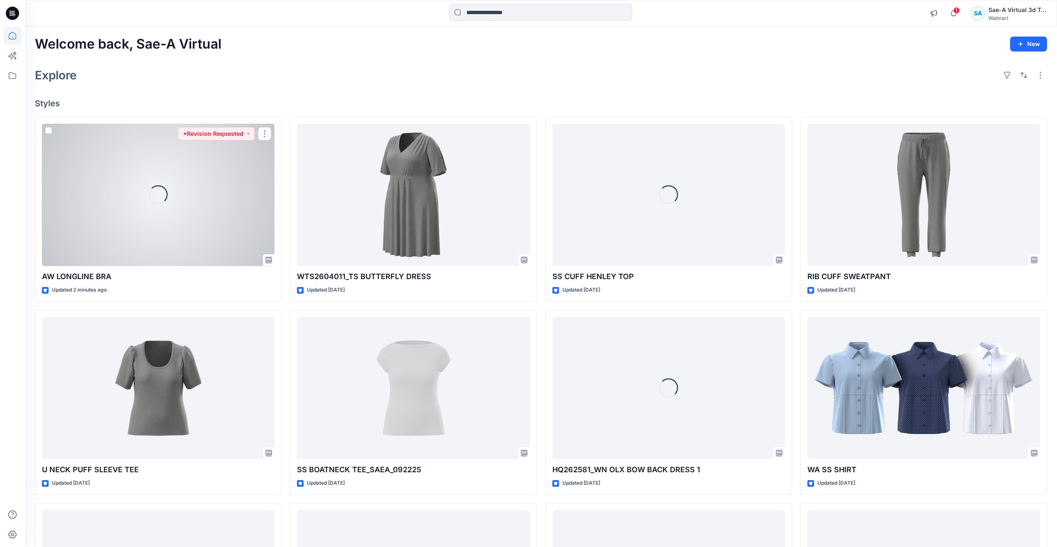
click at [203, 232] on div "Loading..." at bounding box center [158, 195] width 233 height 142
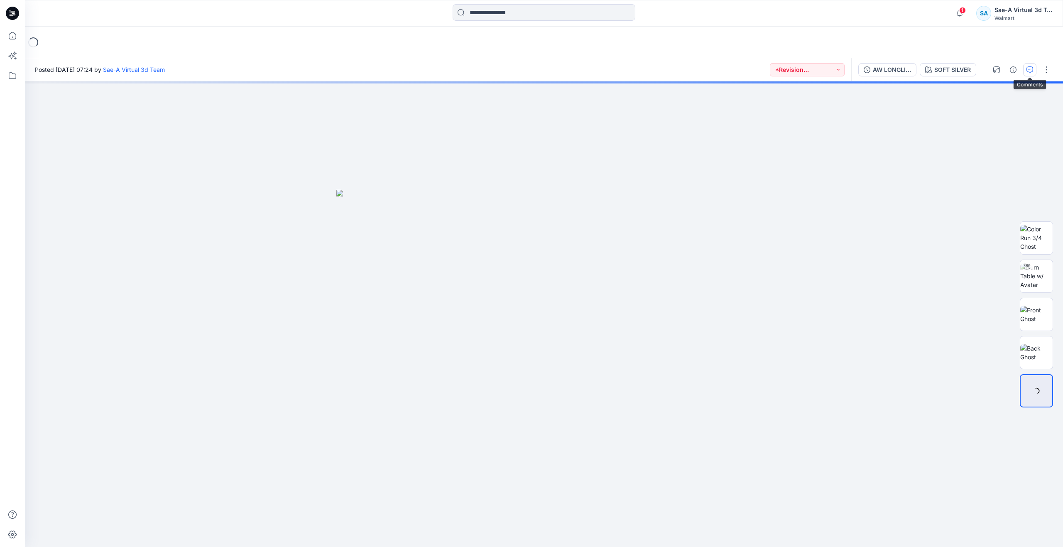
click at [1027, 73] on icon "button" at bounding box center [1030, 69] width 7 height 7
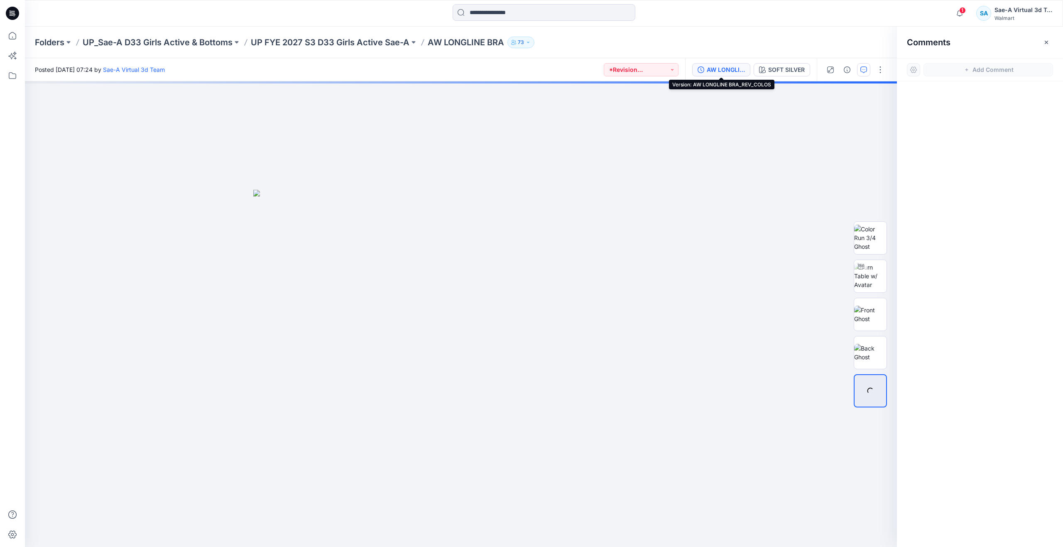
click at [707, 66] on div "AW LONGLINE BRA_REV_COLOS" at bounding box center [726, 69] width 38 height 9
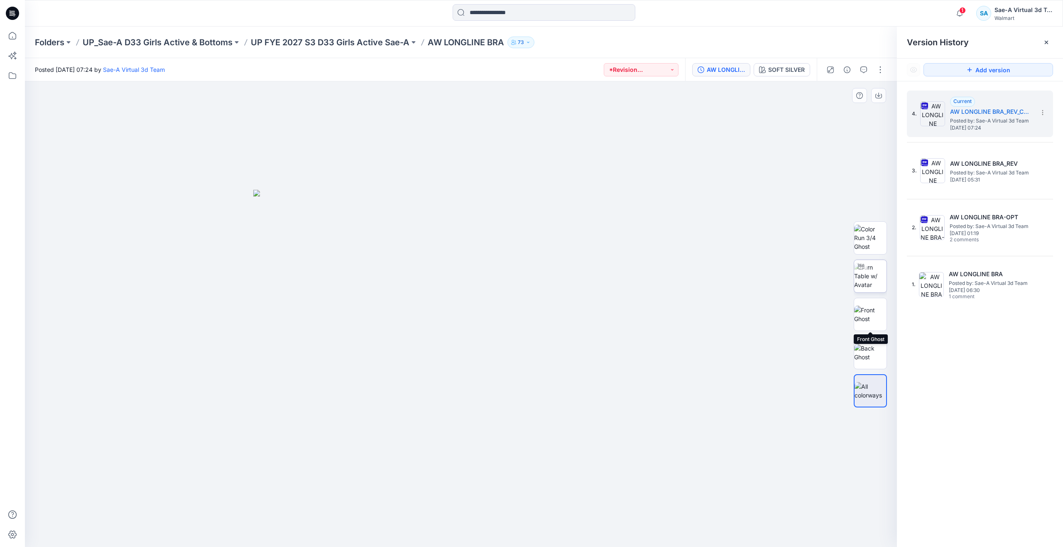
click at [869, 275] on img at bounding box center [870, 276] width 32 height 26
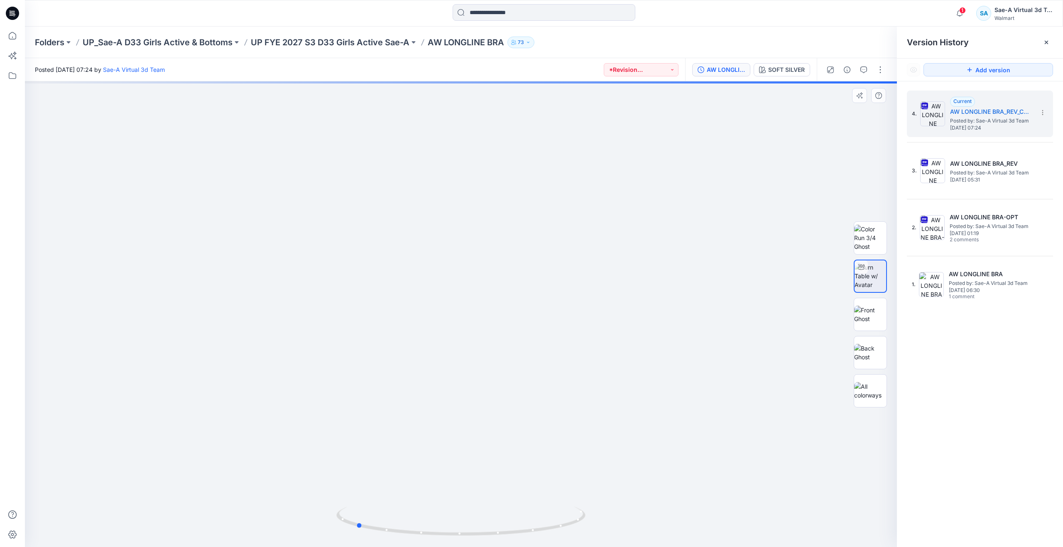
drag, startPoint x: 461, startPoint y: 532, endPoint x: 356, endPoint y: 468, distance: 123.3
click at [356, 468] on div at bounding box center [461, 314] width 872 height 466
click at [874, 397] on img at bounding box center [870, 390] width 32 height 17
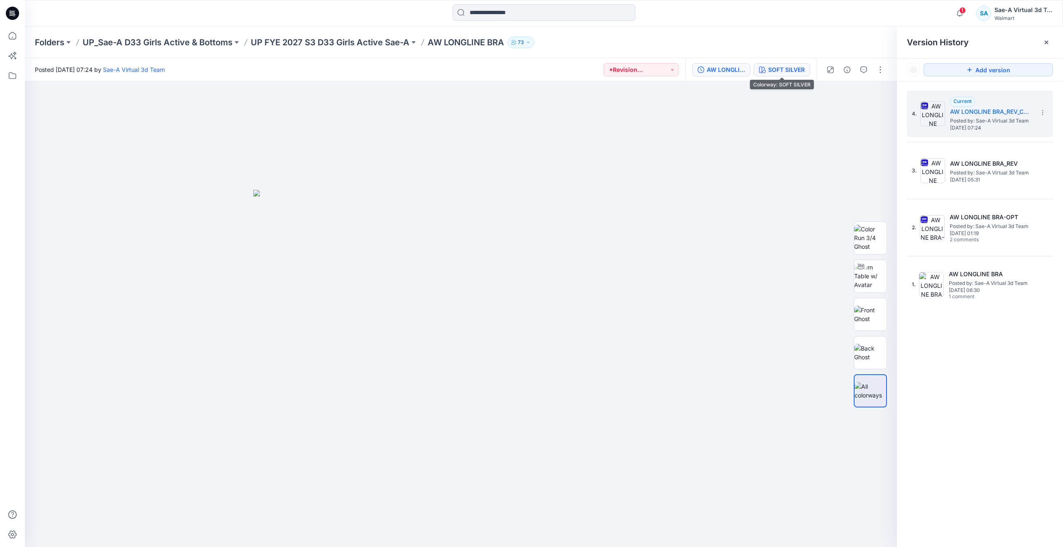
click at [791, 66] on div "SOFT SILVER" at bounding box center [786, 69] width 37 height 9
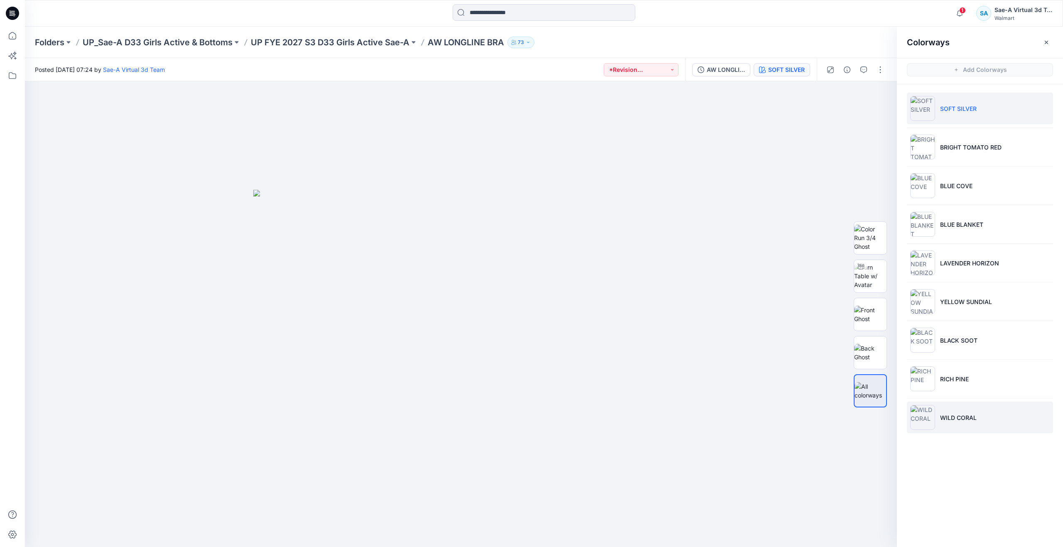
click at [958, 429] on li "WILD CORAL" at bounding box center [980, 418] width 146 height 32
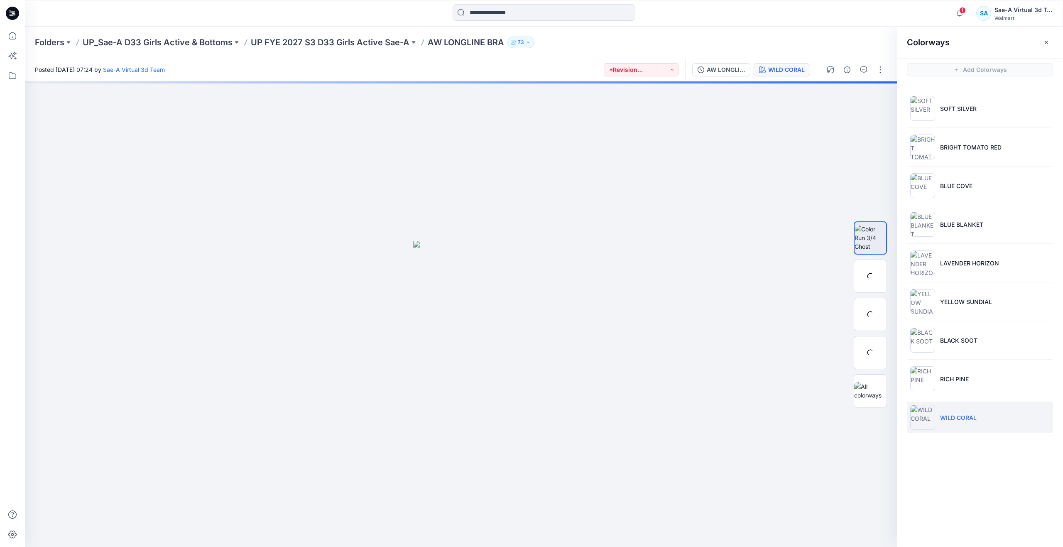
click at [958, 417] on p "WILD CORAL" at bounding box center [958, 417] width 37 height 9
click at [873, 273] on img at bounding box center [870, 276] width 32 height 26
click at [17, 34] on icon at bounding box center [12, 36] width 18 height 18
